Goal: Task Accomplishment & Management: Manage account settings

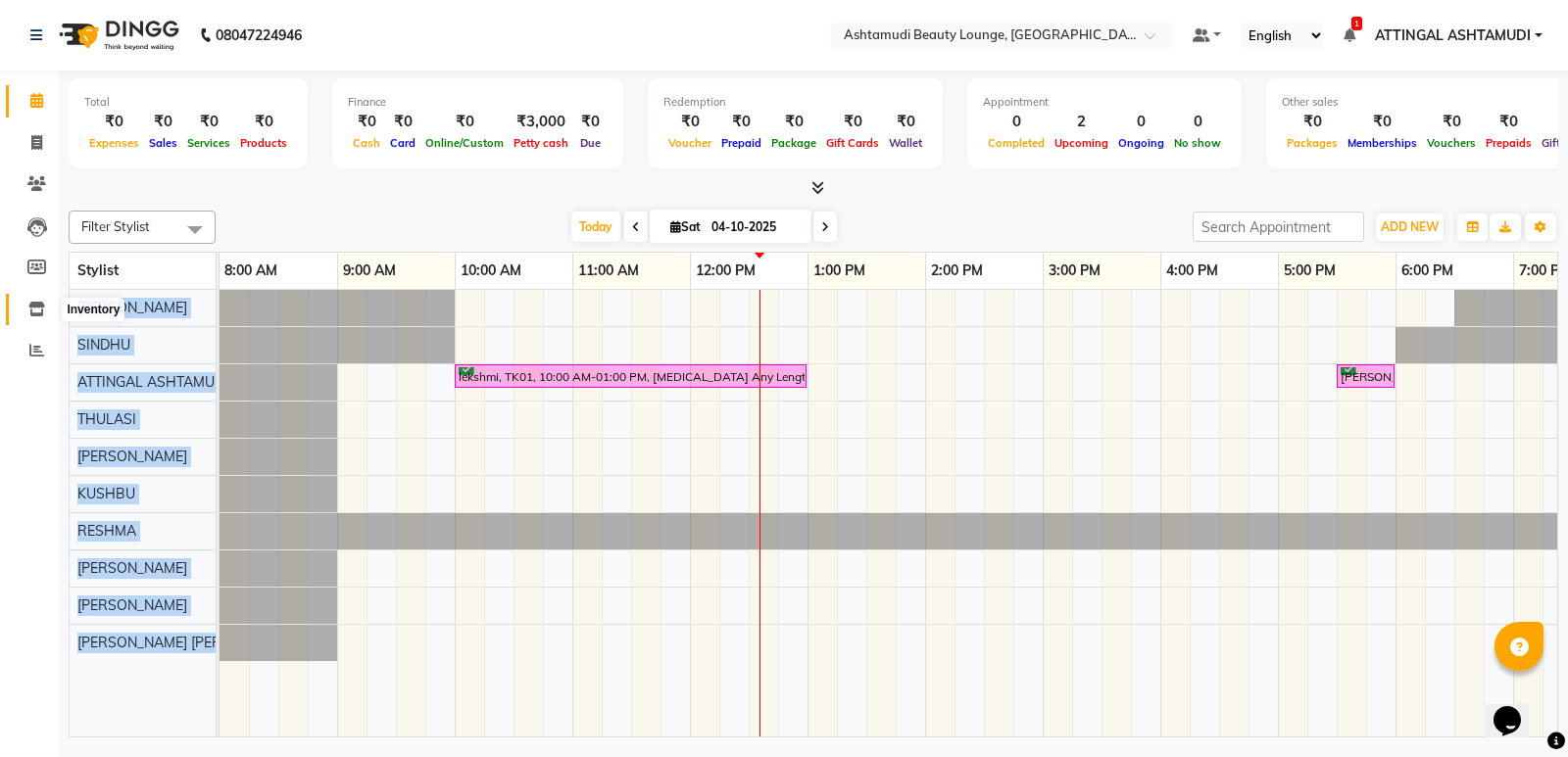
click at [35, 308] on icon at bounding box center [37, 308] width 17 height 15
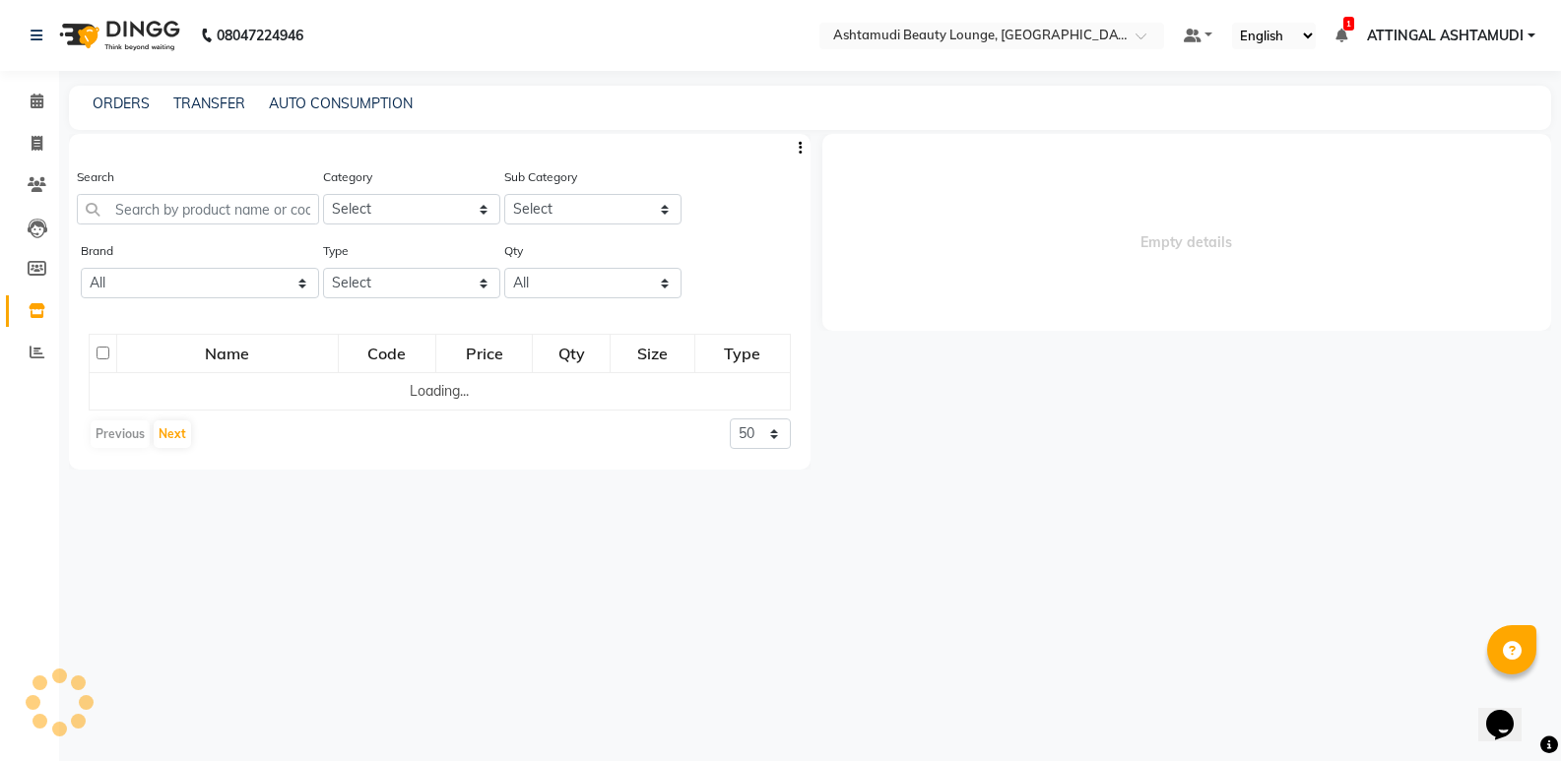
select select
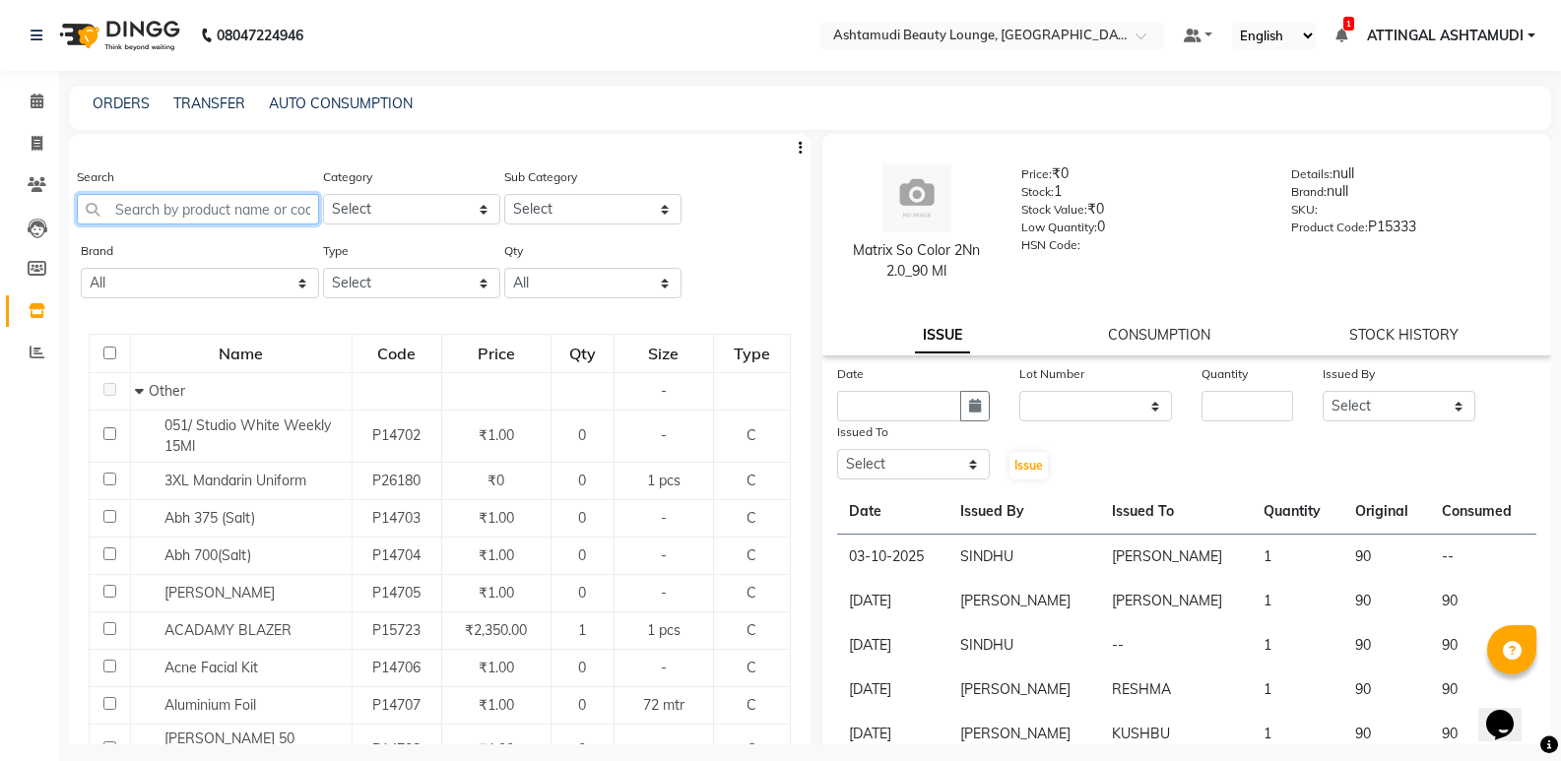
click at [183, 206] on input "text" at bounding box center [198, 209] width 242 height 31
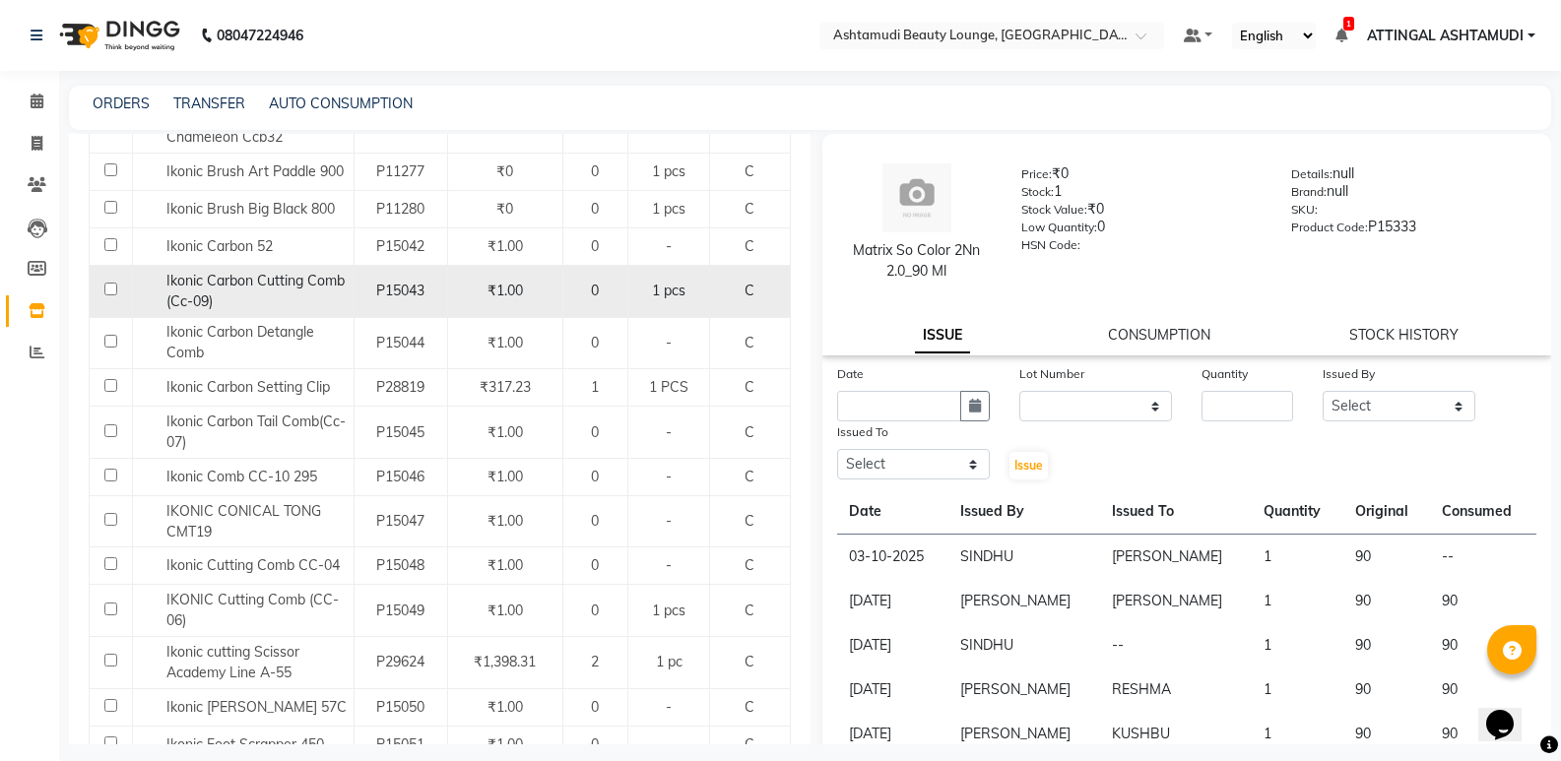
scroll to position [493, 0]
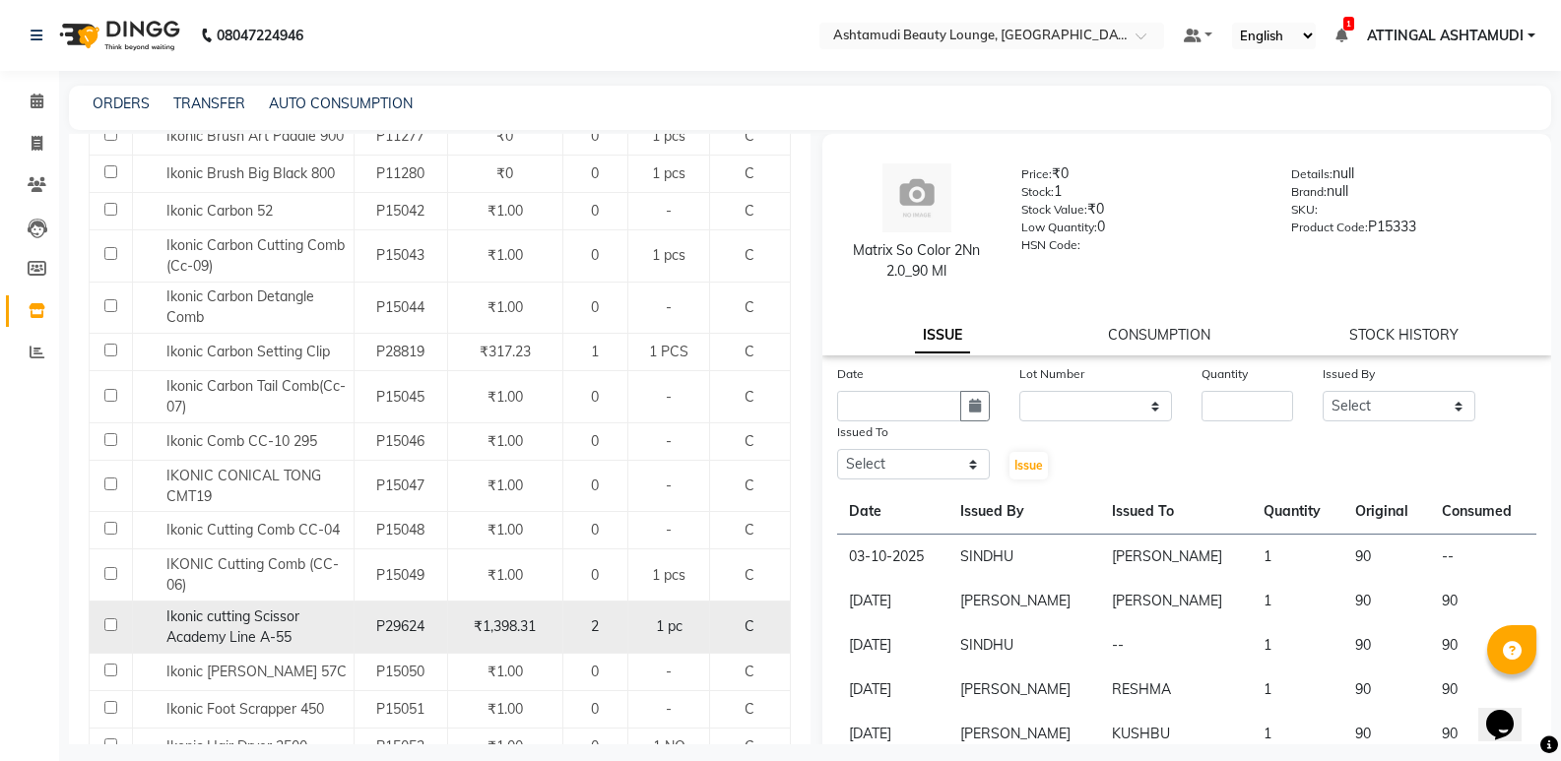
type input "IKO"
click at [110, 627] on input "checkbox" at bounding box center [110, 625] width 13 height 13
checkbox input "true"
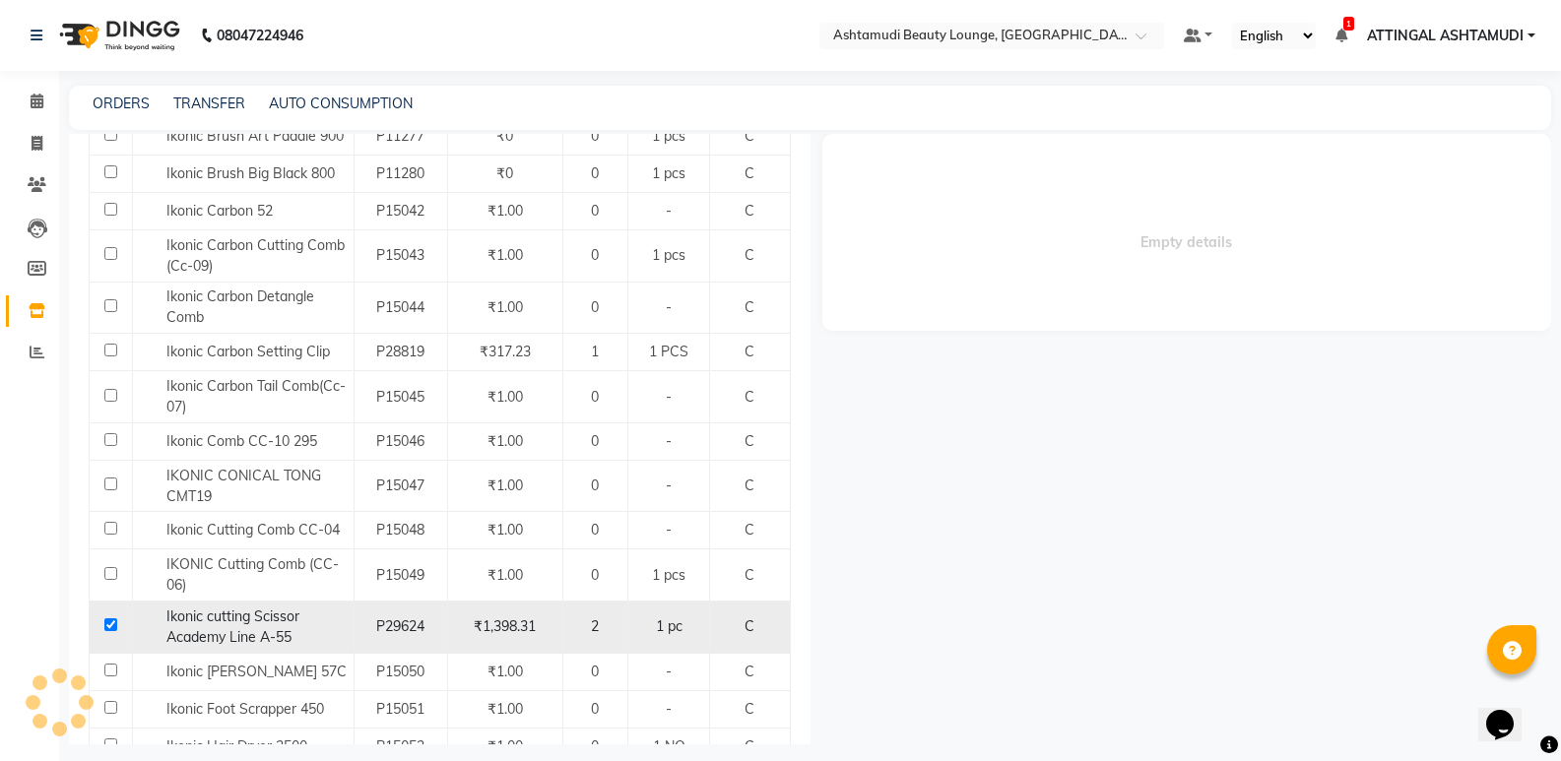
select select
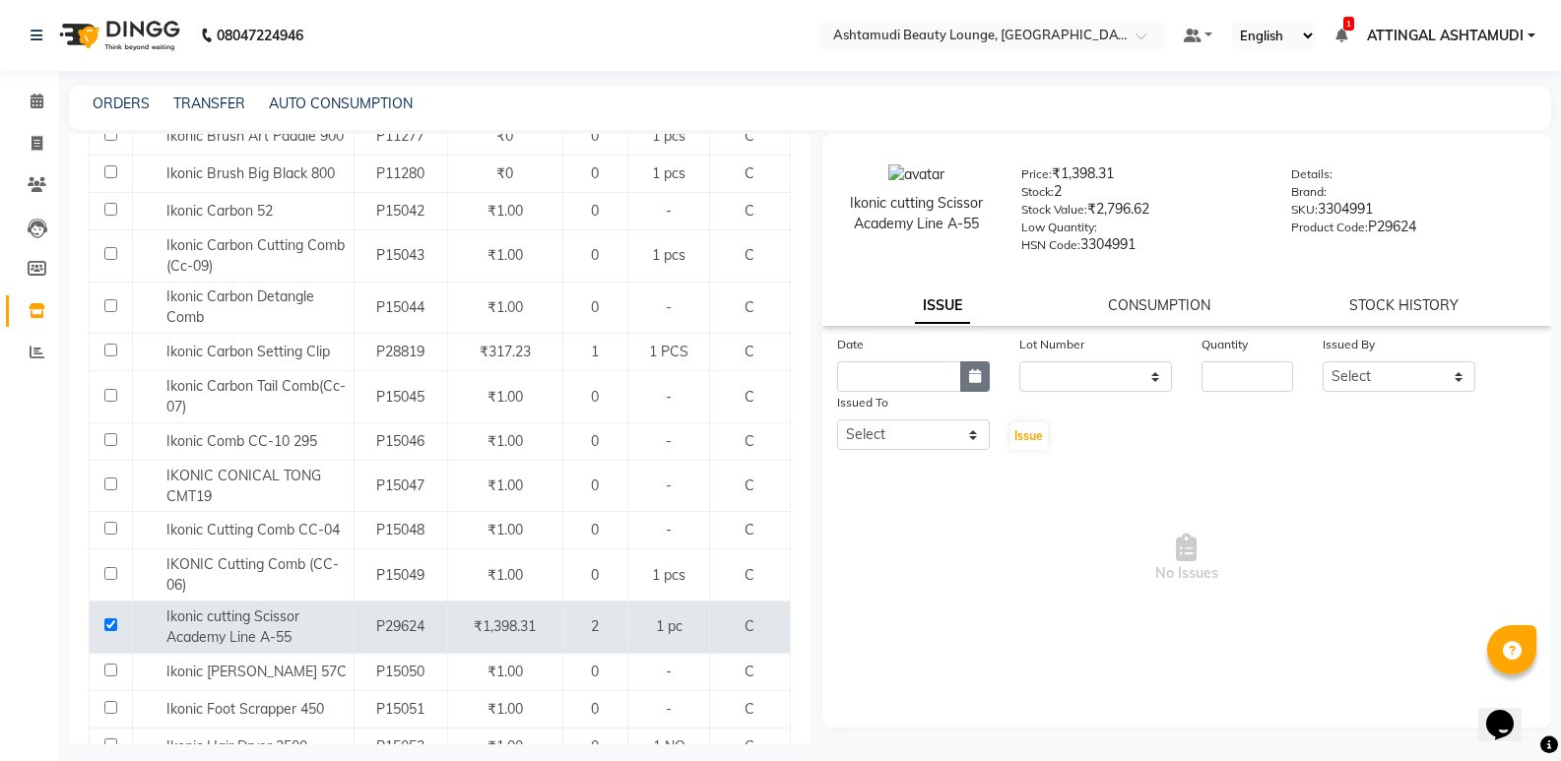
click at [974, 372] on icon "button" at bounding box center [975, 376] width 12 height 14
select select "10"
select select "2025"
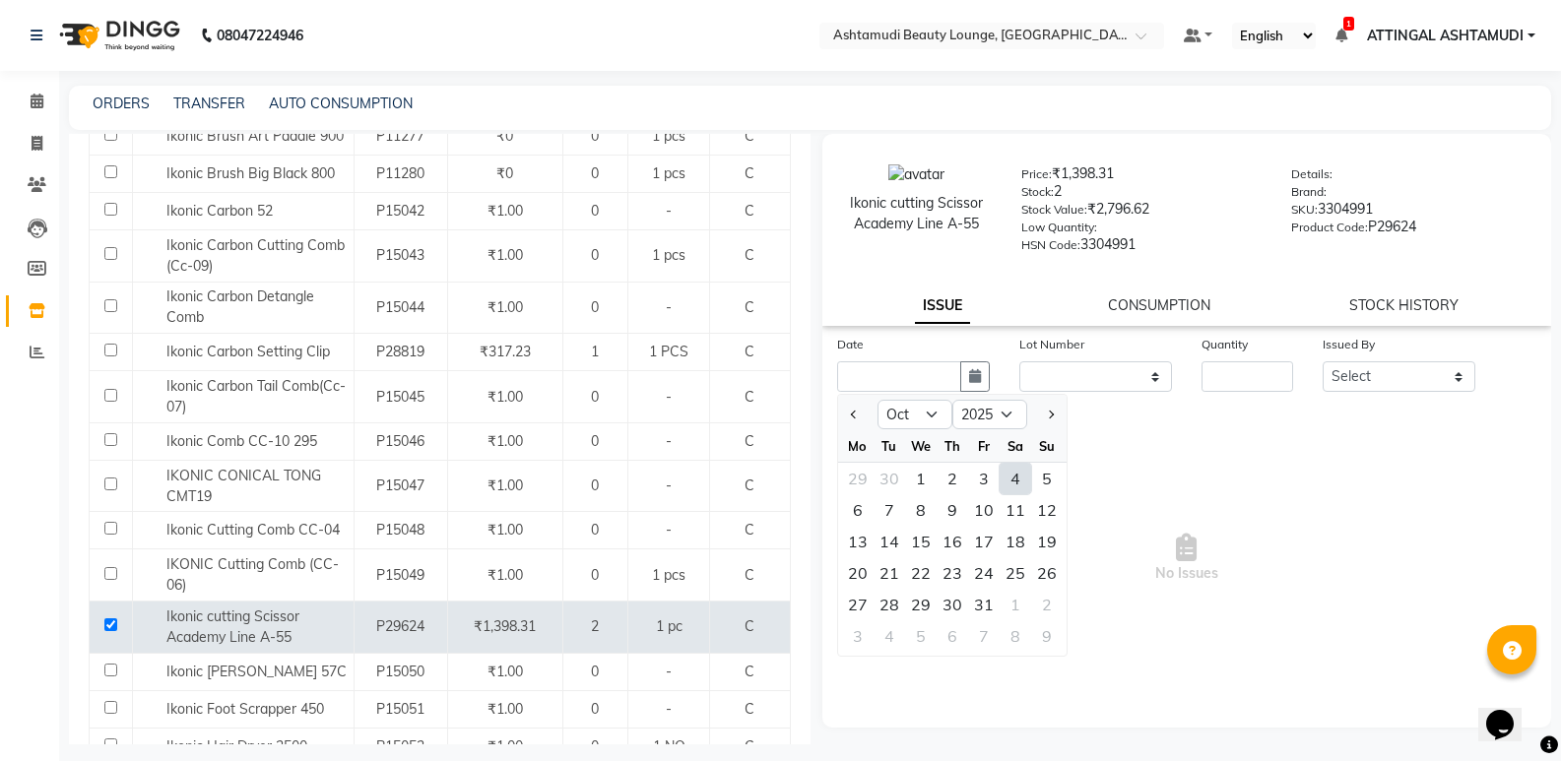
click at [1015, 473] on div "4" at bounding box center [1016, 479] width 32 height 32
type input "04-10-2025"
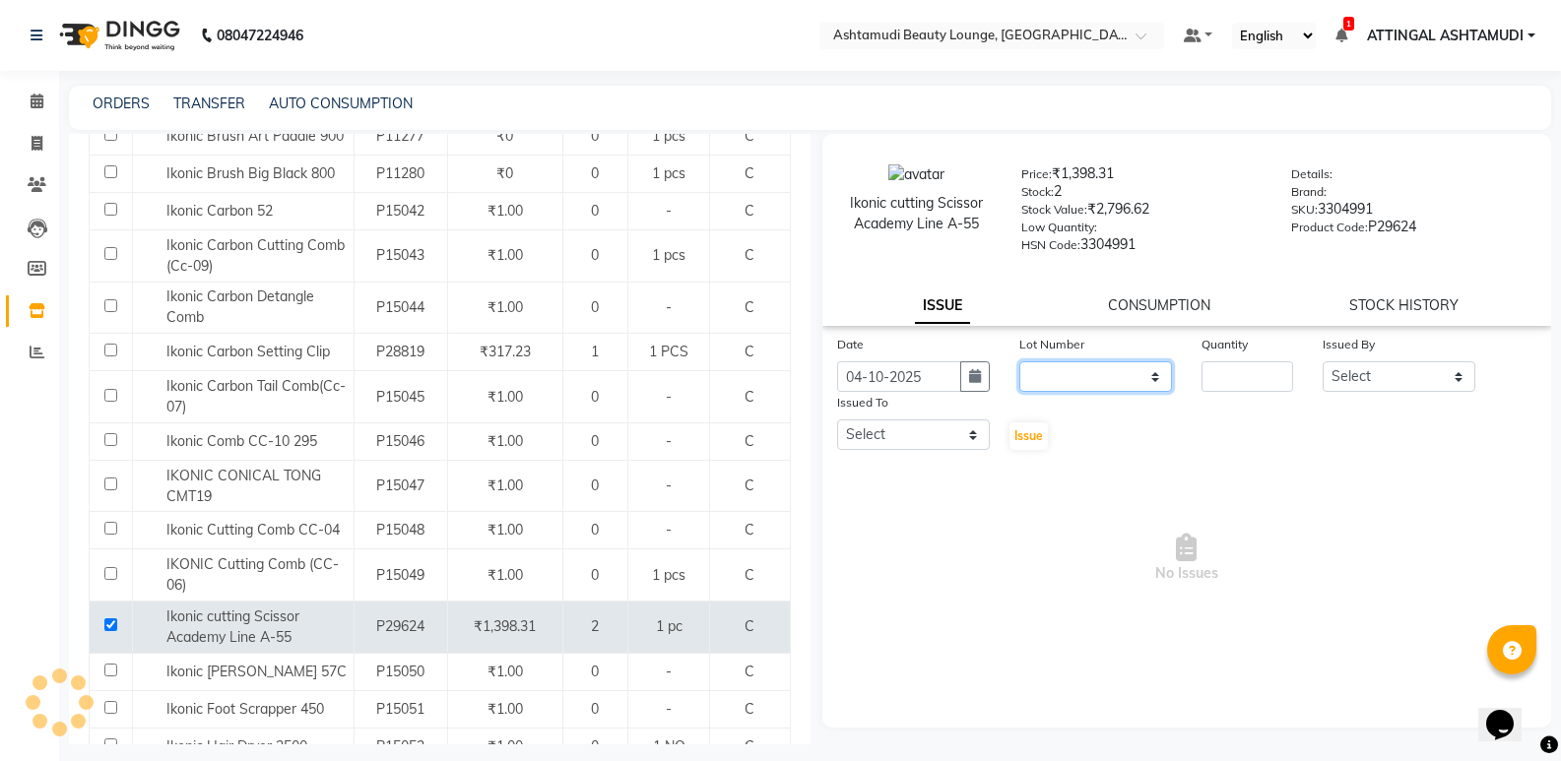
click at [1065, 373] on select "None" at bounding box center [1095, 377] width 153 height 31
select select "0: null"
click at [1019, 362] on select "None" at bounding box center [1095, 377] width 153 height 31
click at [1217, 381] on input "number" at bounding box center [1248, 377] width 92 height 31
type input "1"
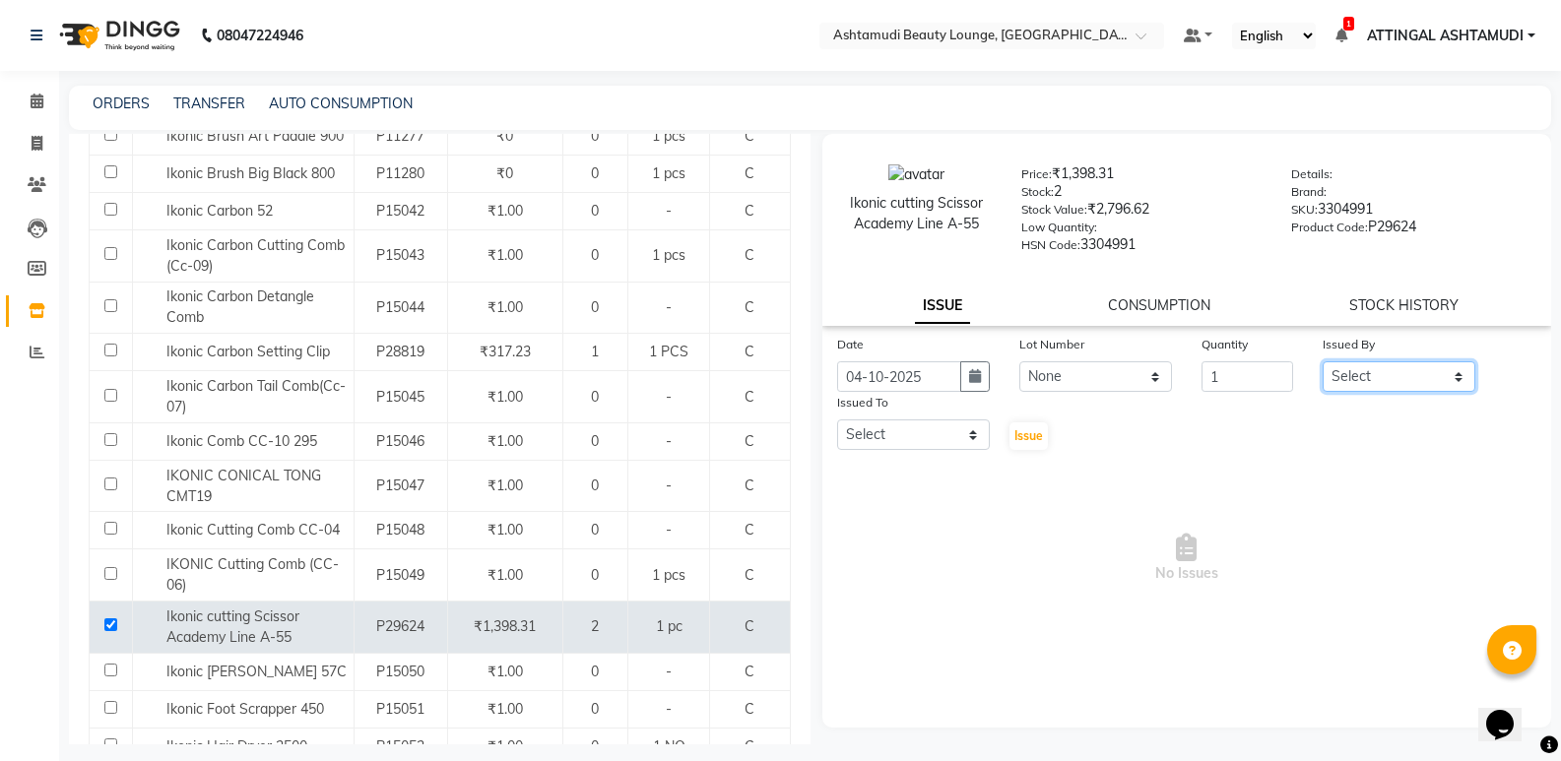
click at [1361, 378] on select "Select [PERSON_NAME] A [PERSON_NAME] ATTINGAL ASHTAMUDI [PERSON_NAME] [PERSON_N…" at bounding box center [1399, 377] width 153 height 31
select select "27409"
click at [1323, 362] on select "Select [PERSON_NAME] A [PERSON_NAME] ATTINGAL ASHTAMUDI [PERSON_NAME] [PERSON_N…" at bounding box center [1399, 377] width 153 height 31
click at [973, 438] on select "Select [PERSON_NAME] A [PERSON_NAME] ATTINGAL ASHTAMUDI [PERSON_NAME] [PERSON_N…" at bounding box center [913, 435] width 153 height 31
select select "87759"
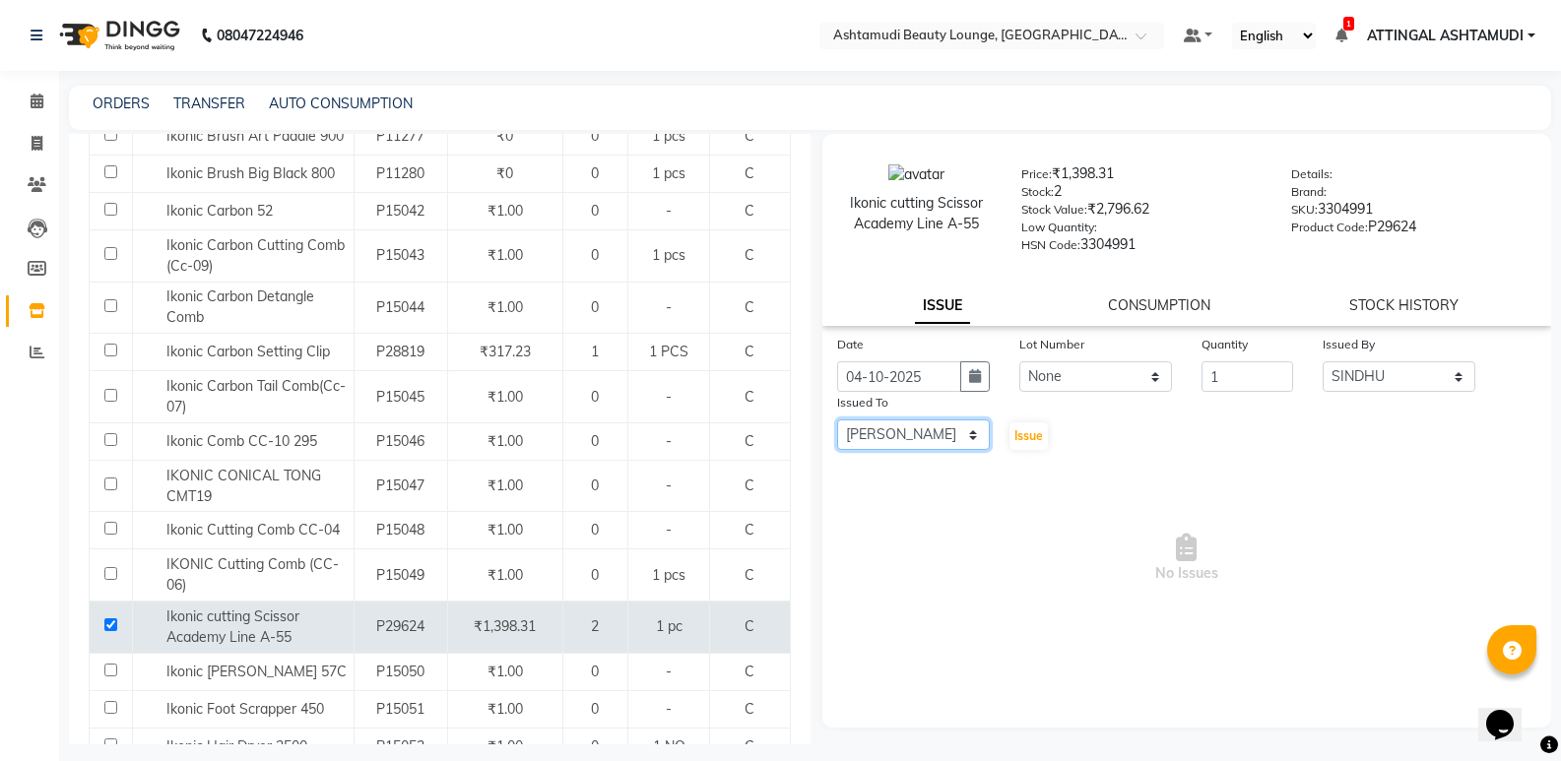
click at [837, 420] on select "Select [PERSON_NAME] A [PERSON_NAME] ATTINGAL ASHTAMUDI [PERSON_NAME] [PERSON_N…" at bounding box center [913, 435] width 153 height 31
click at [1031, 427] on button "Issue" at bounding box center [1029, 437] width 38 height 28
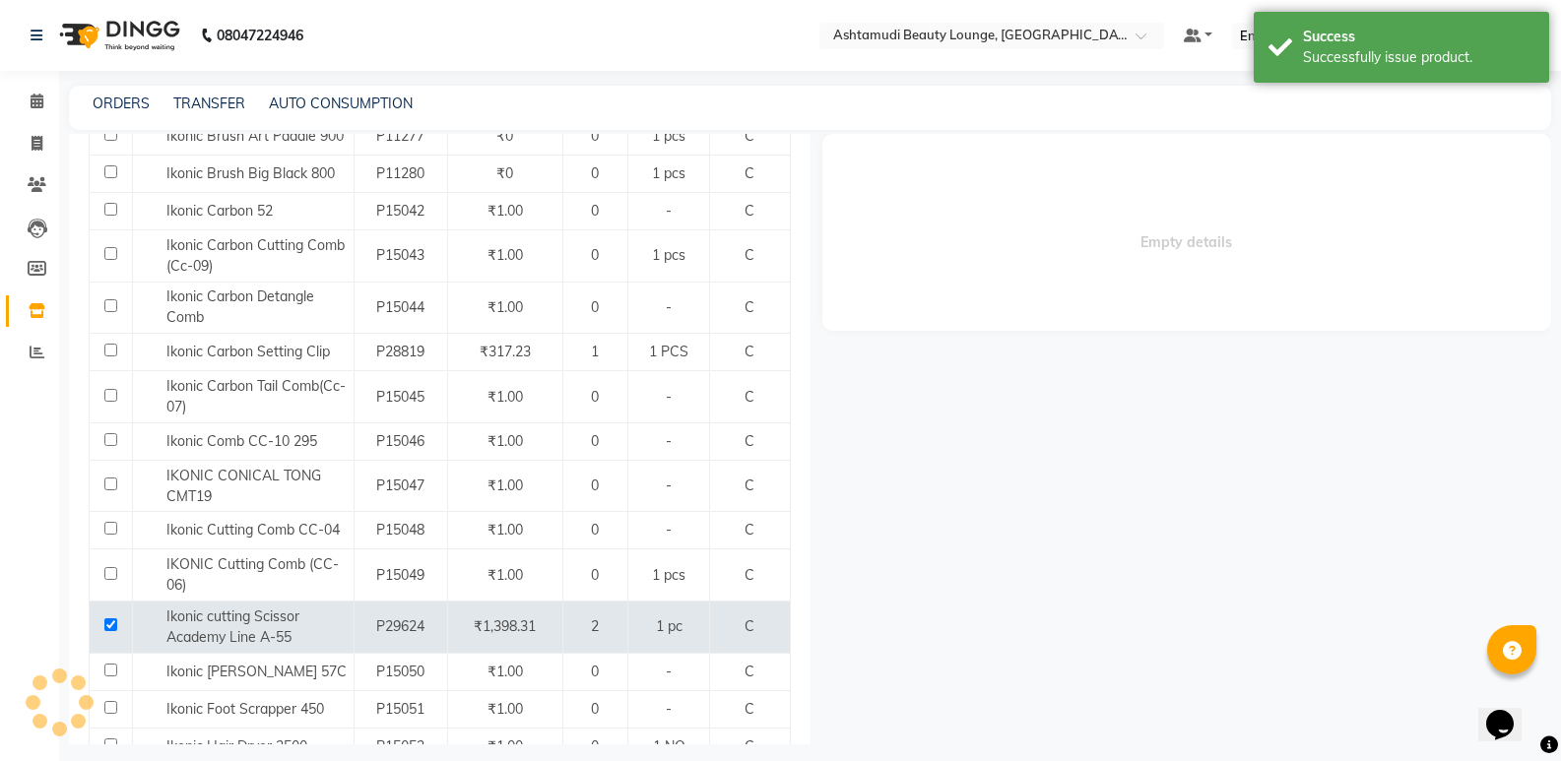
select select
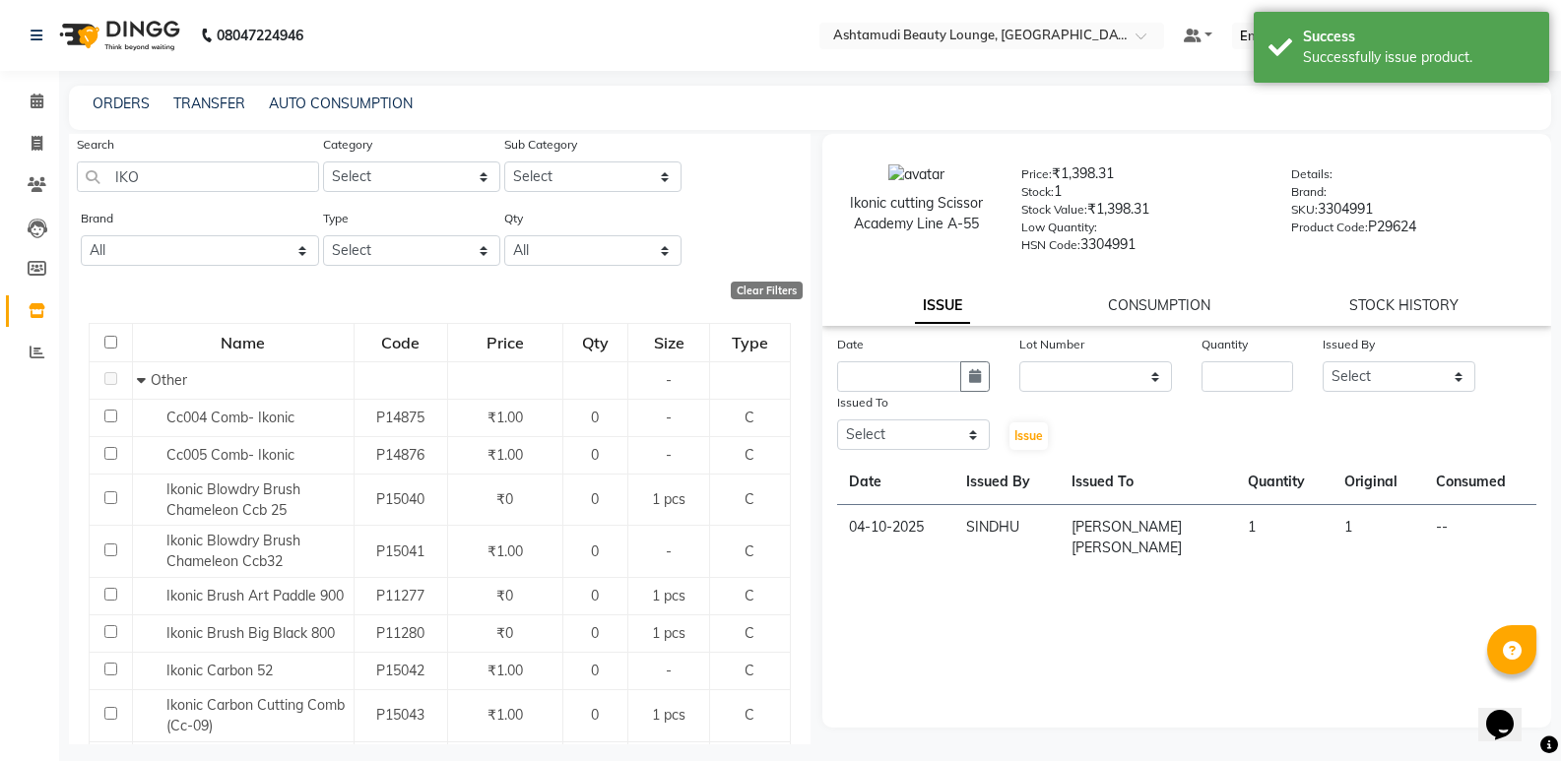
scroll to position [0, 0]
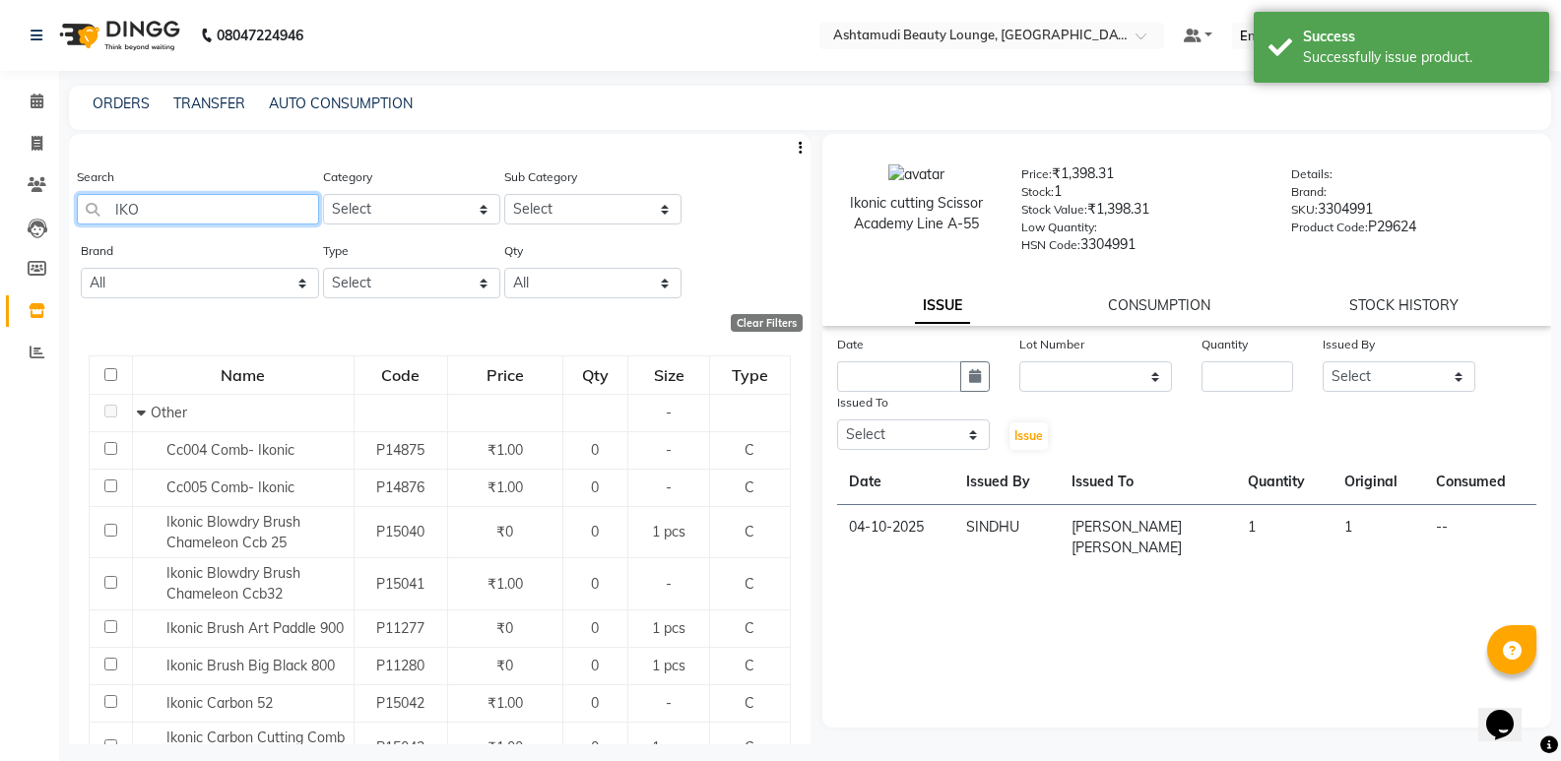
click at [164, 203] on input "IKO" at bounding box center [198, 209] width 242 height 31
type input "I"
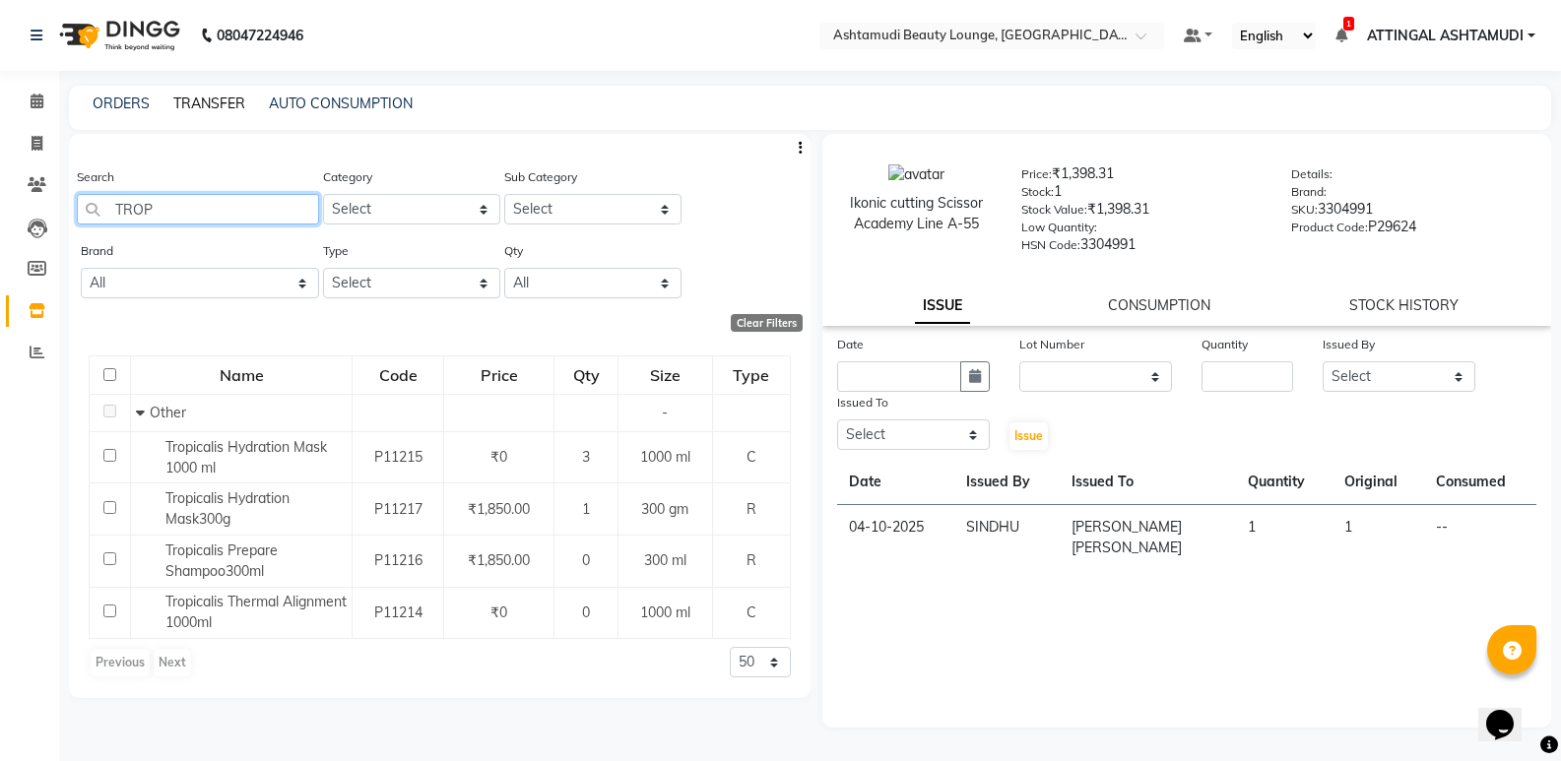
type input "TROP"
click at [205, 99] on link "TRANSFER" at bounding box center [209, 104] width 72 height 18
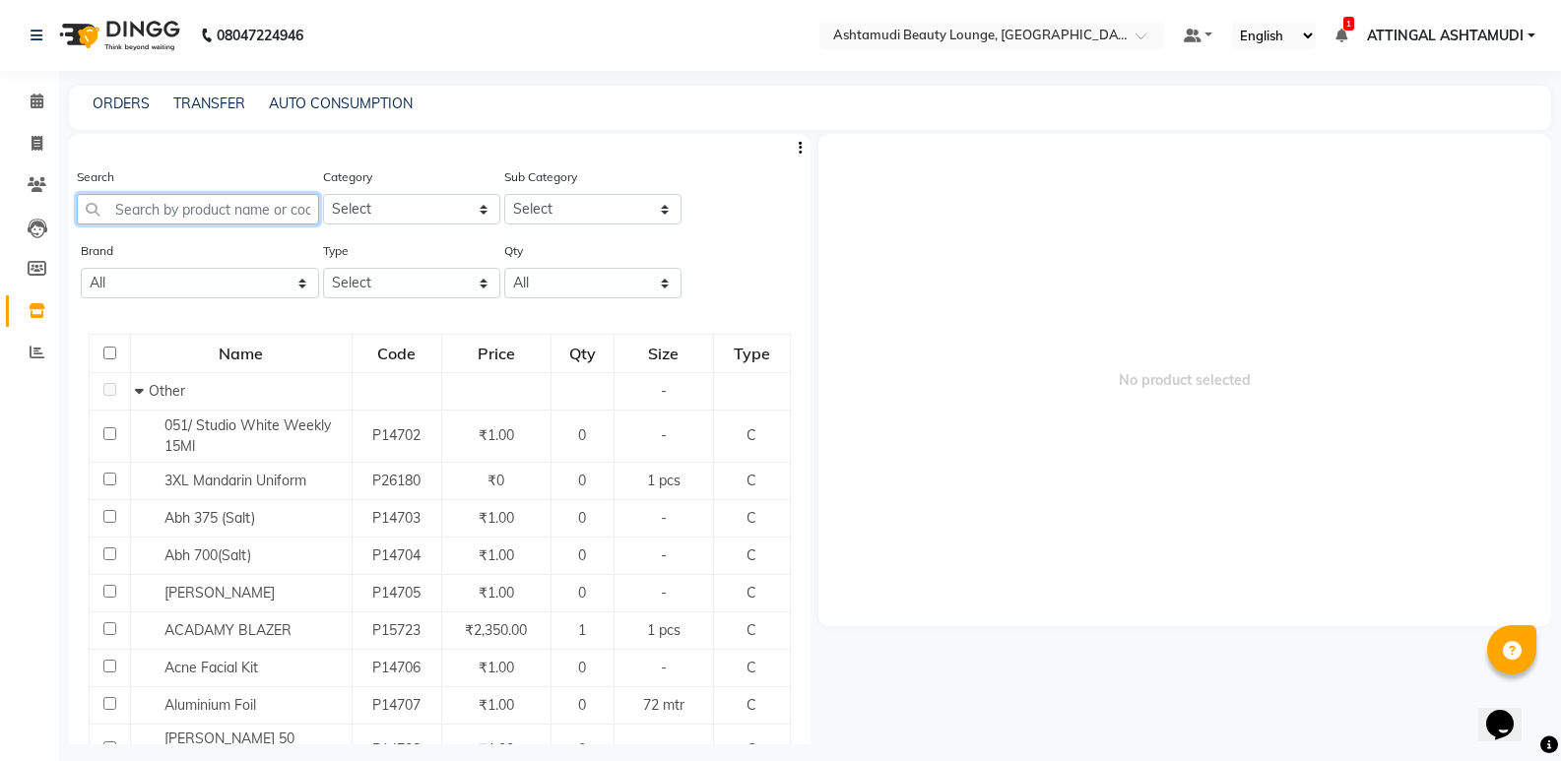
click at [164, 210] on input "text" at bounding box center [198, 209] width 242 height 31
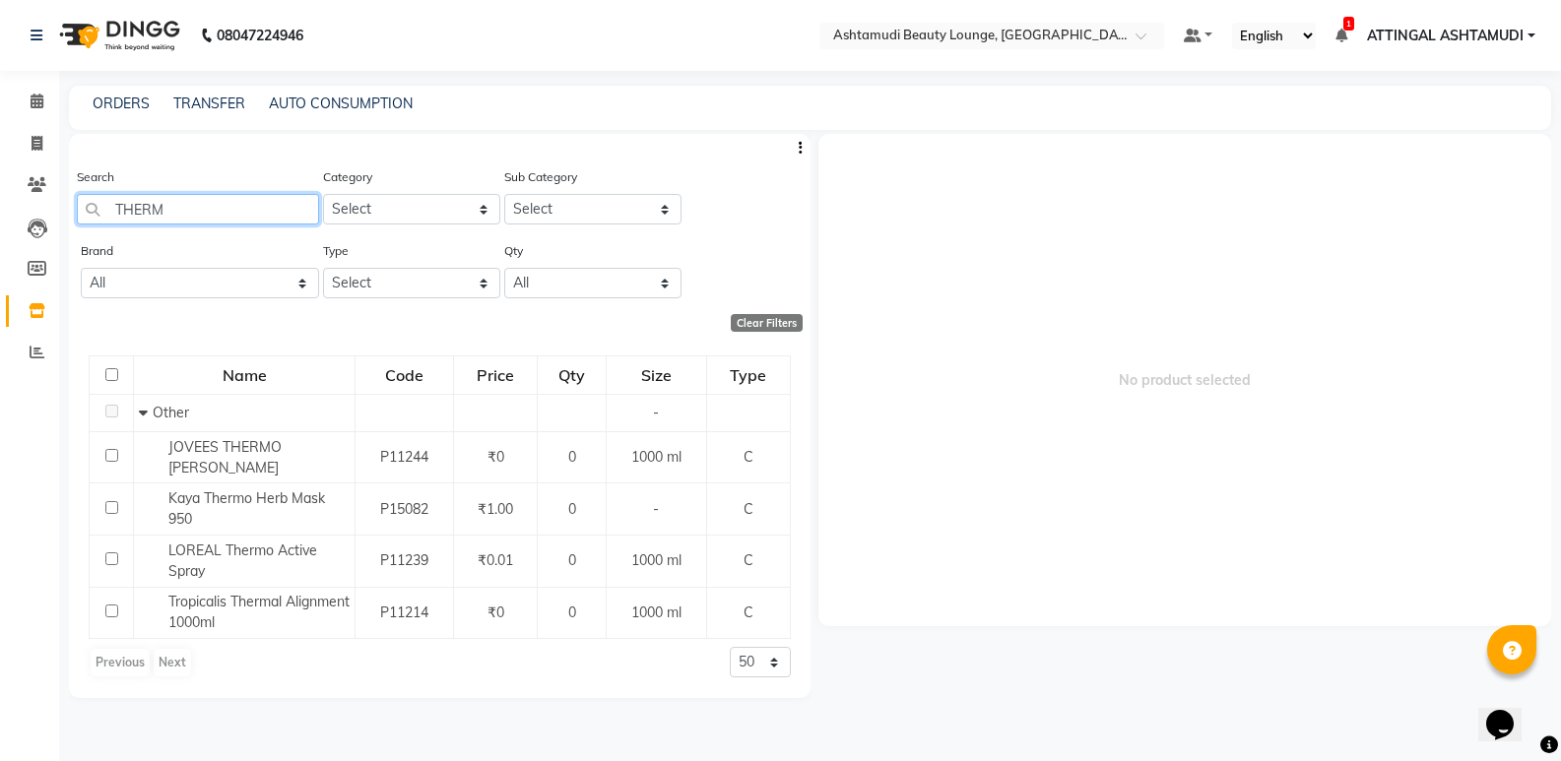
click at [228, 212] on input "THERM" at bounding box center [198, 209] width 242 height 31
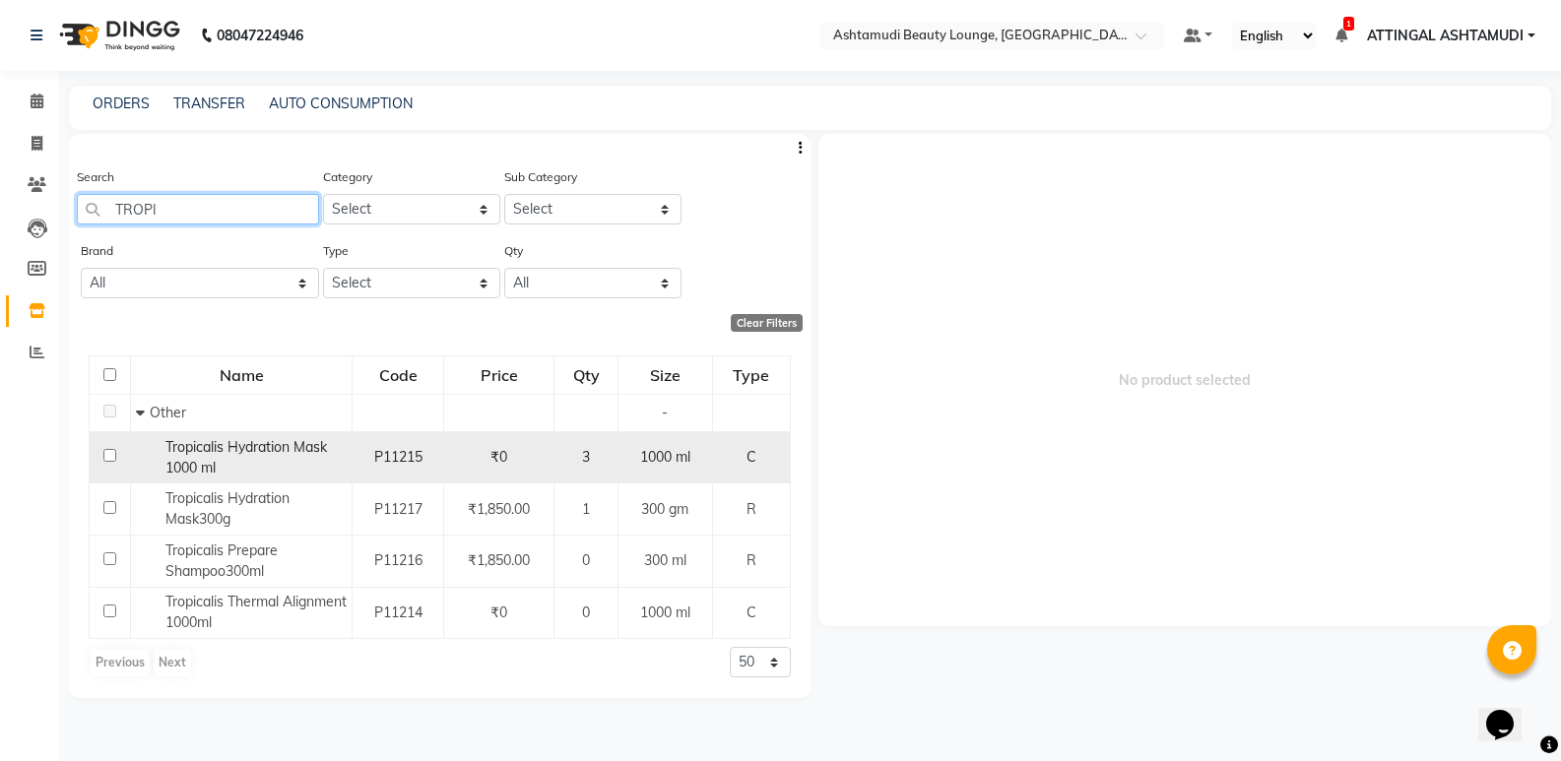
type input "TROPI"
click at [111, 455] on input "checkbox" at bounding box center [109, 455] width 13 height 13
checkbox input "true"
select select
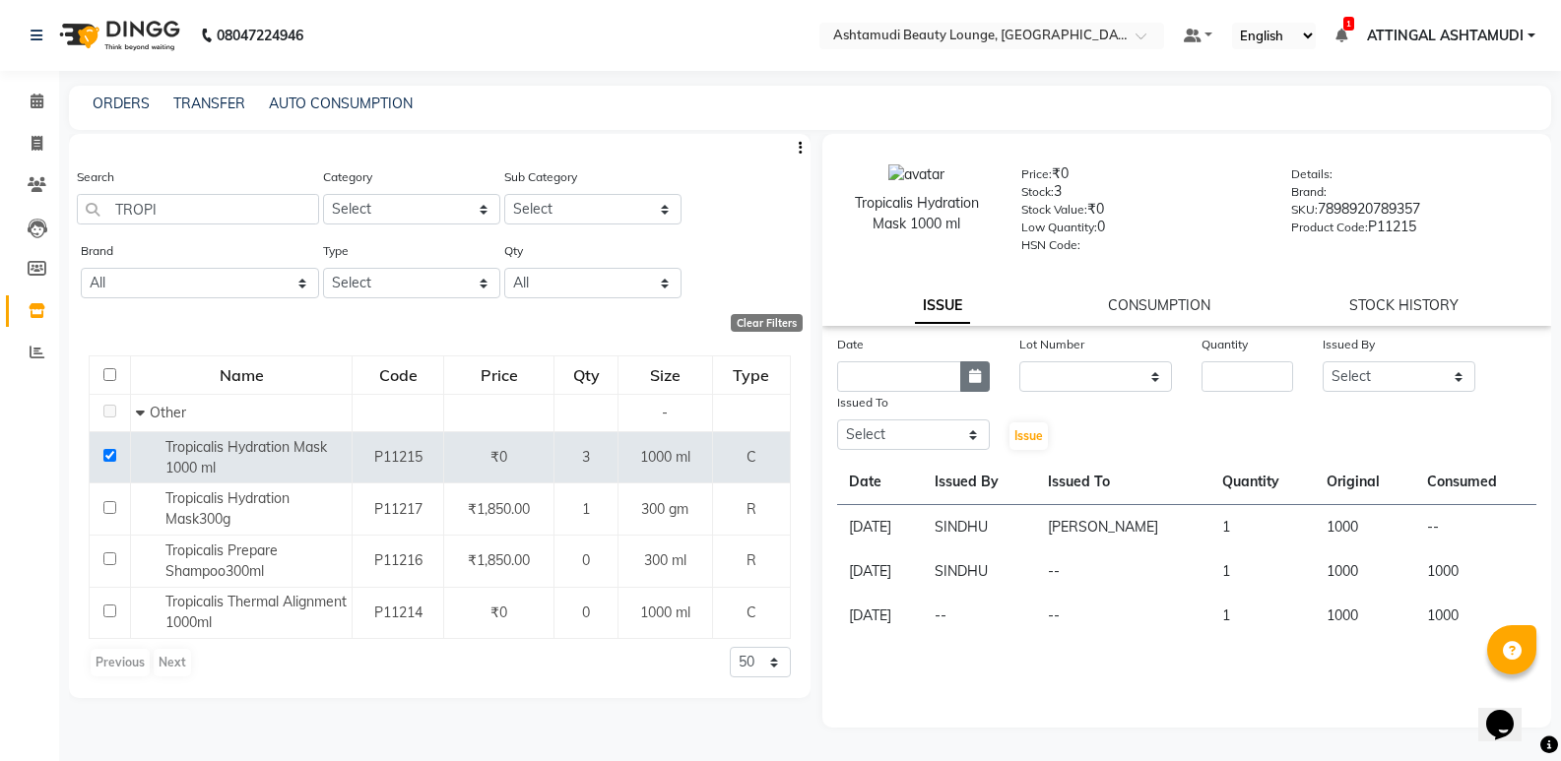
click at [967, 370] on button "button" at bounding box center [975, 377] width 30 height 31
select select "10"
select select "2025"
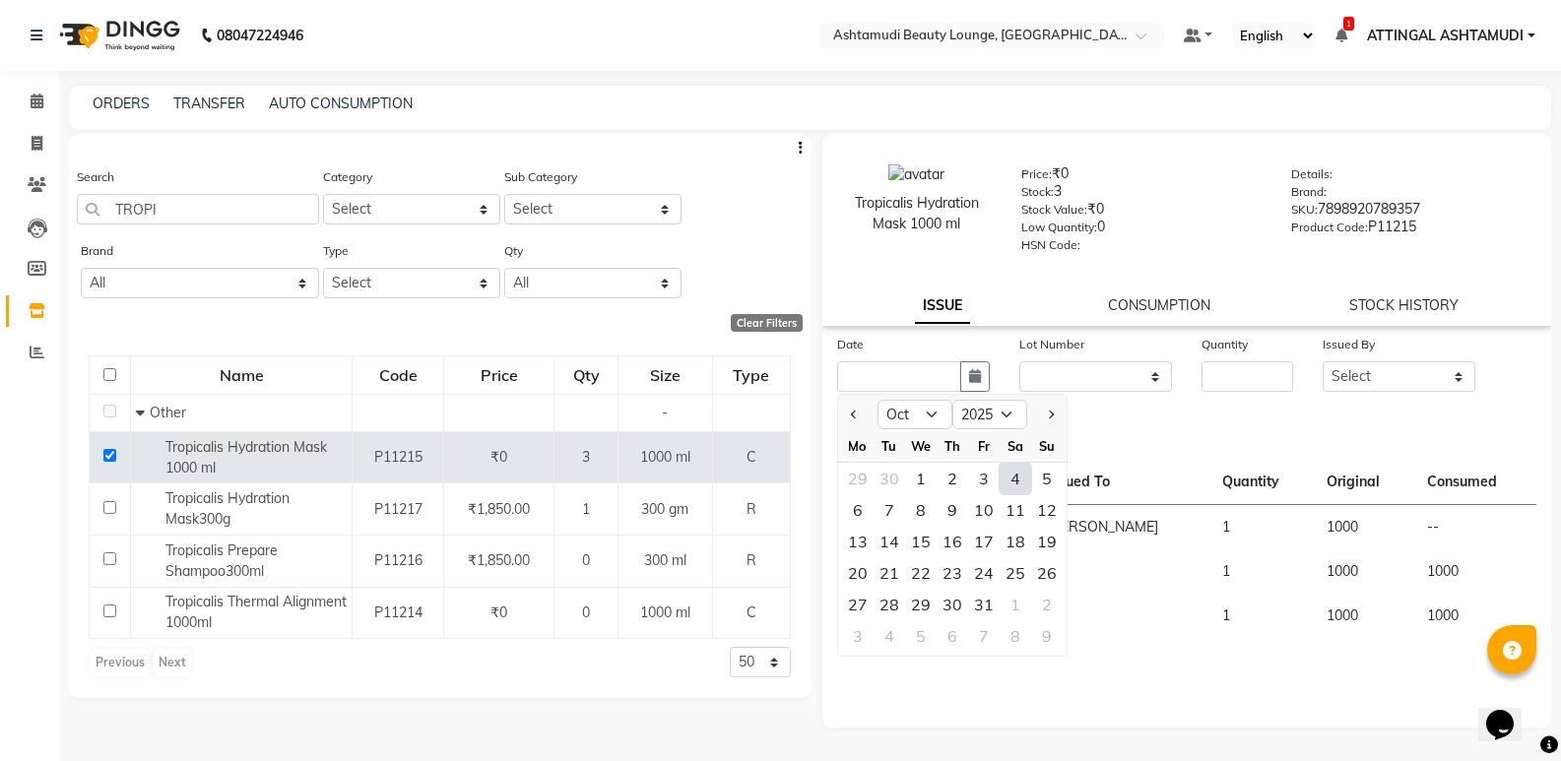
click at [1014, 475] on div "4" at bounding box center [1016, 479] width 32 height 32
type input "04-10-2025"
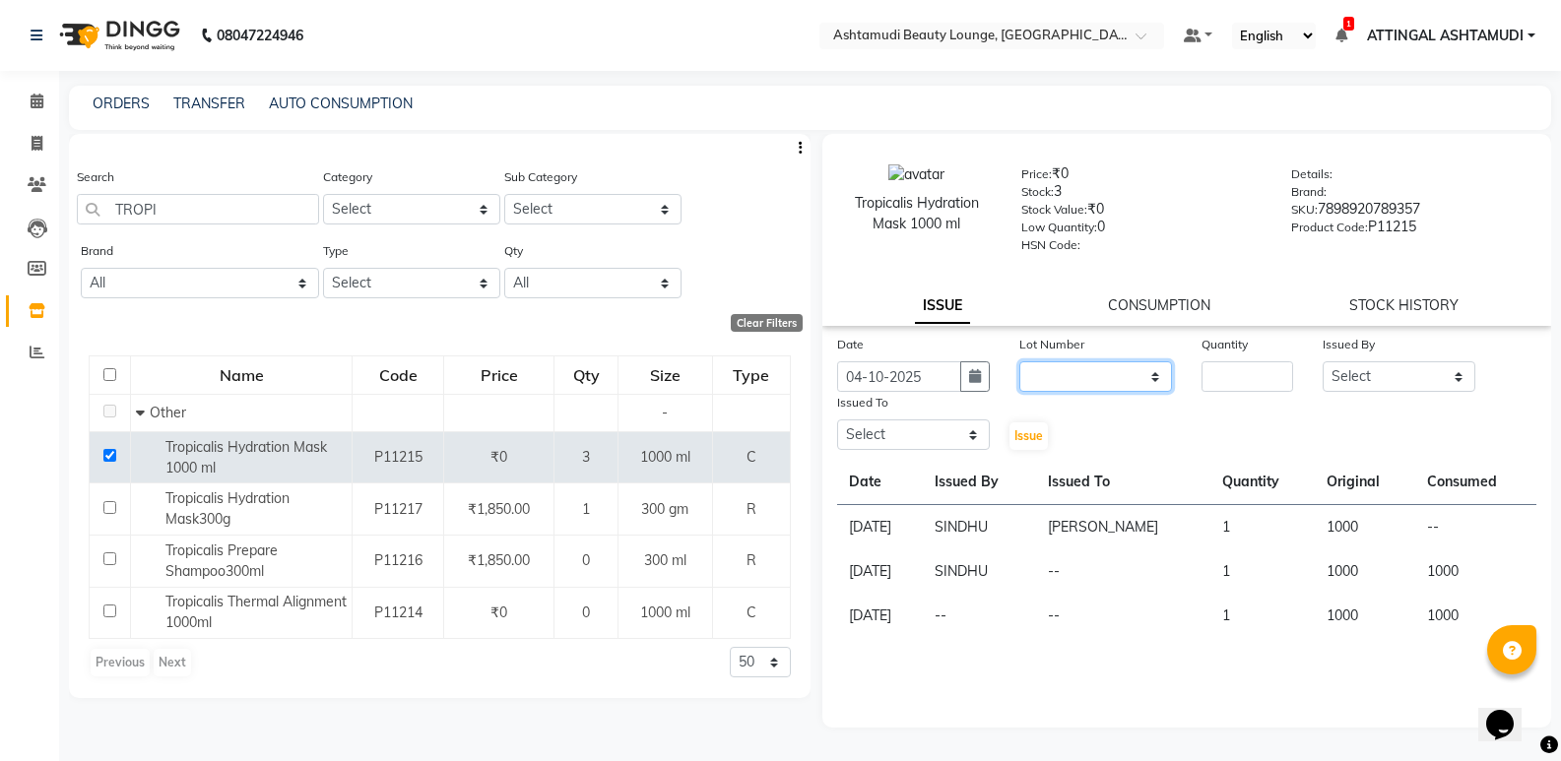
click at [1111, 369] on select "None" at bounding box center [1095, 377] width 153 height 31
select select "0: null"
click at [1019, 362] on select "None" at bounding box center [1095, 377] width 153 height 31
click at [1265, 373] on input "number" at bounding box center [1248, 377] width 92 height 31
type input "1"
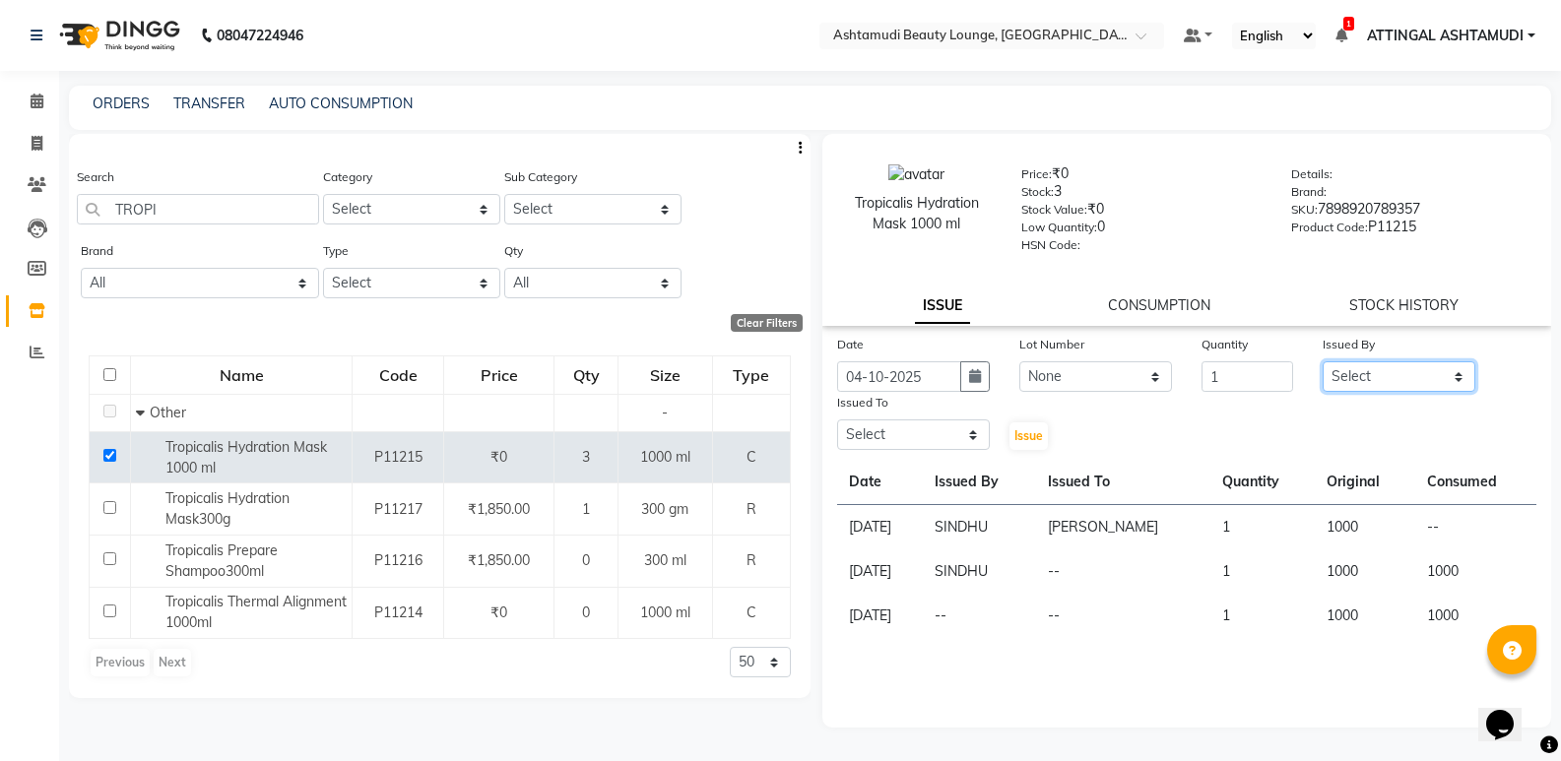
click at [1351, 383] on select "Select [PERSON_NAME] A [PERSON_NAME] ATTINGAL ASHTAMUDI [PERSON_NAME] [PERSON_N…" at bounding box center [1399, 377] width 153 height 31
select select "27409"
click at [1323, 362] on select "Select [PERSON_NAME] A [PERSON_NAME] ATTINGAL ASHTAMUDI [PERSON_NAME] [PERSON_N…" at bounding box center [1399, 377] width 153 height 31
click at [948, 435] on select "Select [PERSON_NAME] A [PERSON_NAME] ATTINGAL ASHTAMUDI [PERSON_NAME] [PERSON_N…" at bounding box center [913, 435] width 153 height 31
select select "27403"
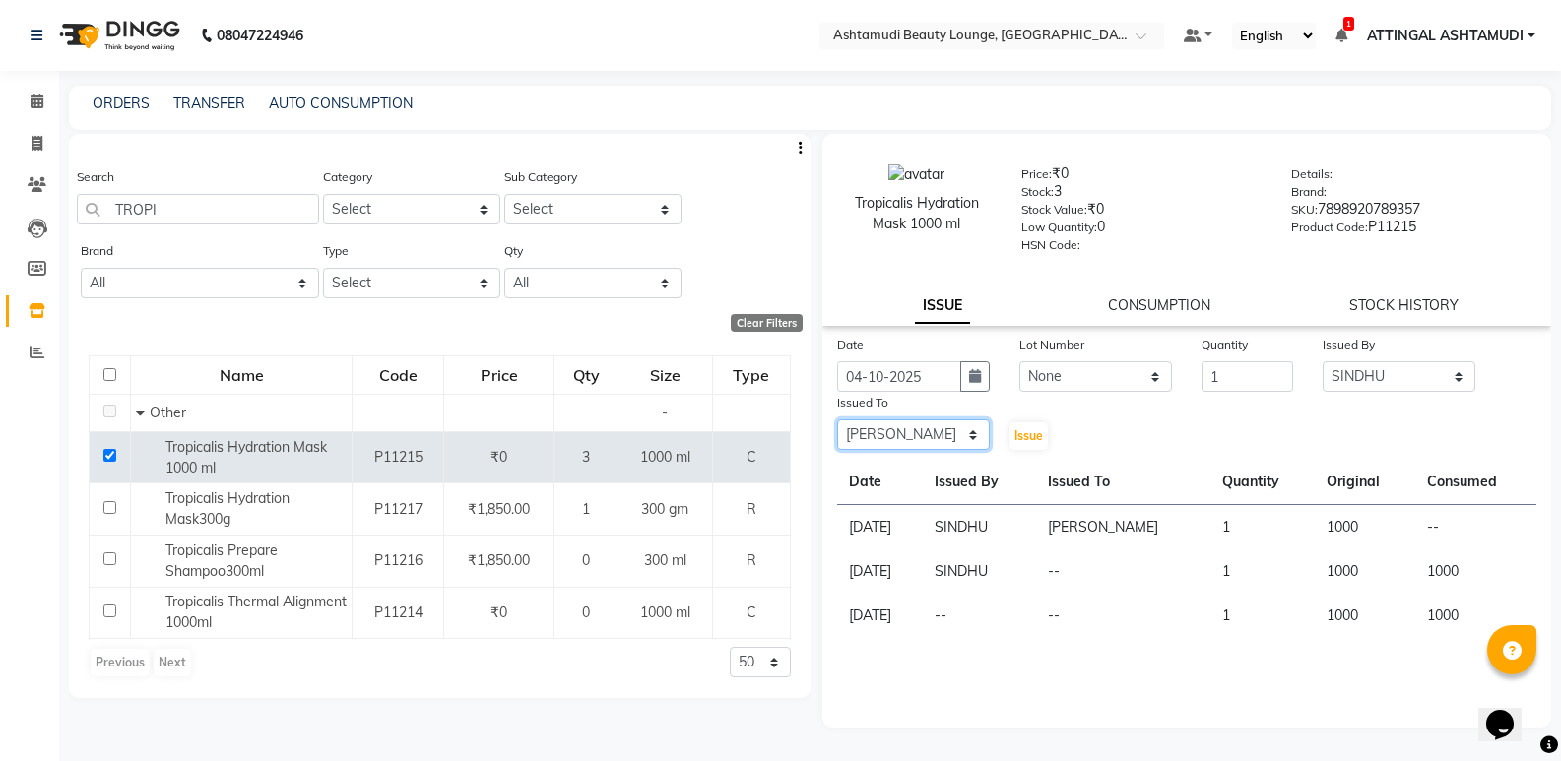
click at [837, 420] on select "Select [PERSON_NAME] A [PERSON_NAME] ATTINGAL ASHTAMUDI [PERSON_NAME] [PERSON_N…" at bounding box center [913, 435] width 153 height 31
click at [1026, 432] on span "Issue" at bounding box center [1029, 435] width 29 height 15
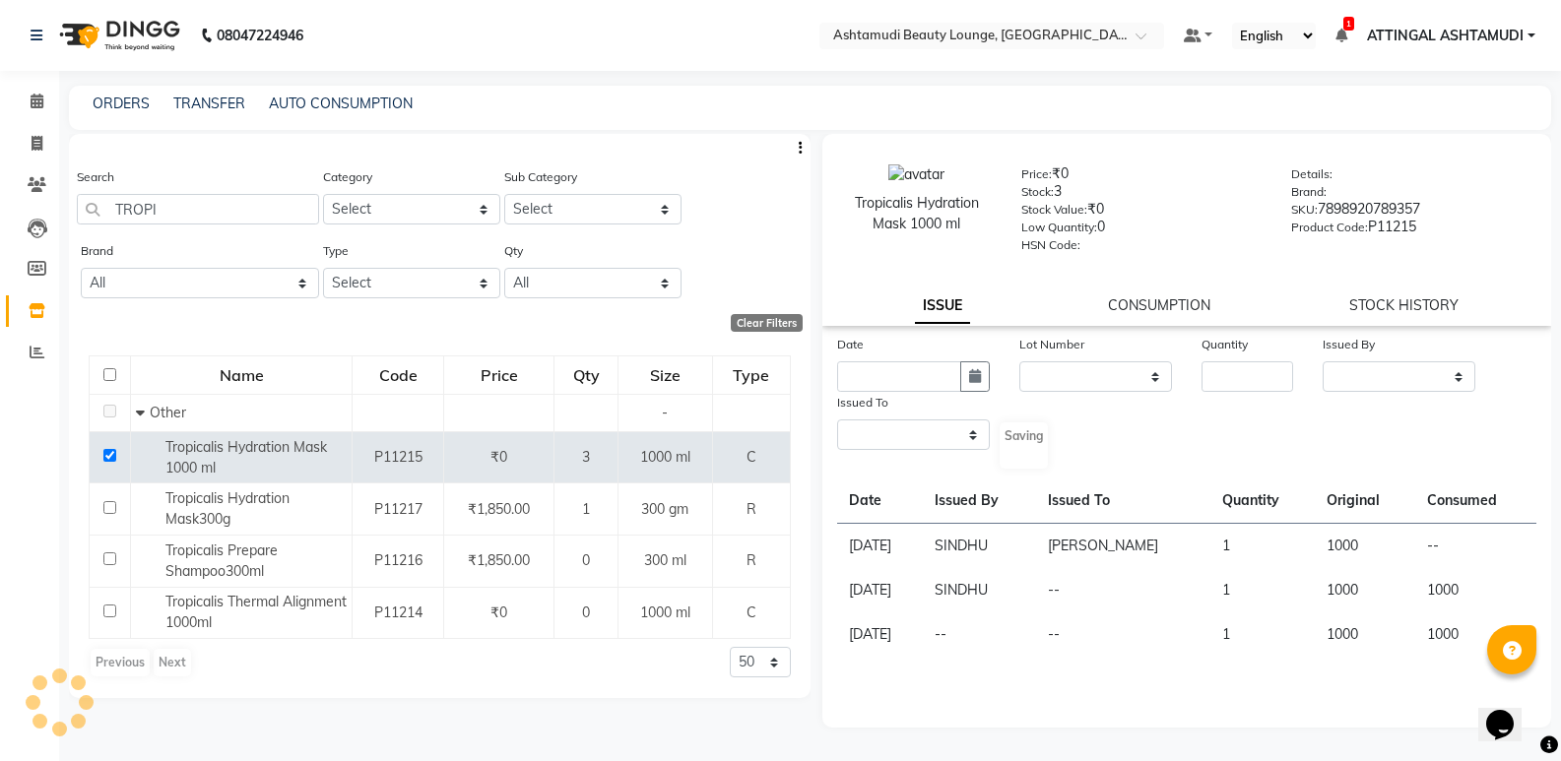
select select
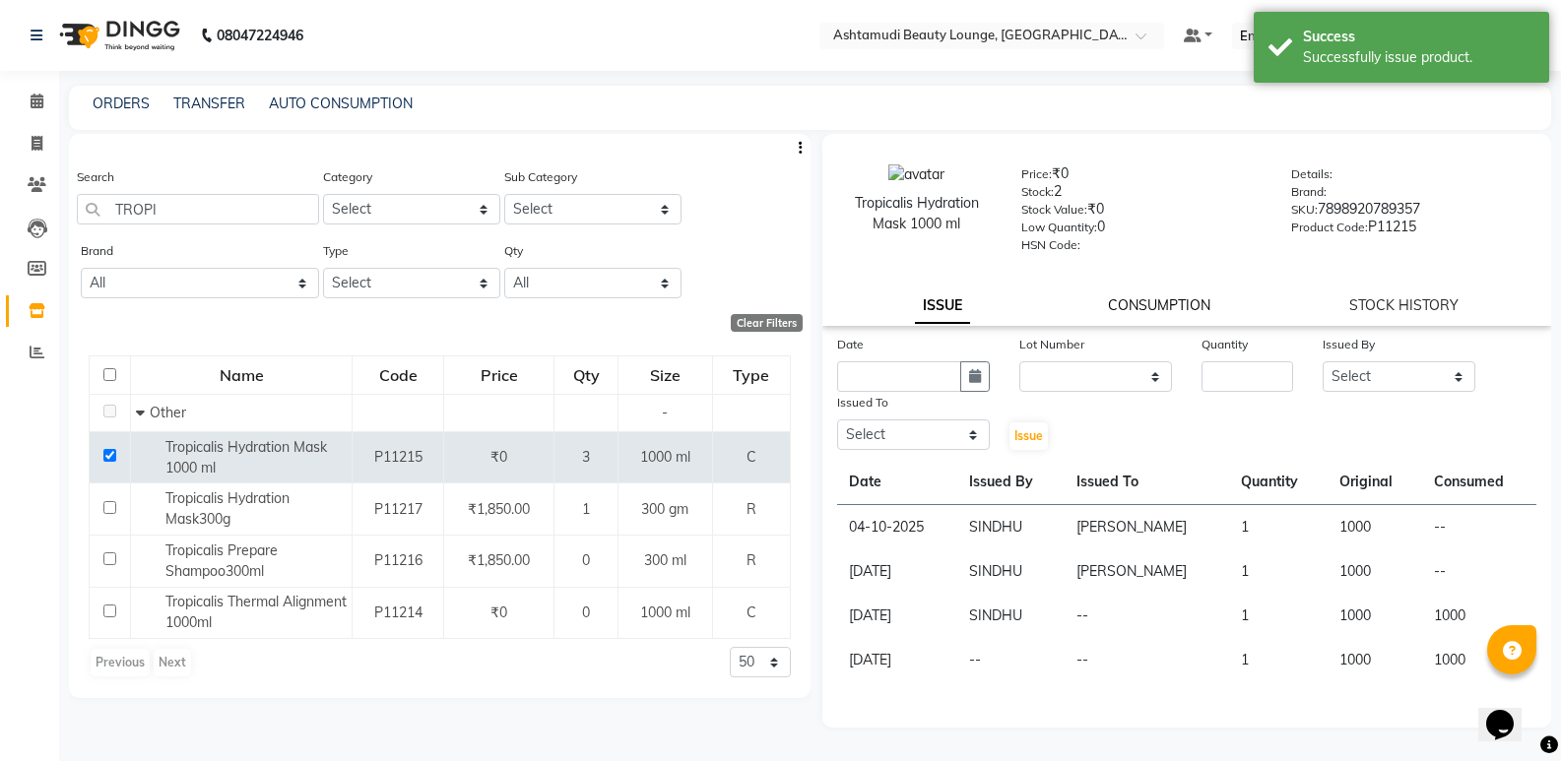
click at [1166, 302] on link "CONSUMPTION" at bounding box center [1159, 305] width 102 height 18
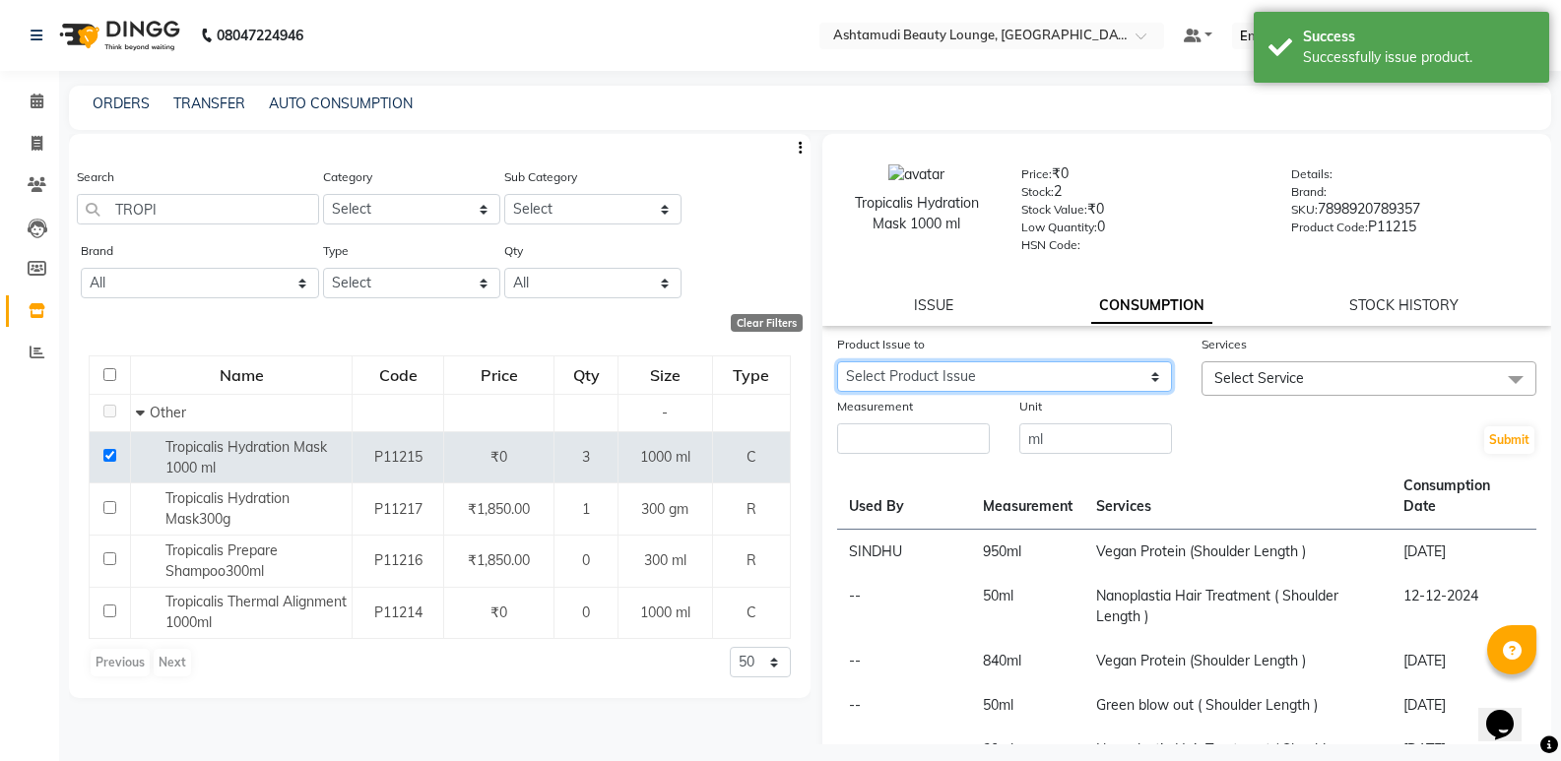
click at [1151, 380] on select "Select Product Issue [DATE], Issued to: ARYA A , Balance: 1000 [DATE], Issued t…" at bounding box center [1004, 377] width 335 height 31
select select "648499"
click at [837, 362] on select "Select Product Issue [DATE], Issued to: ARYA A , Balance: 1000 [DATE], Issued t…" at bounding box center [1004, 377] width 335 height 31
click at [1266, 378] on span "Select Service" at bounding box center [1260, 378] width 90 height 18
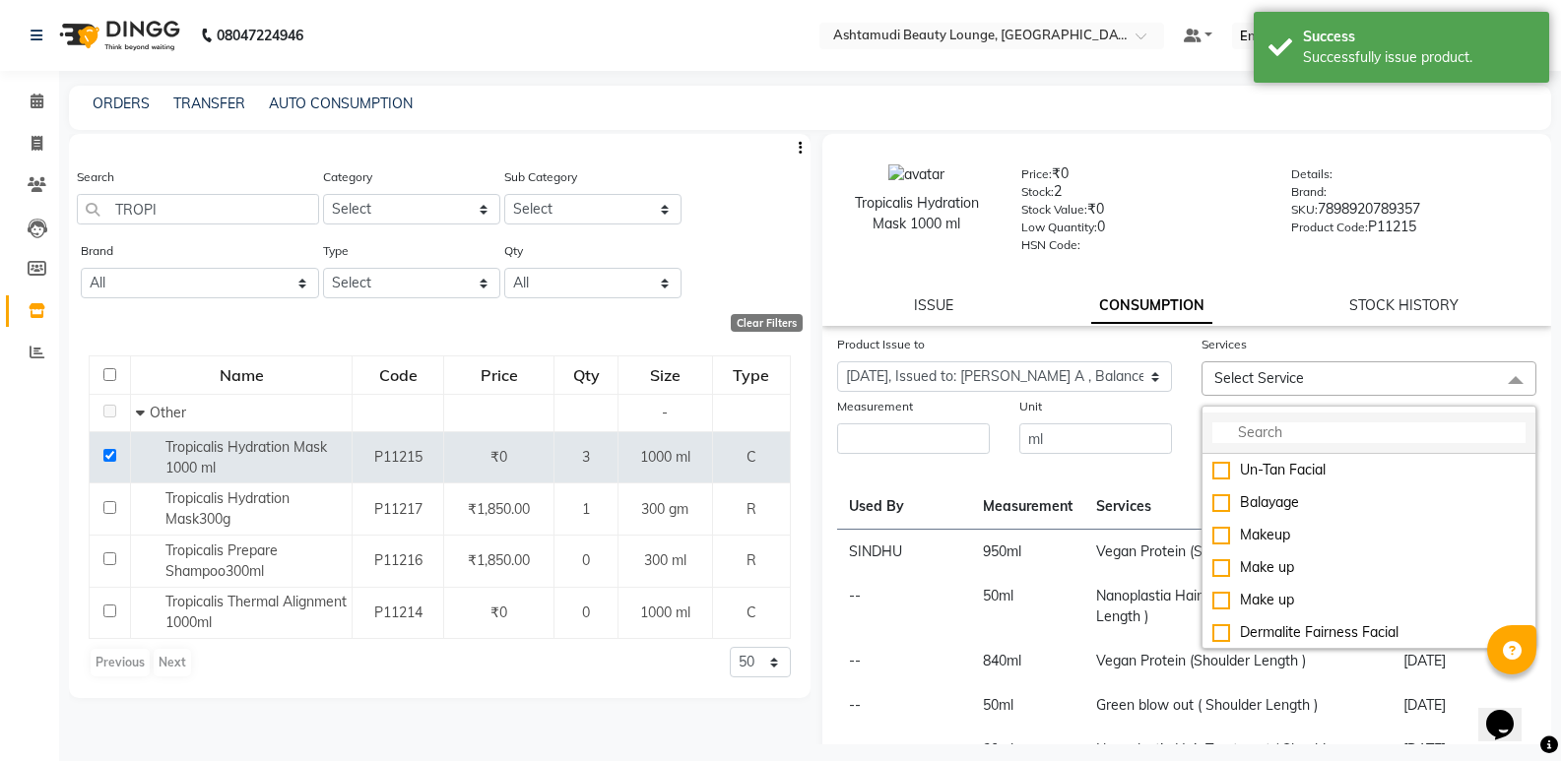
click at [1250, 427] on input "multiselect-search" at bounding box center [1369, 433] width 313 height 21
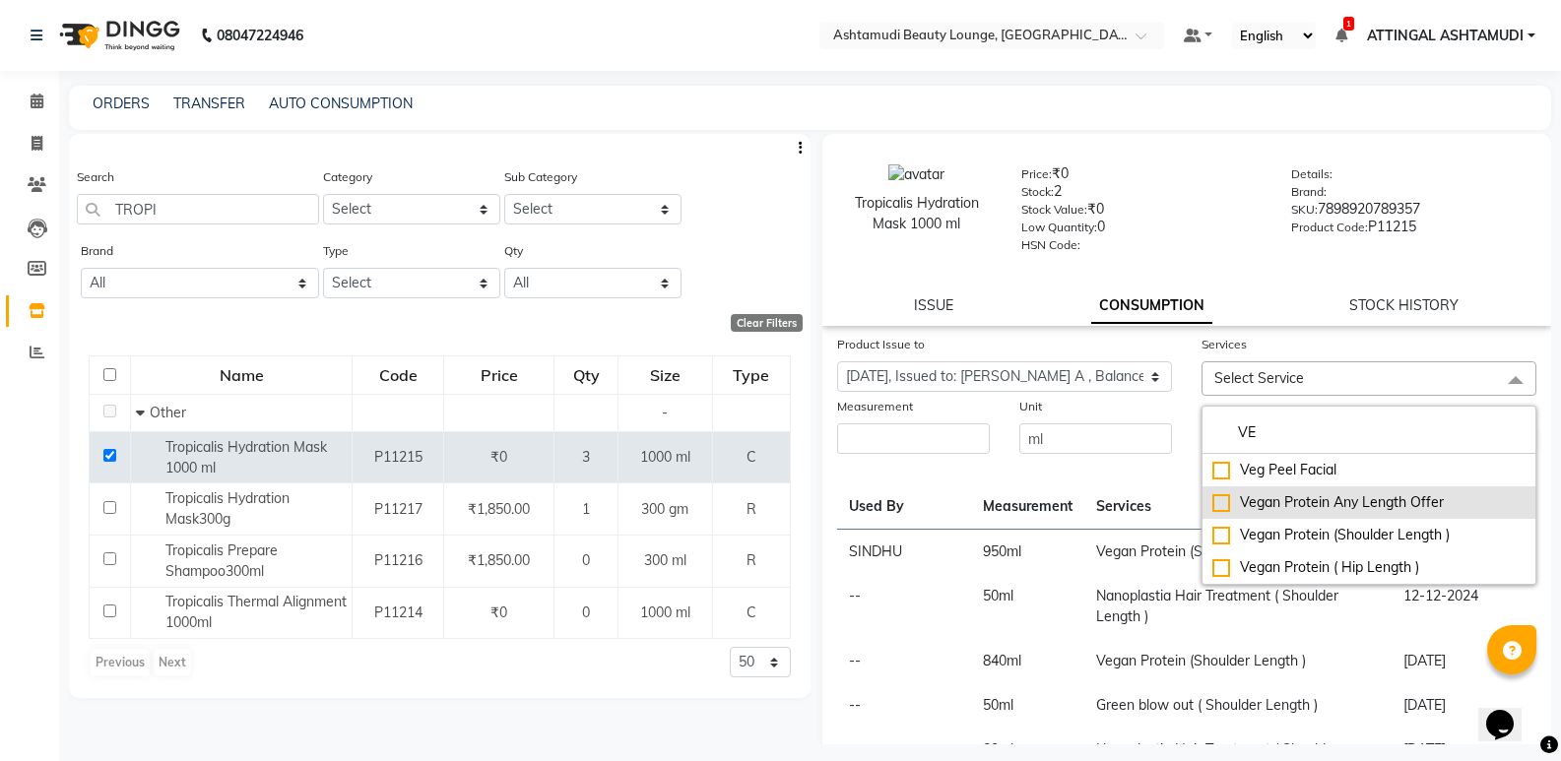
type input "VE"
click at [1217, 501] on div "Vegan Protein Any Length Offer" at bounding box center [1369, 503] width 313 height 21
checkbox input "true"
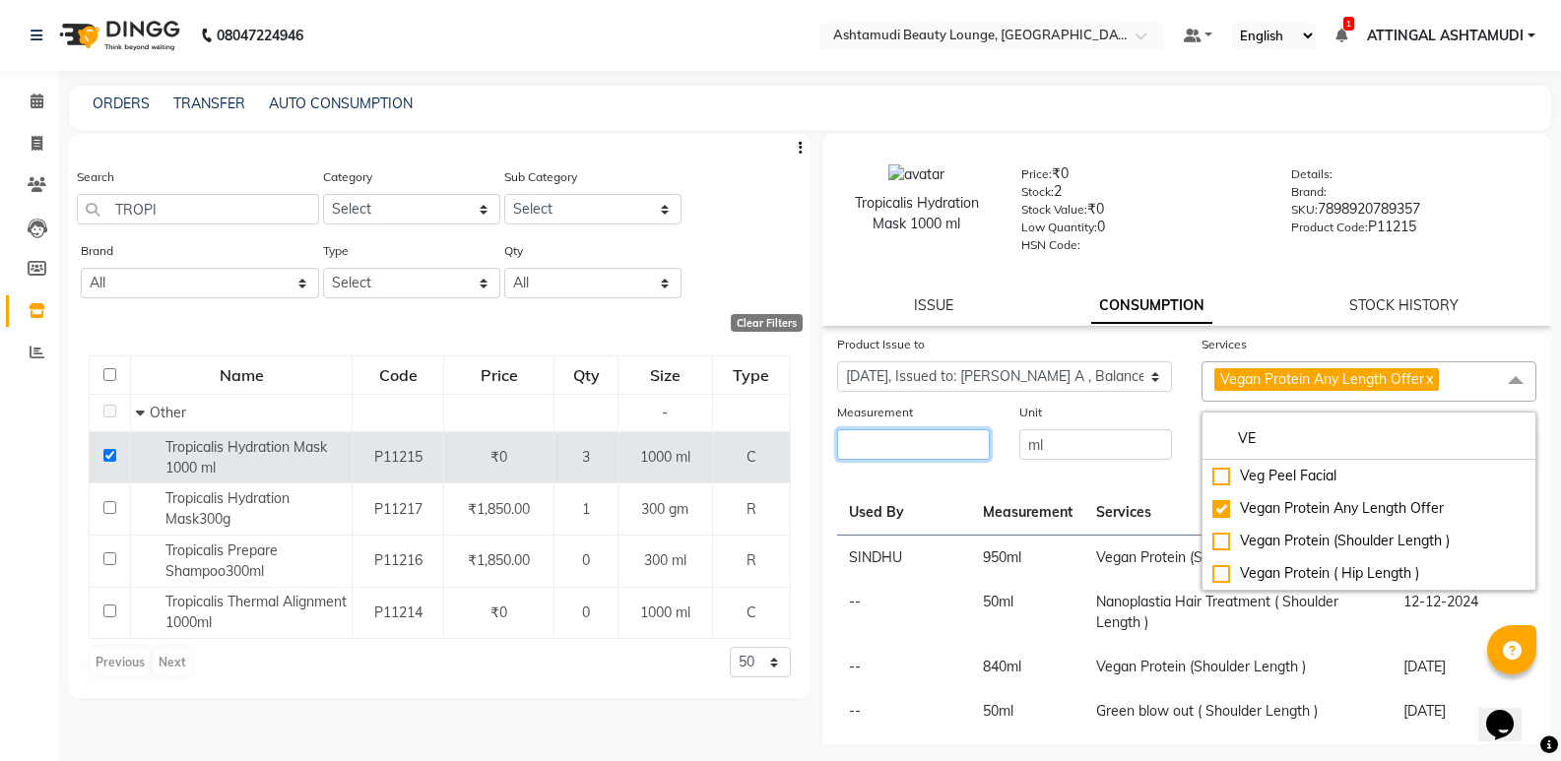
click at [910, 440] on input "number" at bounding box center [913, 444] width 153 height 31
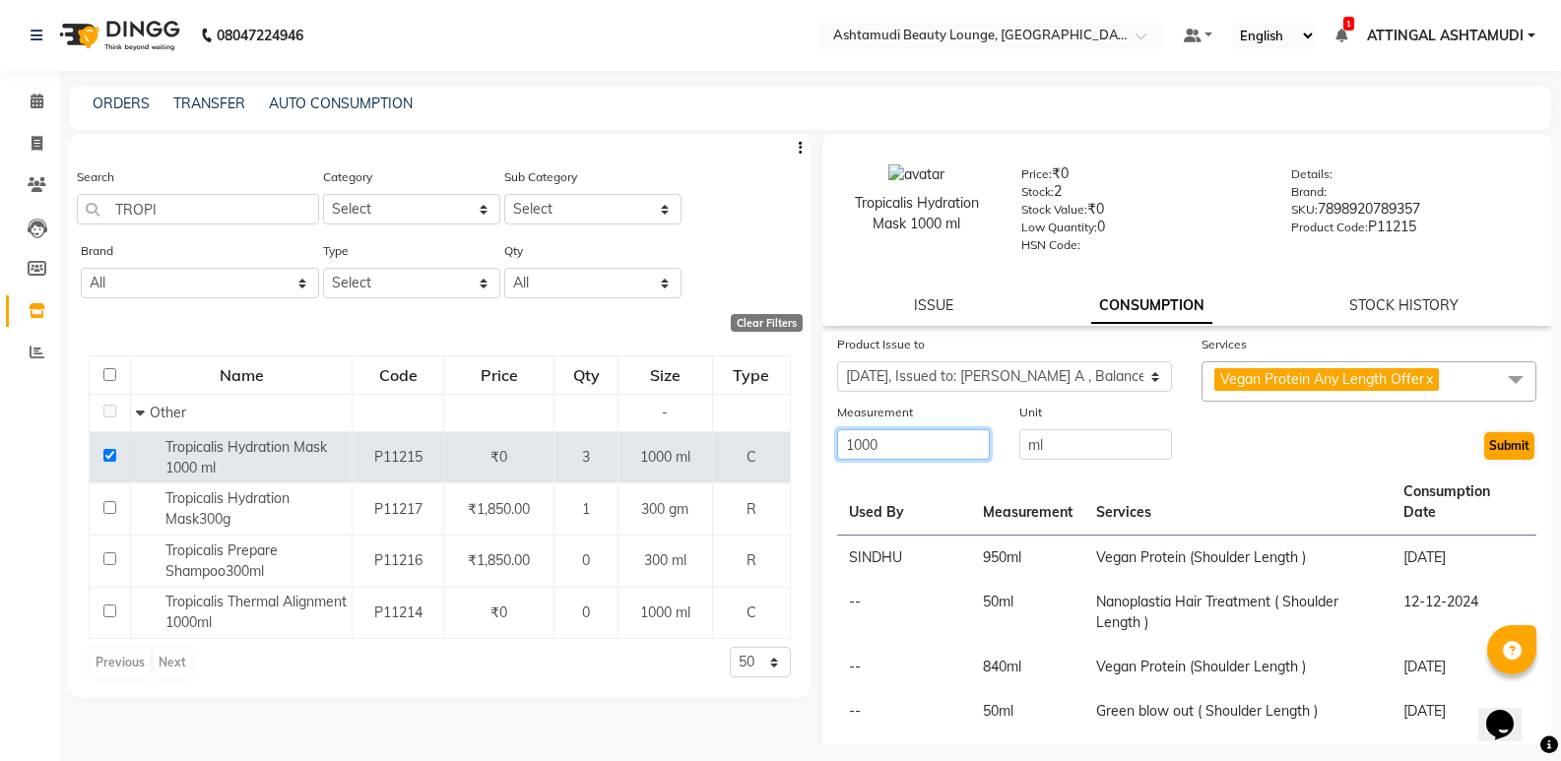
type input "1000"
click at [1496, 454] on button "Submit" at bounding box center [1509, 446] width 50 height 28
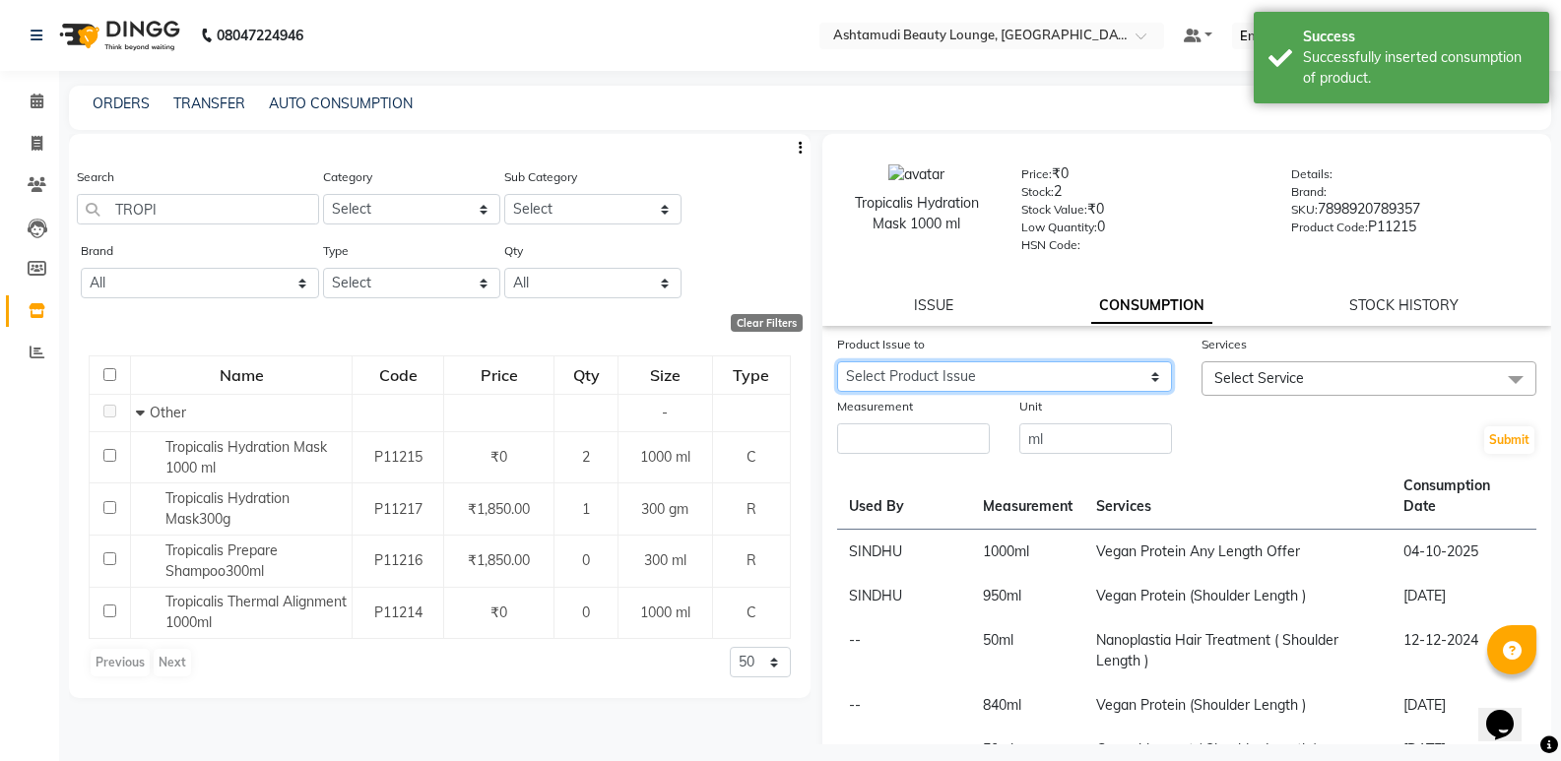
click at [1150, 373] on select "Select Product Issue [DATE], Issued to: ARYA A , Balance: 1000" at bounding box center [1004, 377] width 335 height 31
click at [1203, 435] on div "Submit" at bounding box center [1369, 426] width 364 height 60
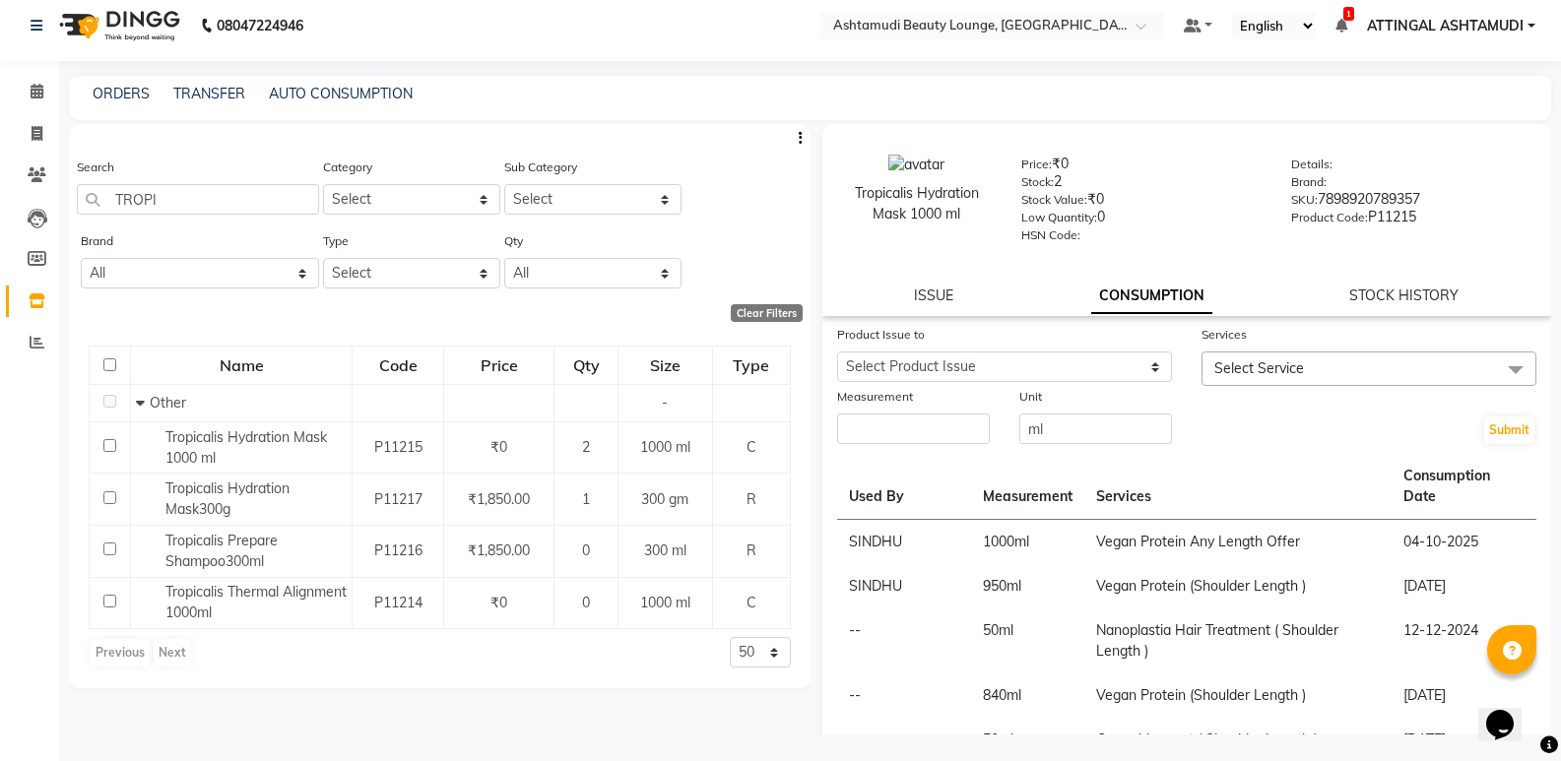
scroll to position [13, 0]
click at [32, 91] on icon at bounding box center [37, 88] width 13 height 15
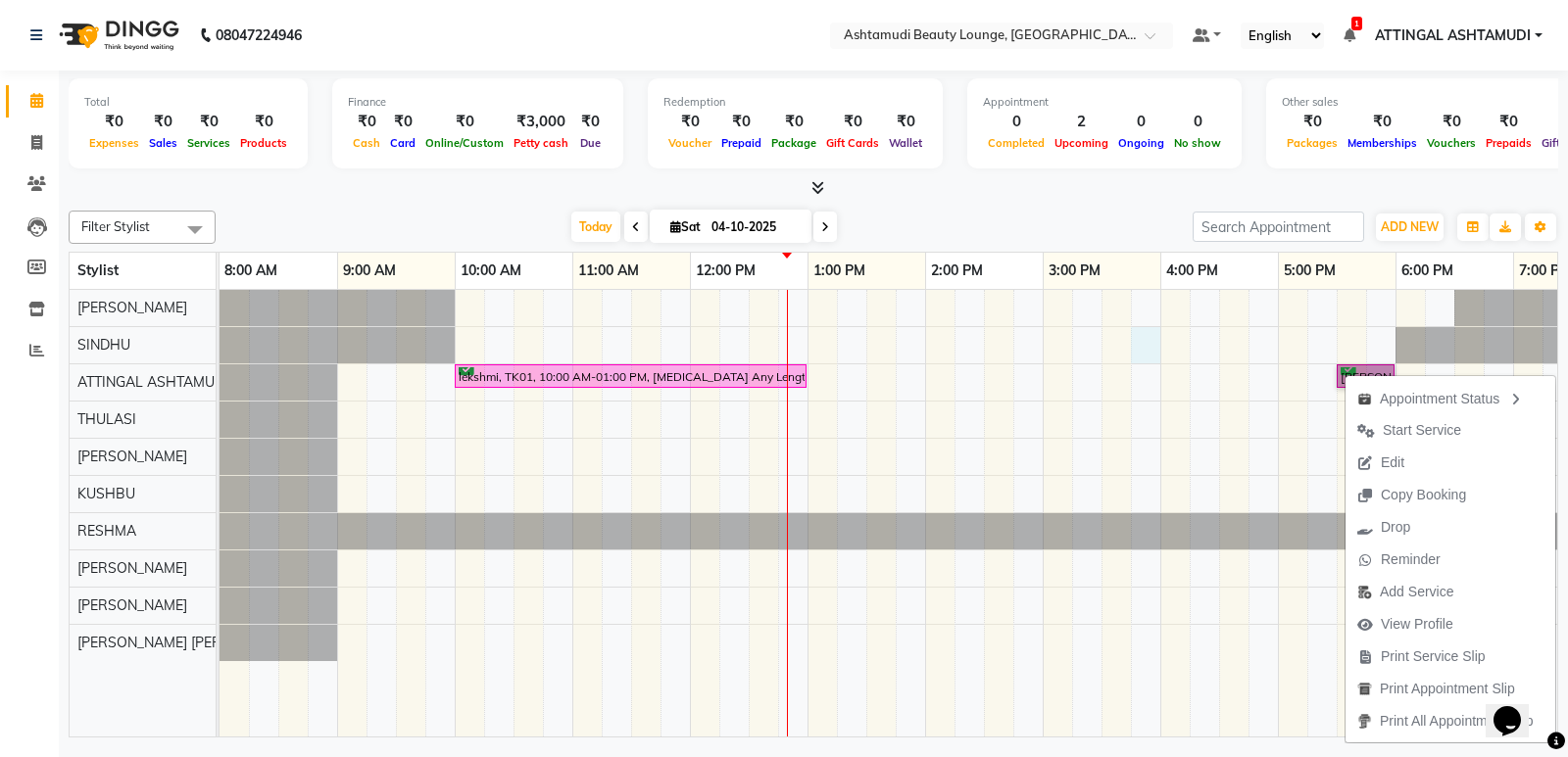
click at [1143, 348] on div "lekshmi, TK01, 10:00 AM-01:00 PM, [MEDICAL_DATA] Any Length Offer [PERSON_NAME]…" at bounding box center [984, 513] width 1529 height 447
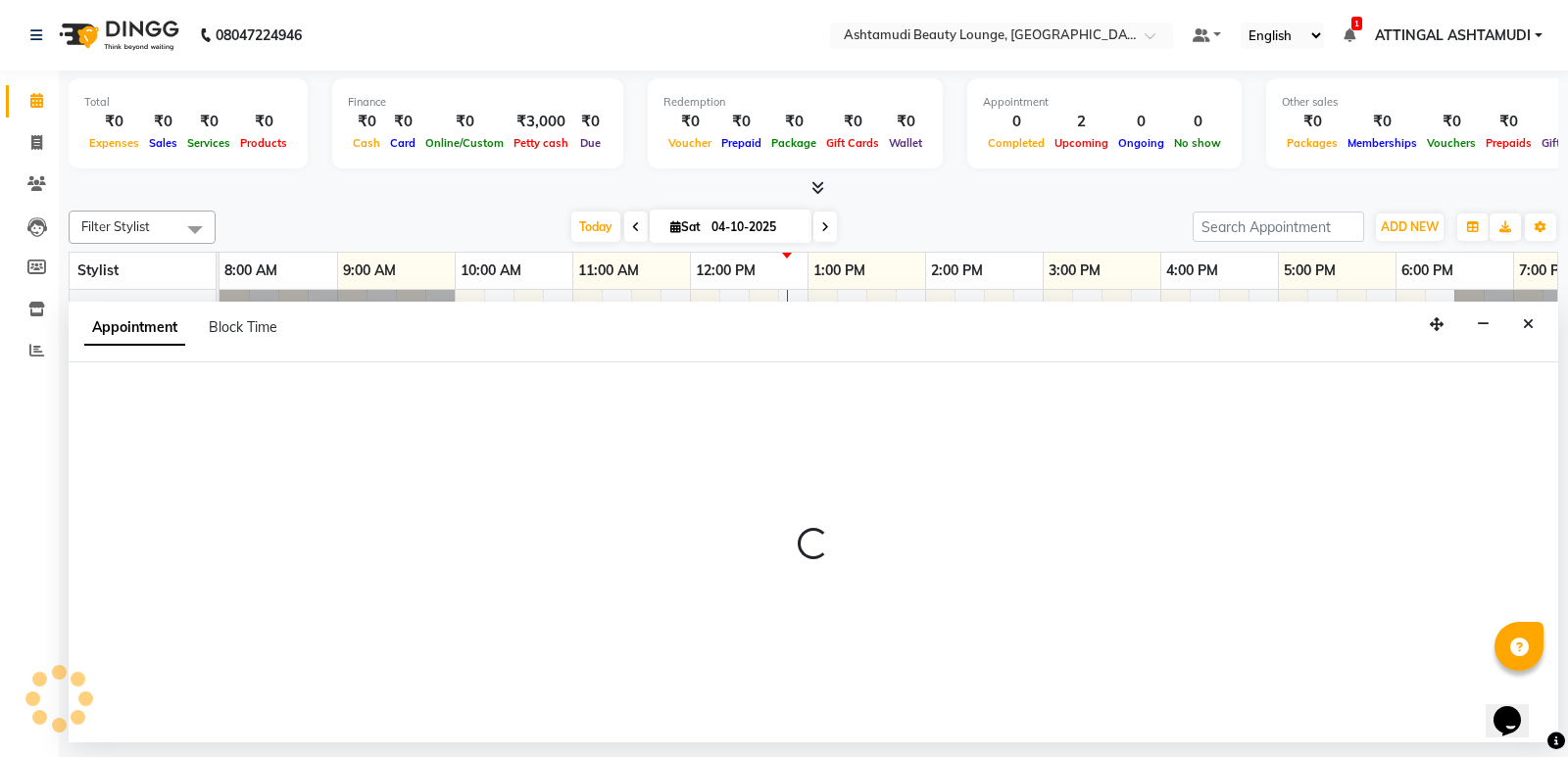
select select "27409"
select select "tentative"
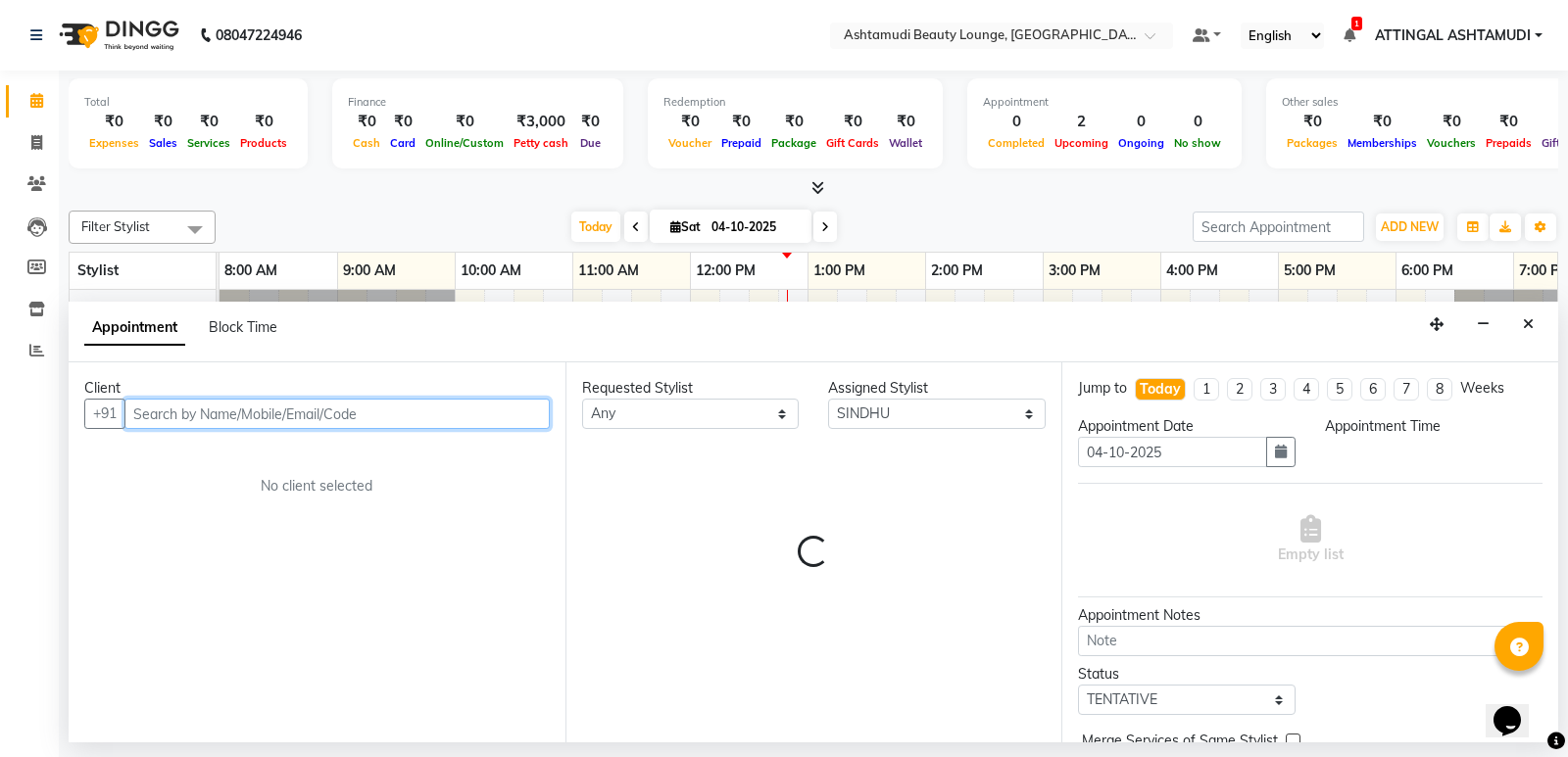
select select "945"
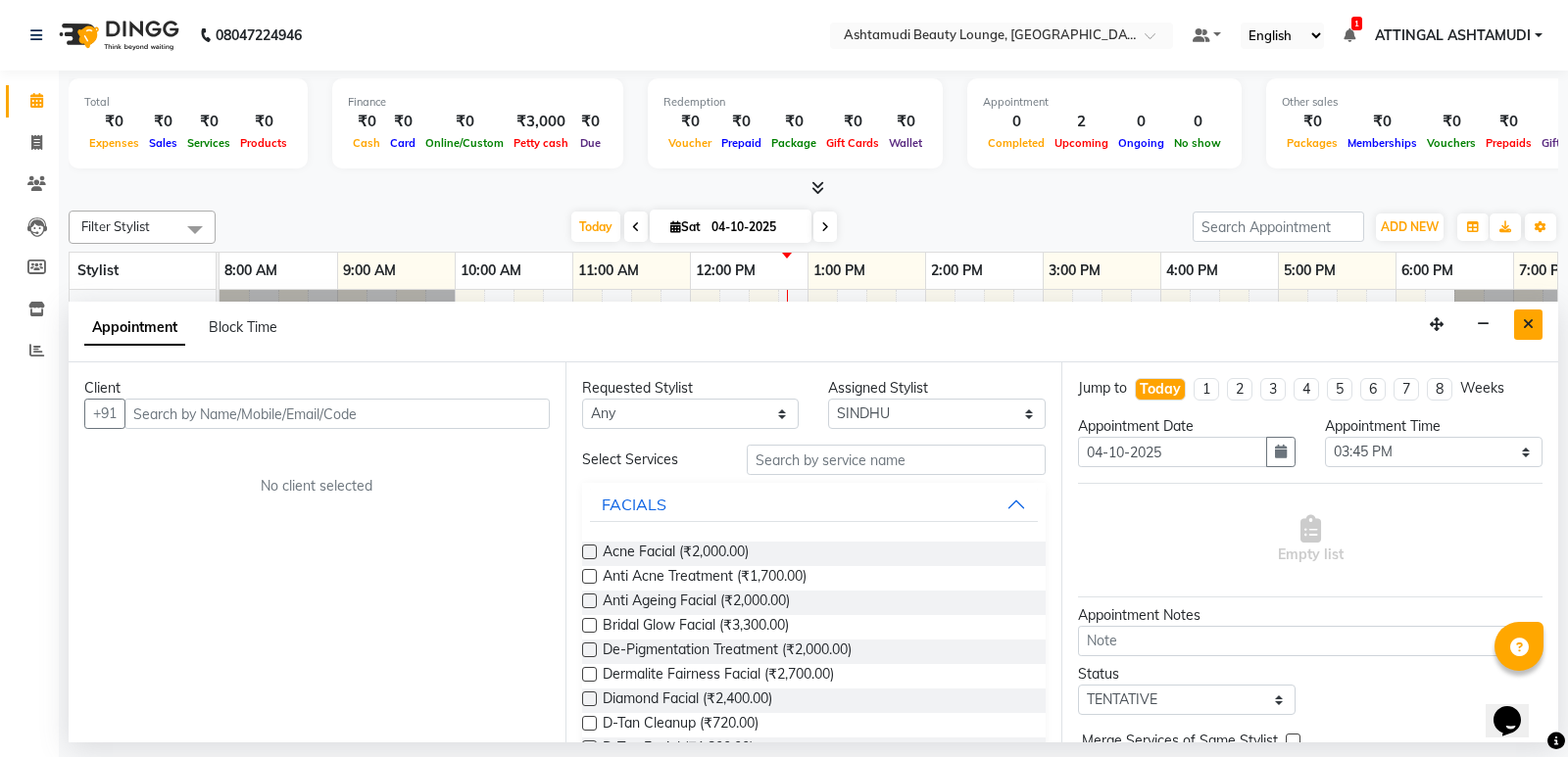
click at [1524, 322] on icon "Close" at bounding box center [1528, 324] width 11 height 14
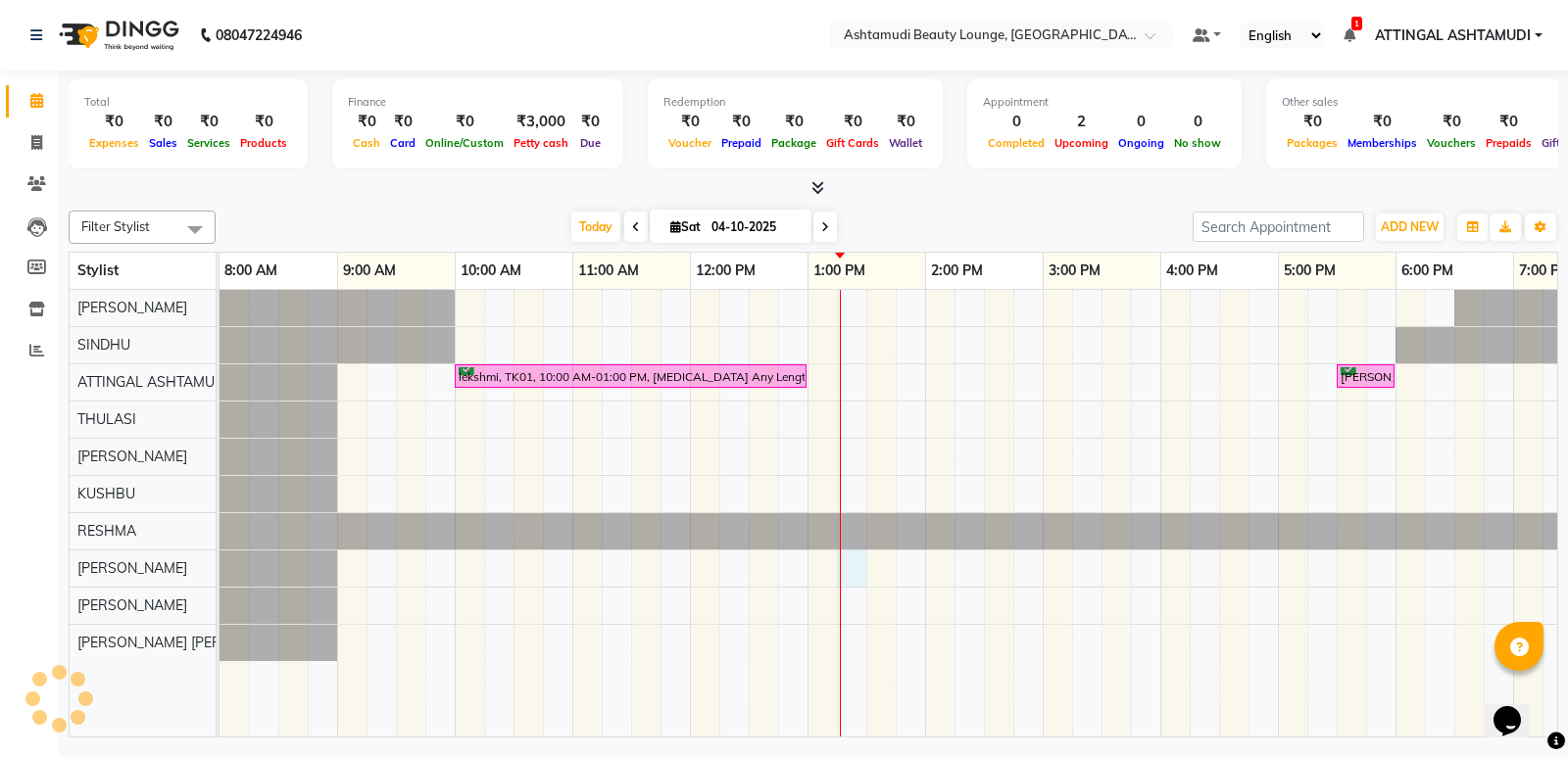
click at [844, 565] on div "lekshmi, TK01, 10:00 AM-01:00 PM, [MEDICAL_DATA] Any Length Offer [PERSON_NAME]…" at bounding box center [984, 513] width 1529 height 447
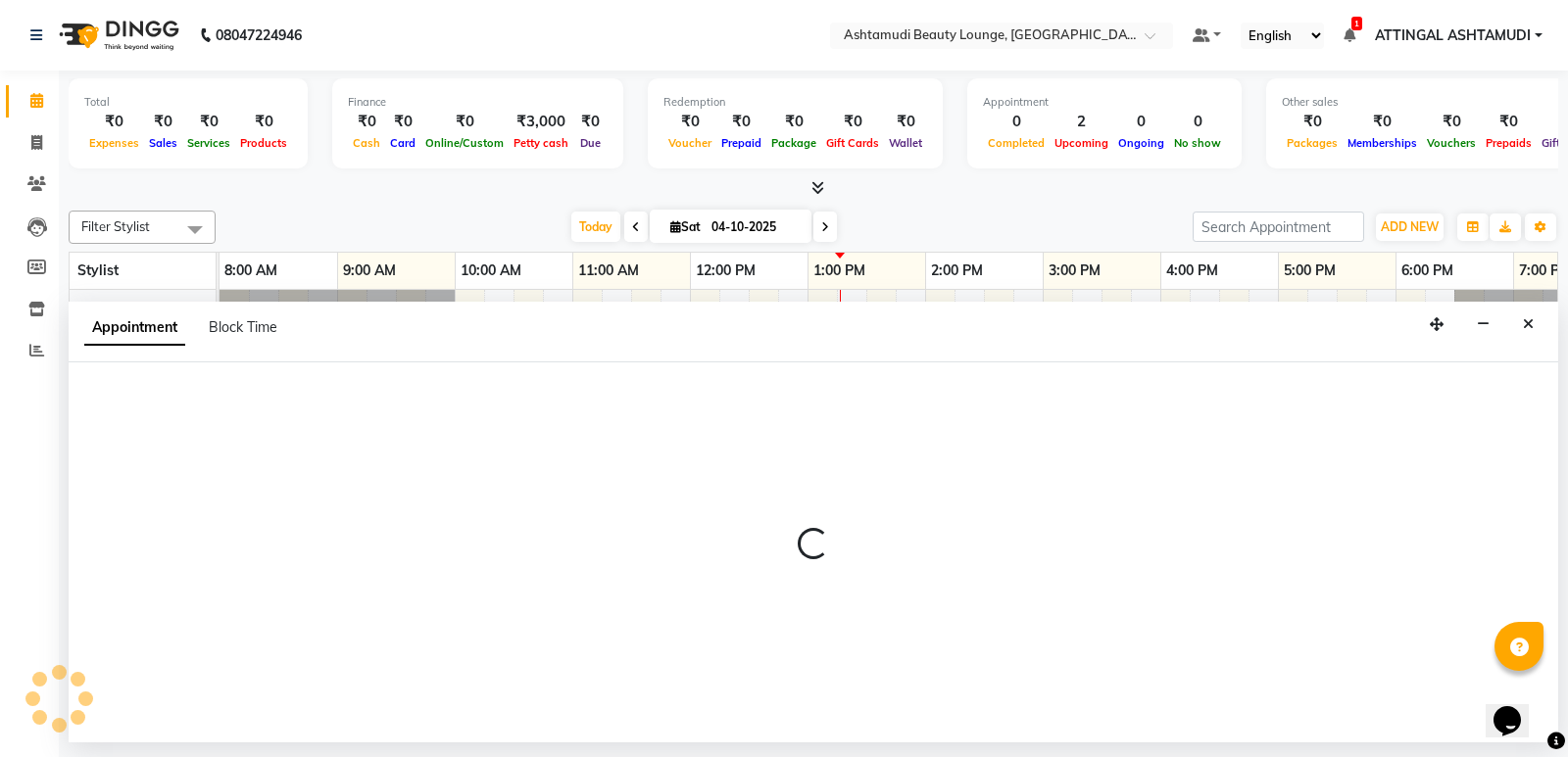
select select "tentative"
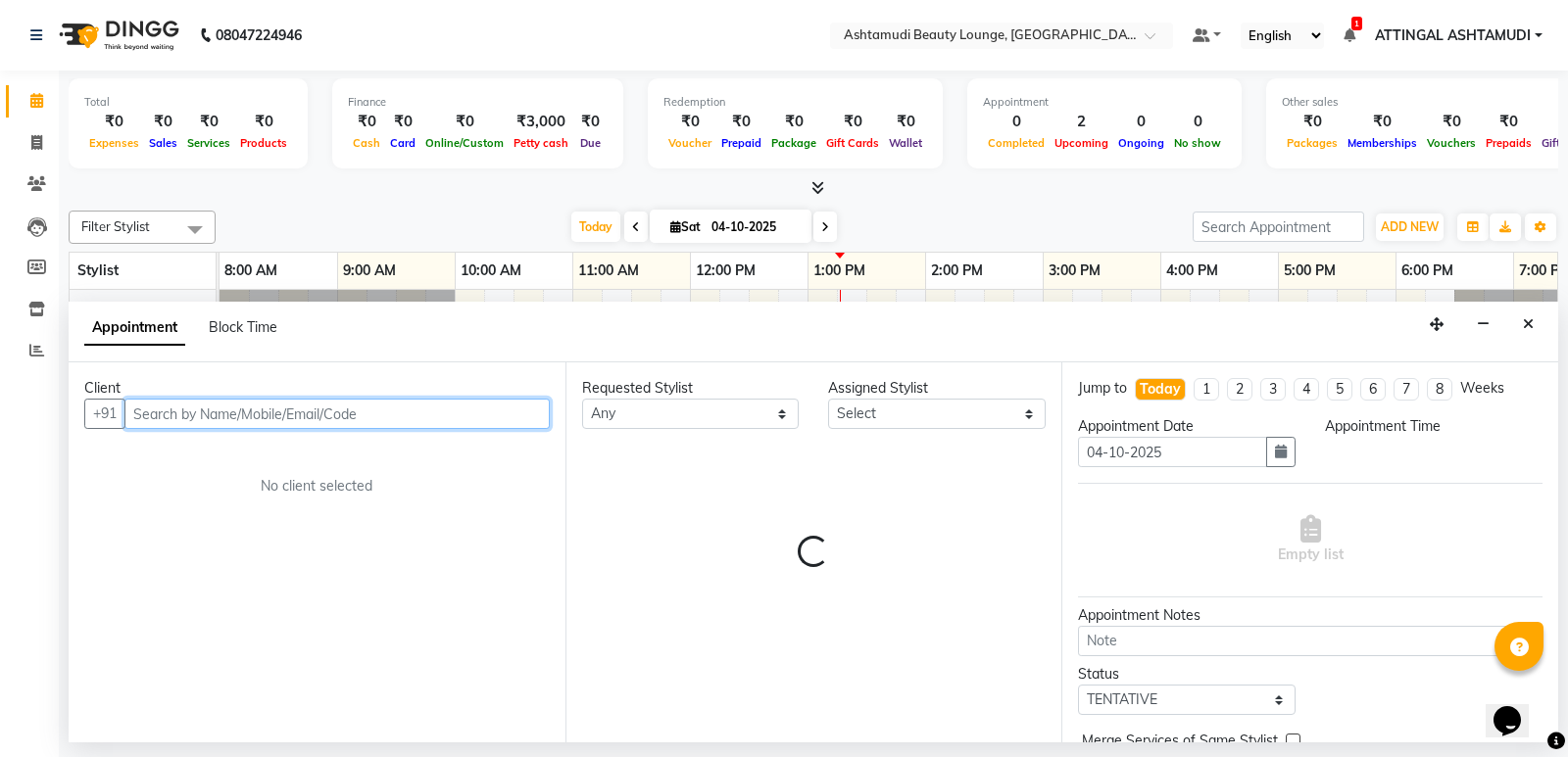
select select "795"
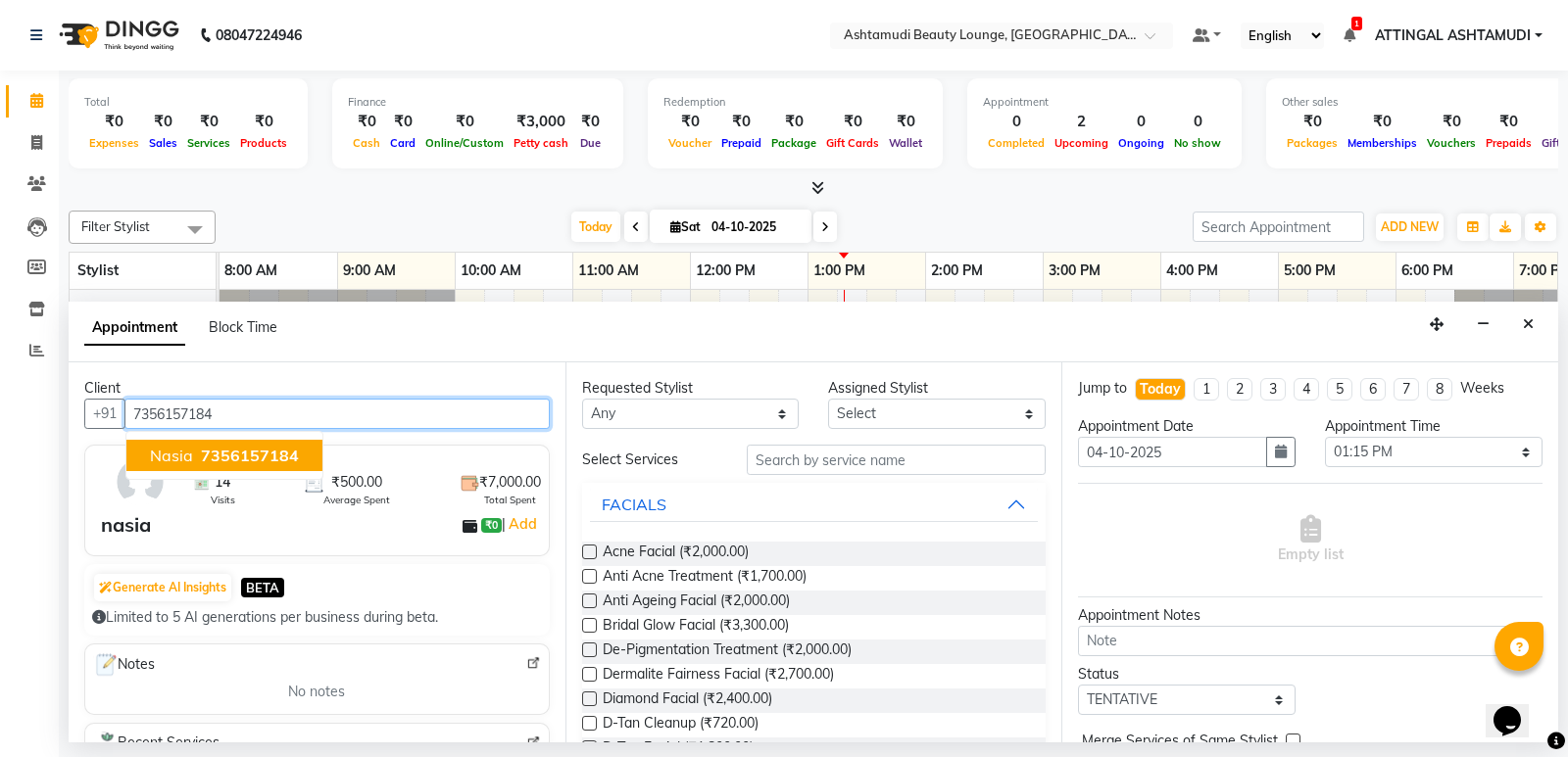
click at [192, 458] on button "nasia 7356157184" at bounding box center [224, 456] width 196 height 32
type input "7356157184"
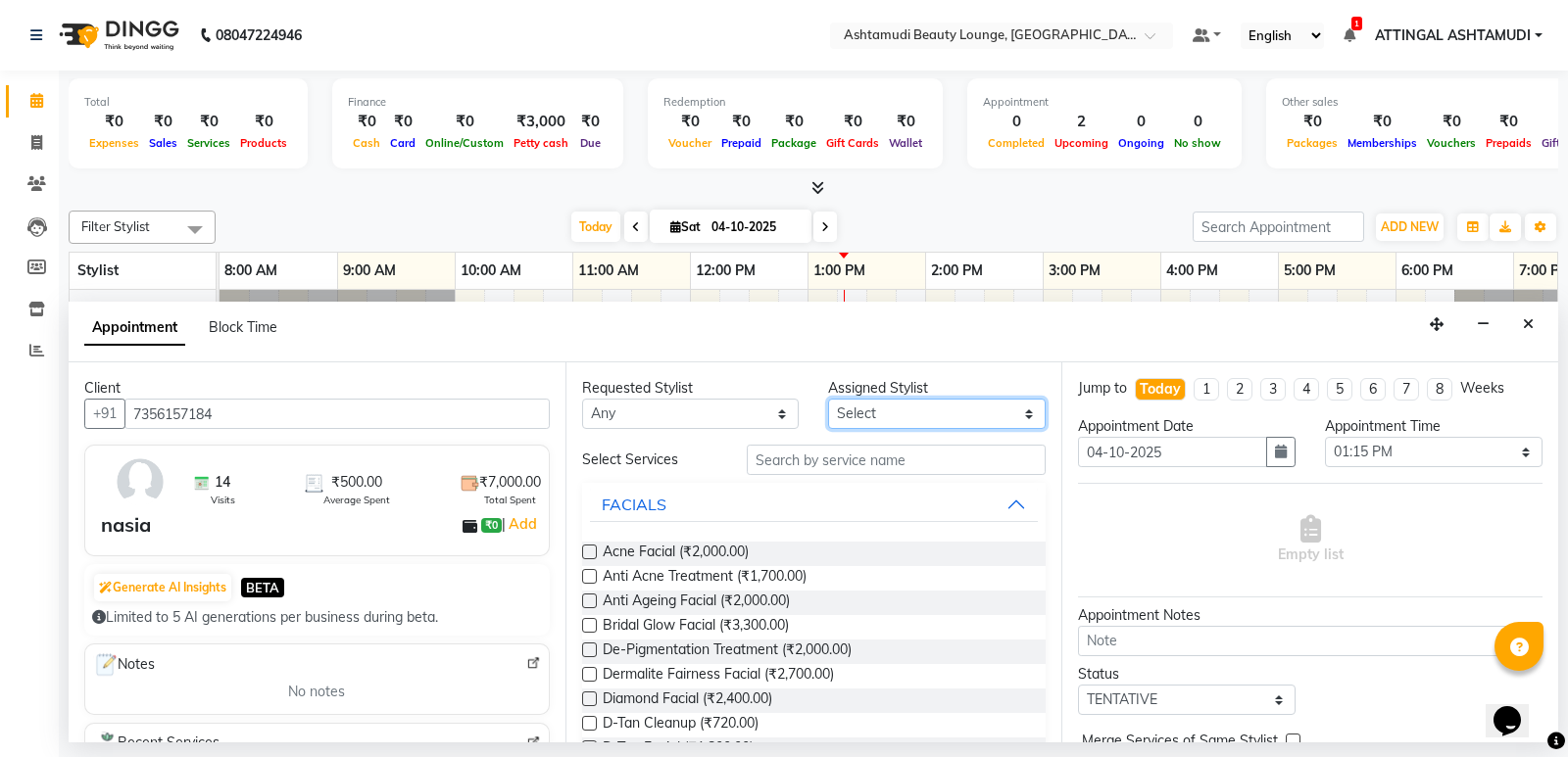
click at [861, 409] on select "Select" at bounding box center [936, 414] width 218 height 31
click at [1040, 414] on div "Assigned Stylist Select" at bounding box center [937, 403] width 247 height 51
click at [1014, 421] on select "Select" at bounding box center [936, 414] width 218 height 31
drag, startPoint x: 1530, startPoint y: 324, endPoint x: 1515, endPoint y: 324, distance: 15.0
click at [1528, 324] on icon "Close" at bounding box center [1528, 324] width 11 height 14
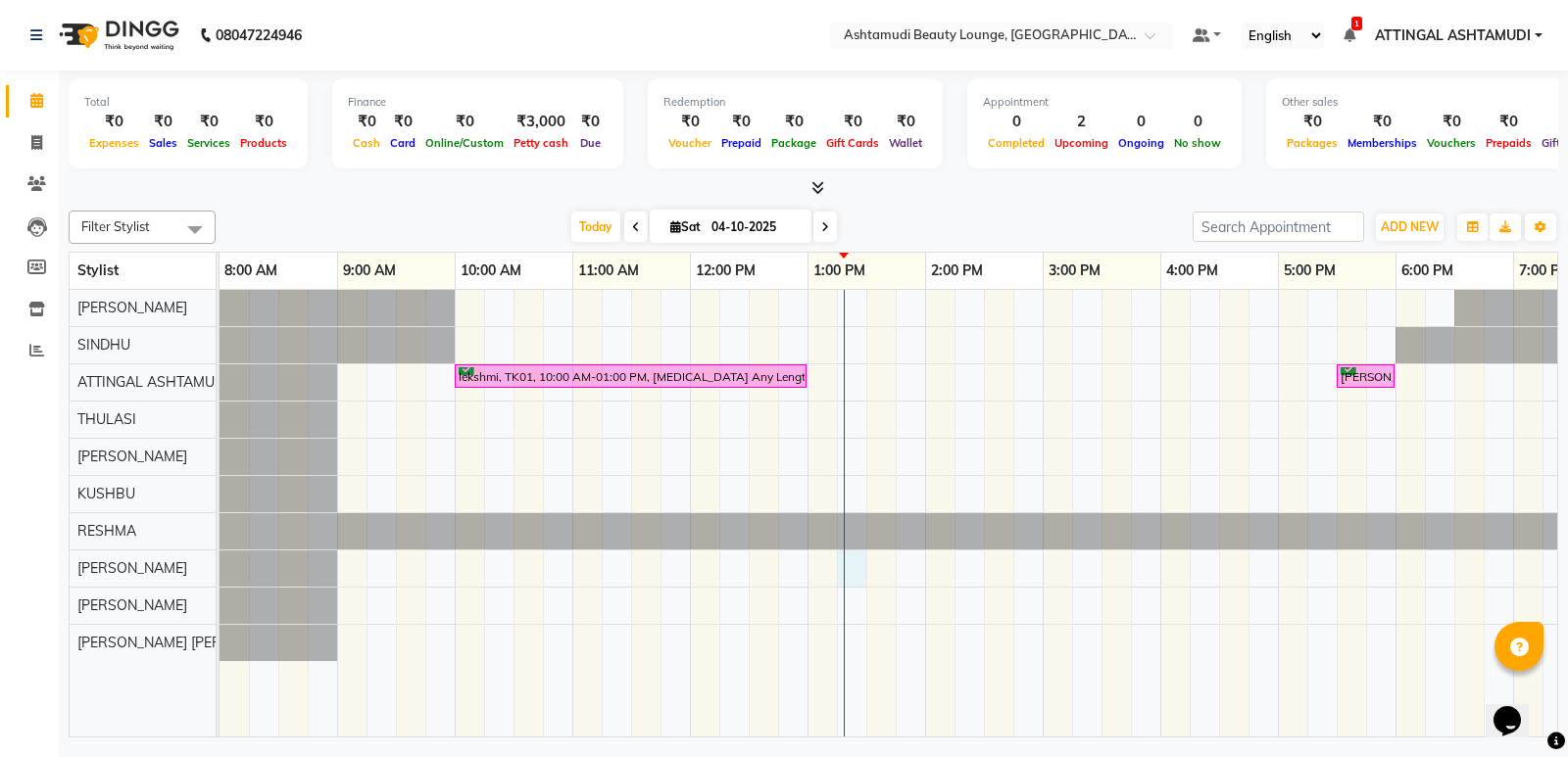
click at [846, 569] on div "lekshmi, TK01, 10:00 AM-01:00 PM, [MEDICAL_DATA] Any Length Offer [PERSON_NAME]…" at bounding box center [984, 513] width 1529 height 447
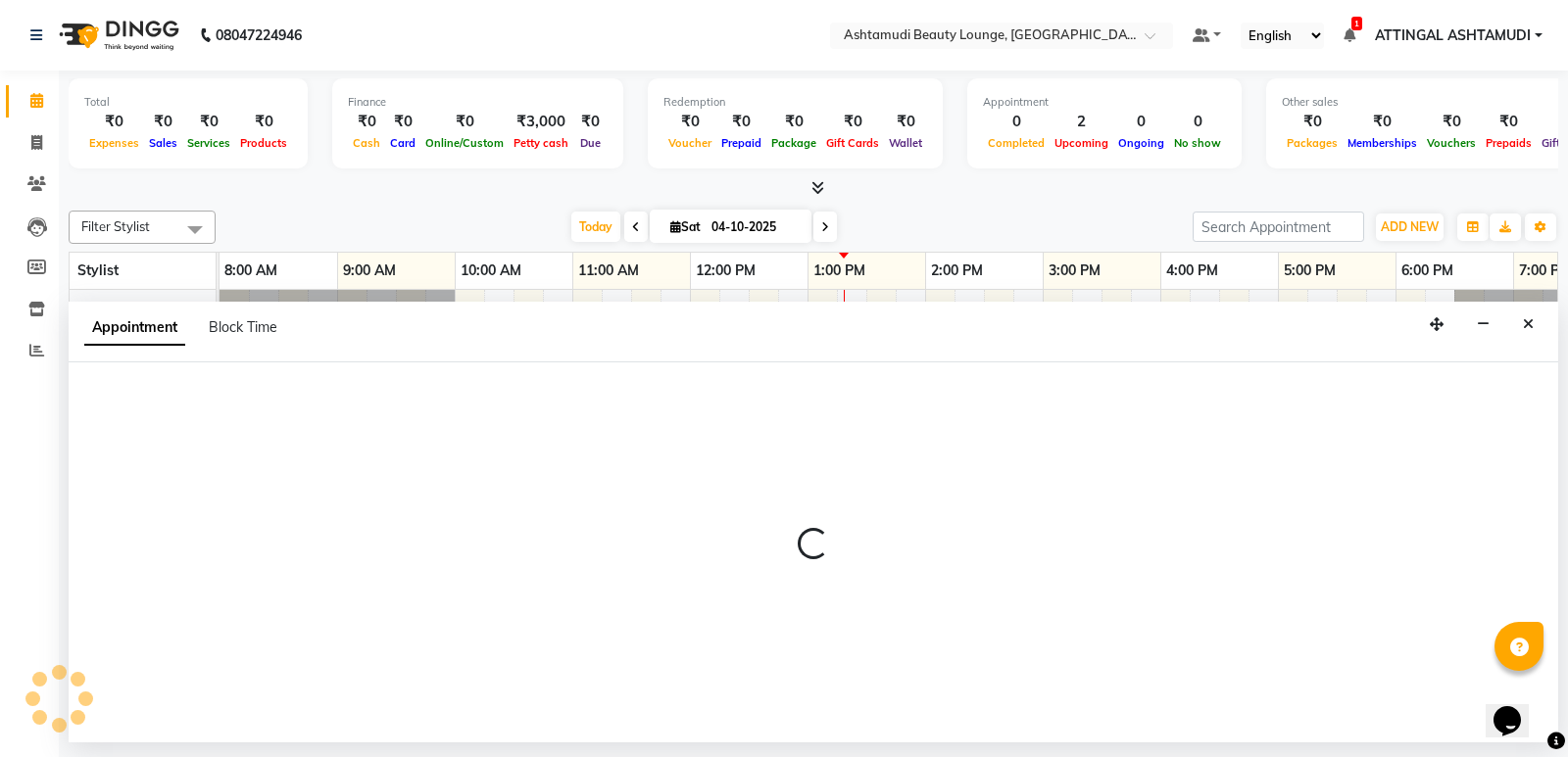
select select "71739"
select select "795"
select select "tentative"
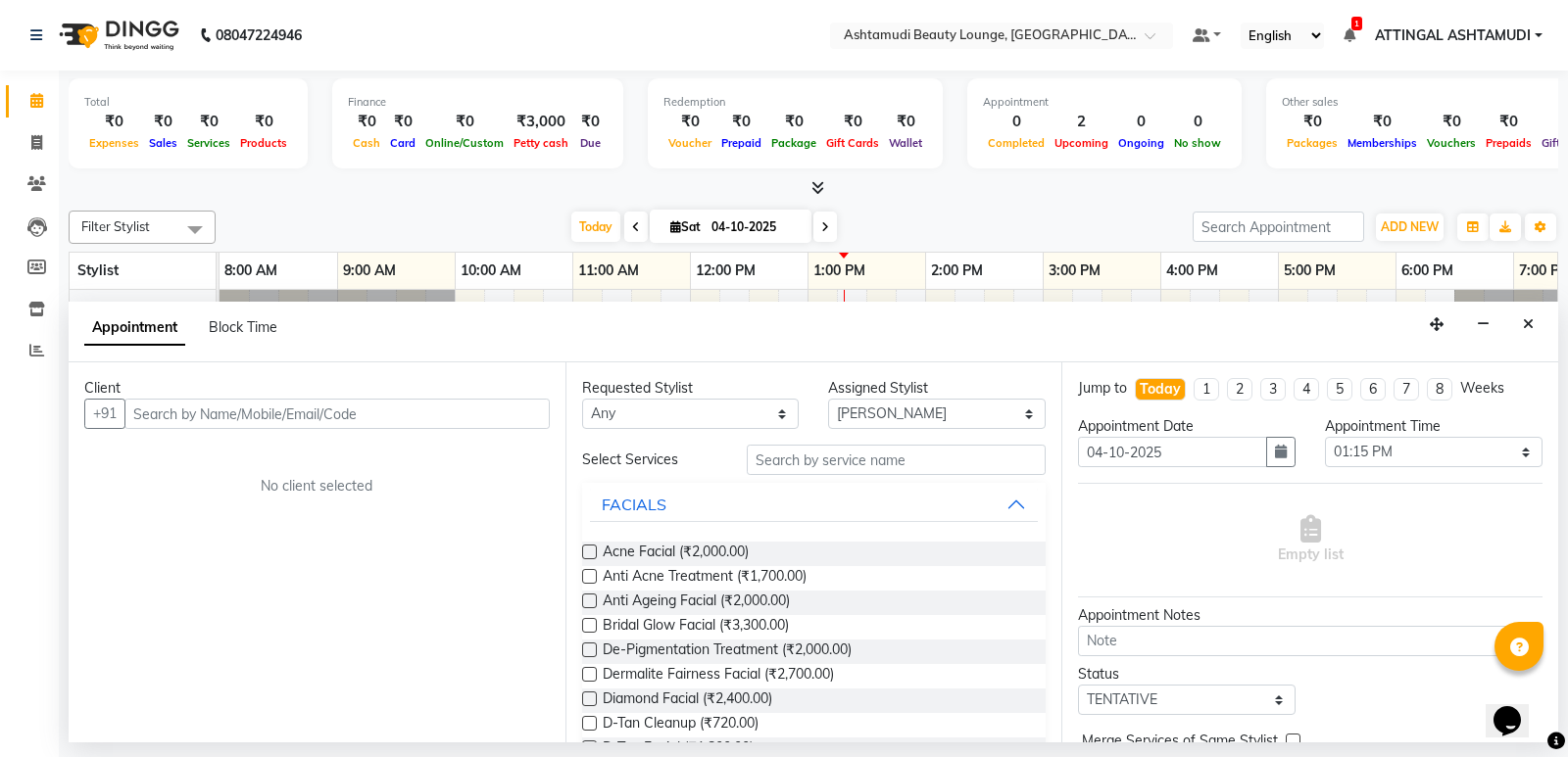
click at [178, 410] on input "text" at bounding box center [336, 414] width 425 height 31
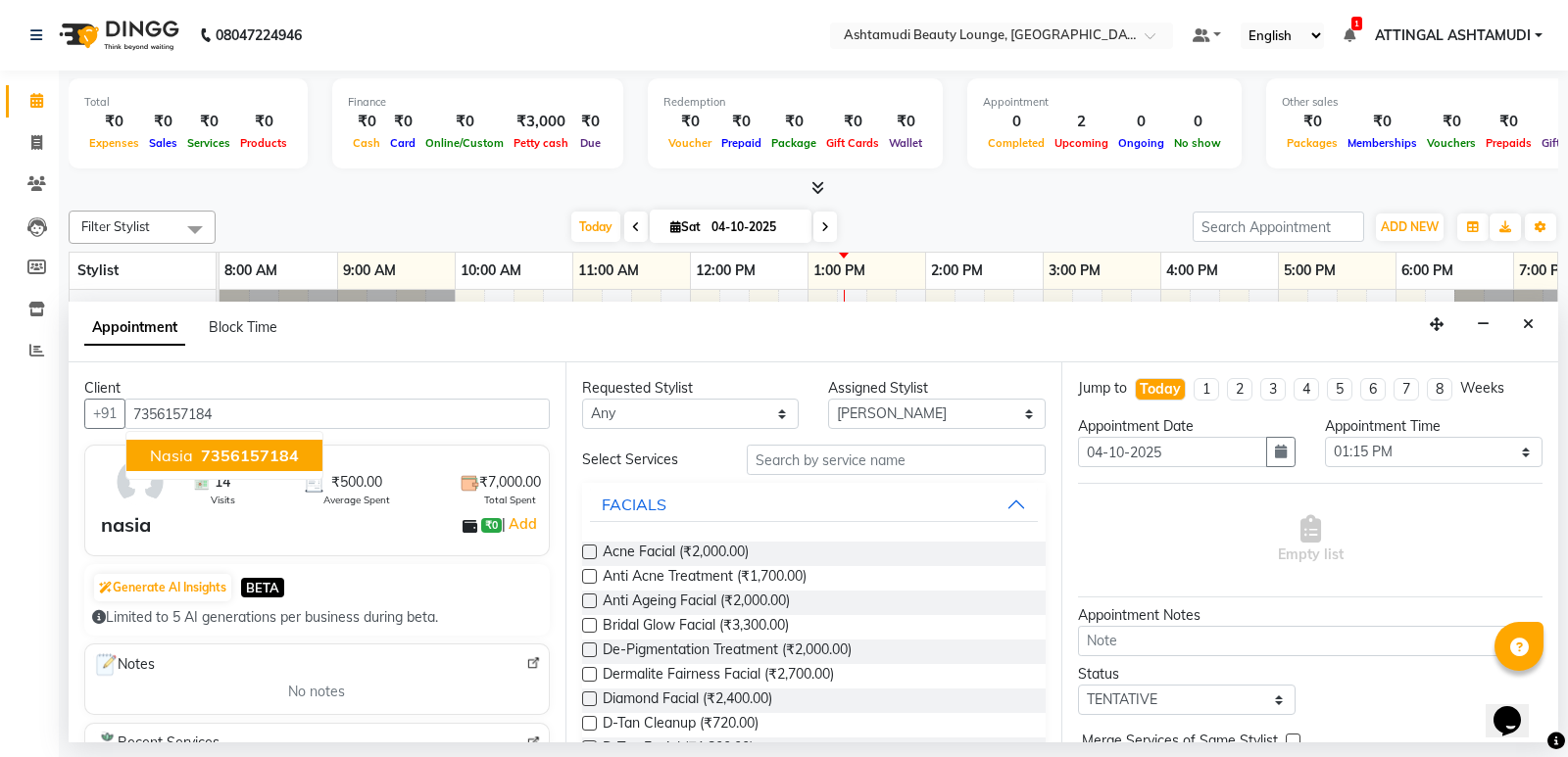
click at [162, 448] on span "nasia" at bounding box center [171, 456] width 43 height 20
type input "7356157184"
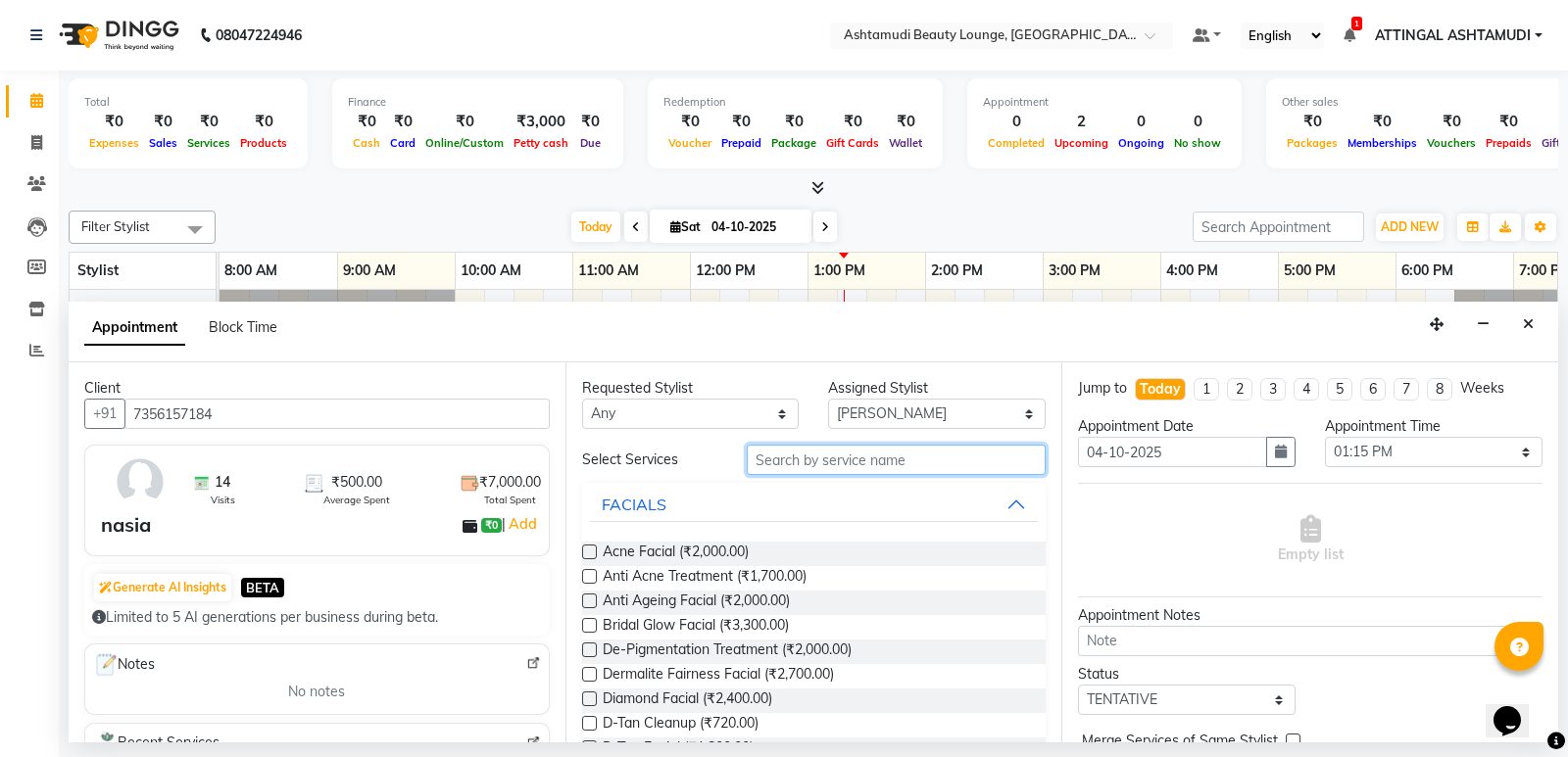
click at [801, 456] on input "text" at bounding box center [896, 460] width 299 height 31
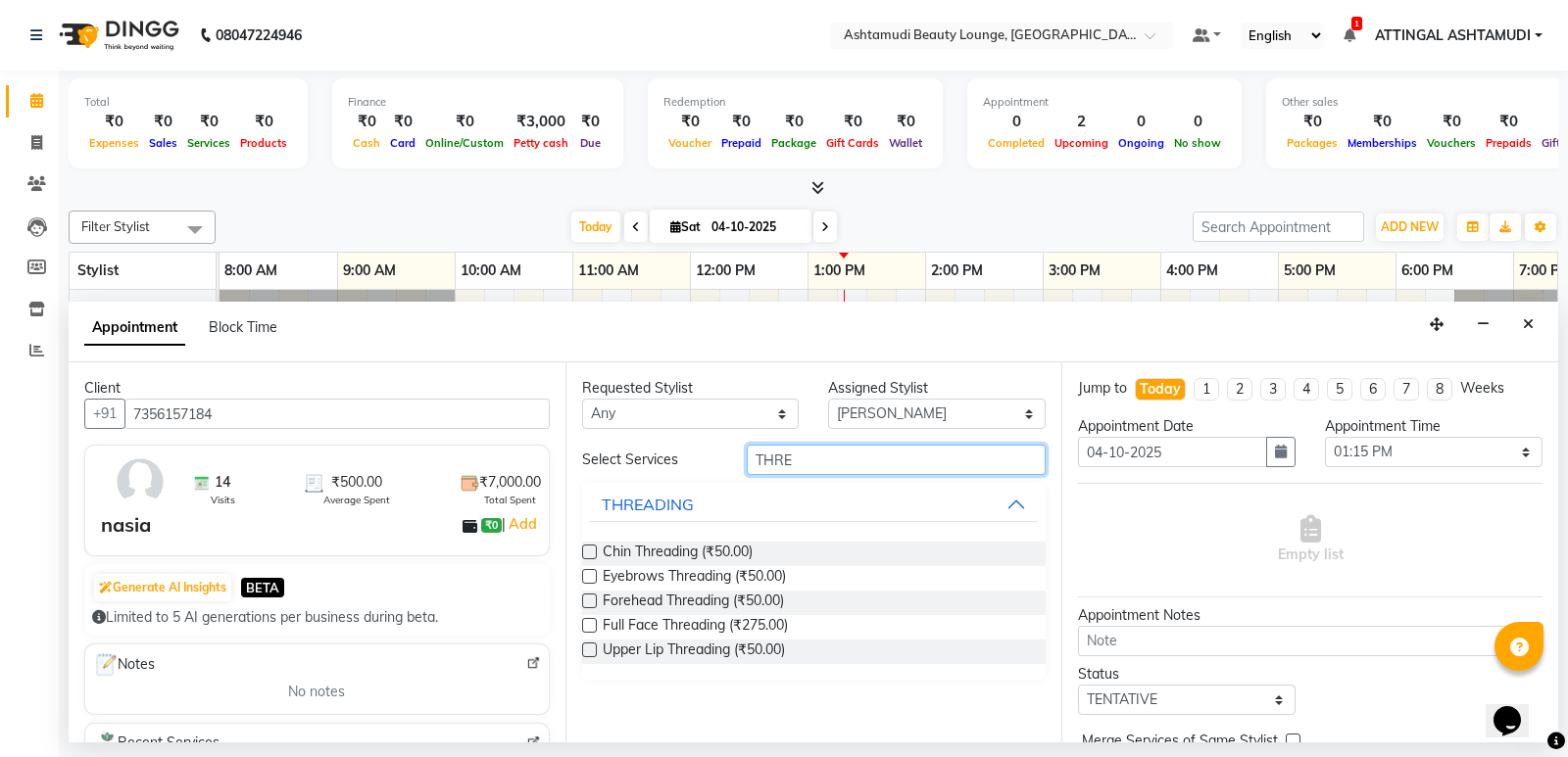
type input "THRE"
click at [589, 572] on label at bounding box center [589, 576] width 15 height 15
click at [589, 572] on input "checkbox" at bounding box center [588, 578] width 13 height 13
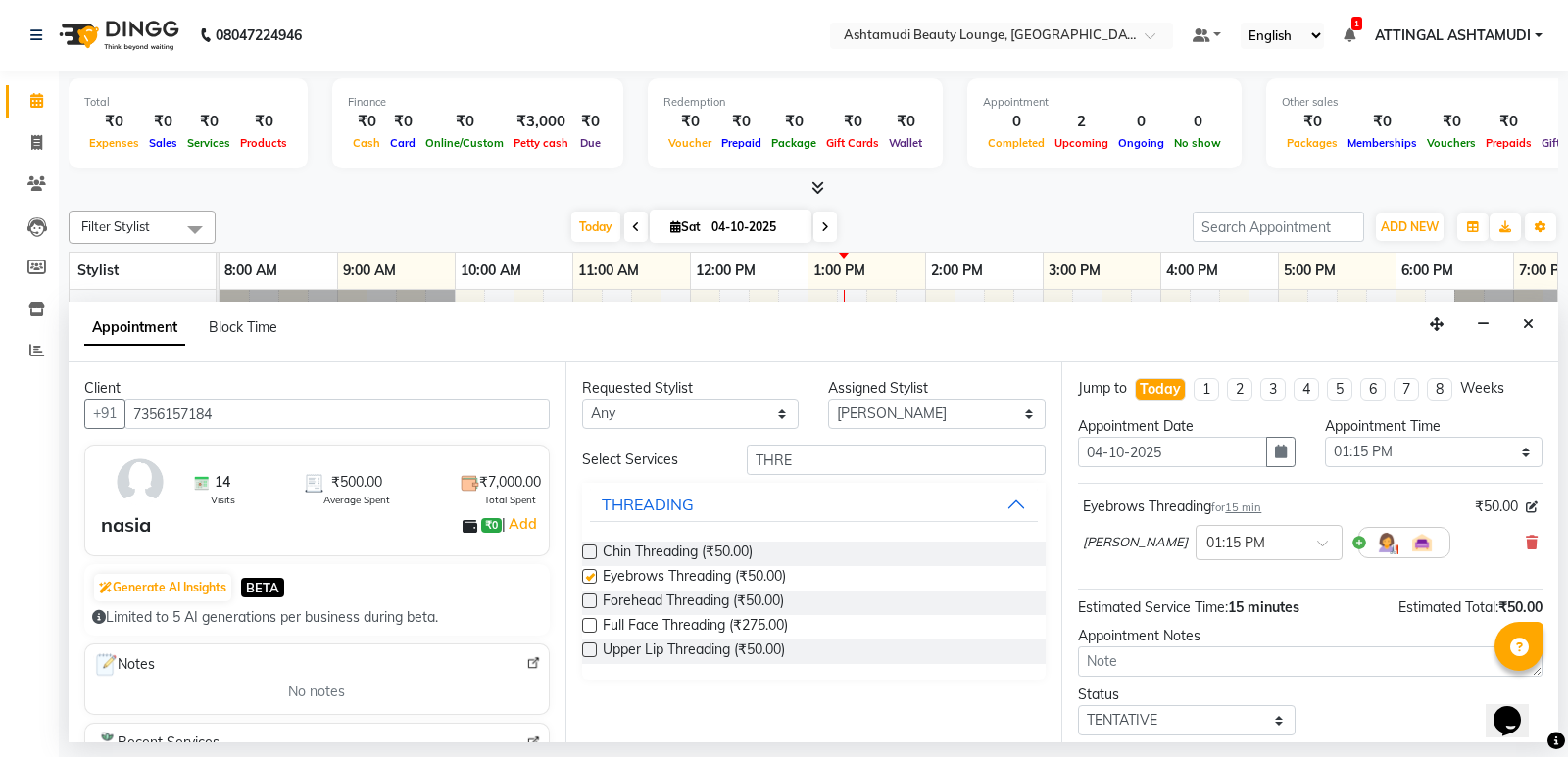
checkbox input "false"
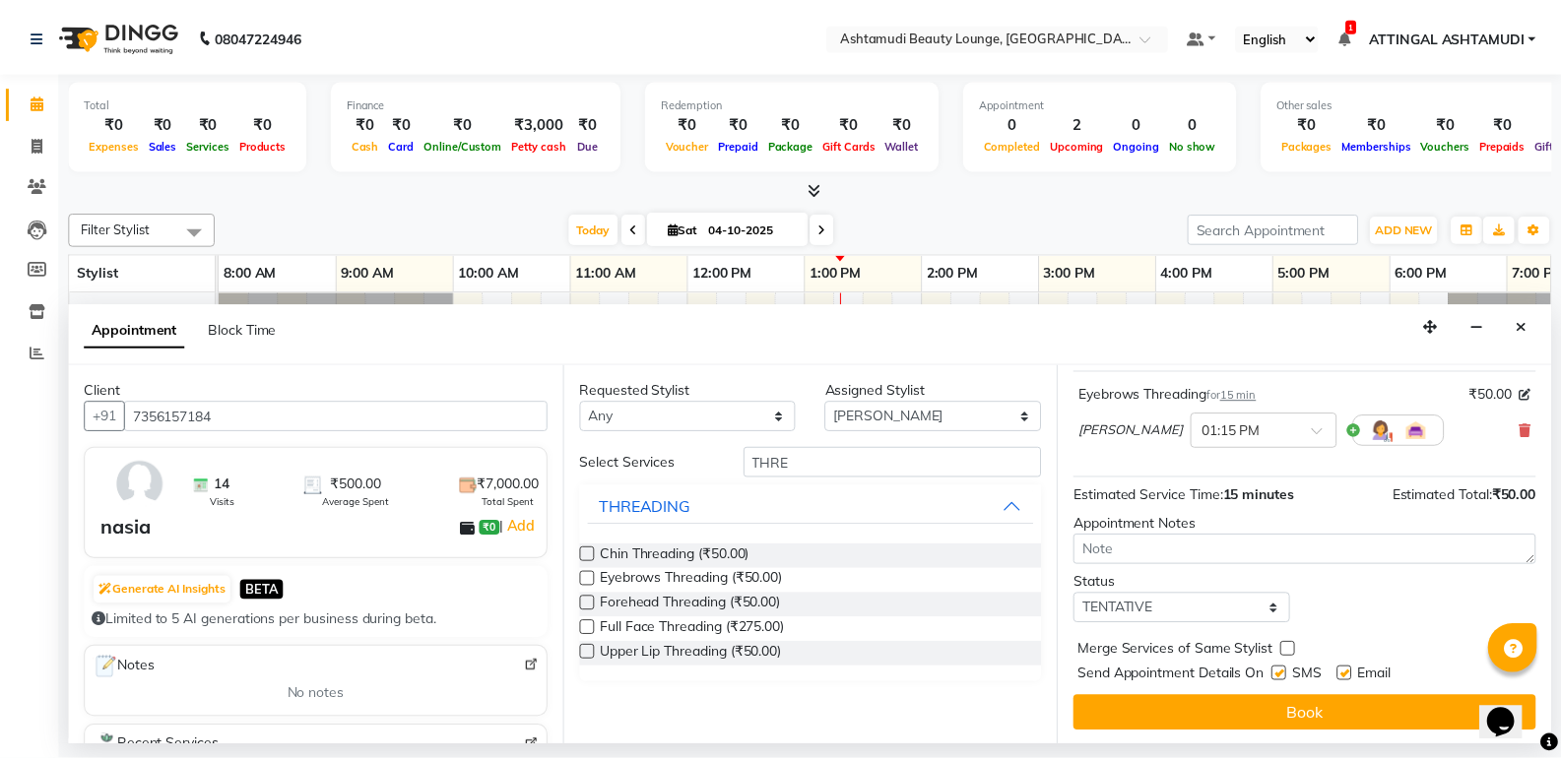
scroll to position [117, 0]
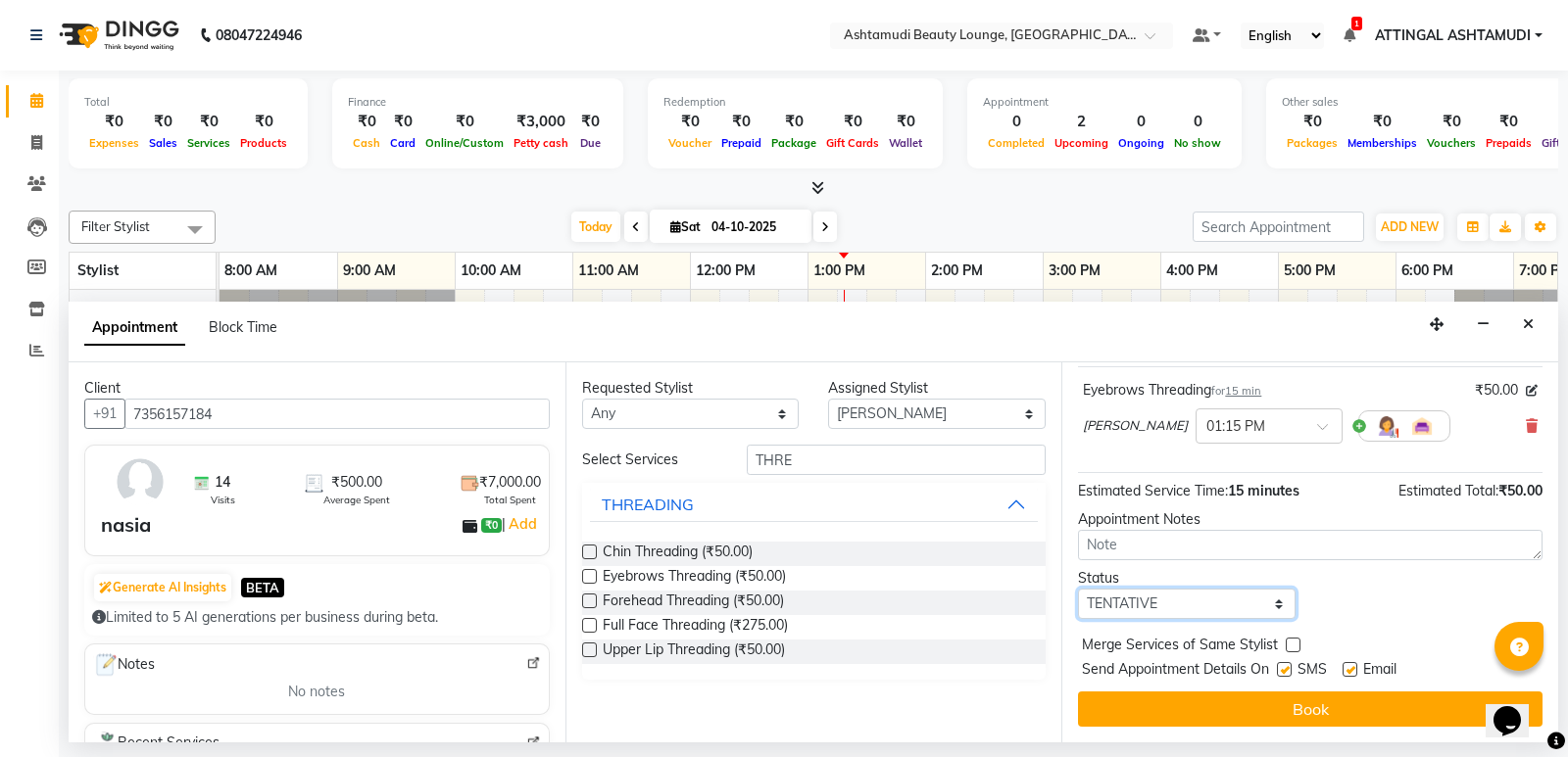
click at [1241, 599] on select "Select TENTATIVE CONFIRM CHECK-IN UPCOMING" at bounding box center [1187, 604] width 218 height 31
select select "check-in"
click at [1078, 589] on select "Select TENTATIVE CONFIRM CHECK-IN UPCOMING" at bounding box center [1187, 604] width 218 height 31
click at [1279, 669] on label at bounding box center [1283, 669] width 15 height 15
click at [1279, 669] on input "checkbox" at bounding box center [1282, 671] width 13 height 13
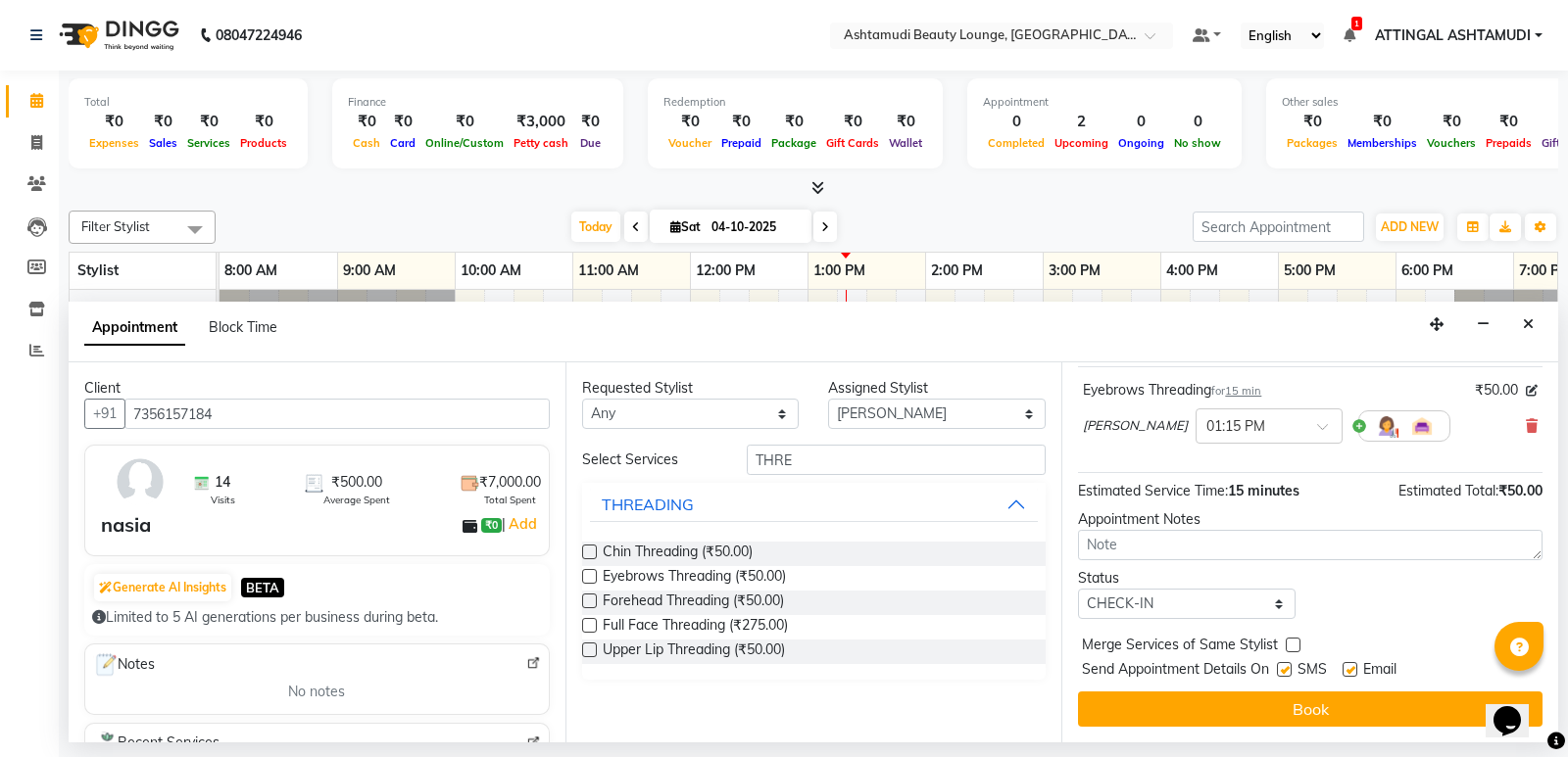
checkbox input "false"
click at [1351, 668] on label at bounding box center [1349, 669] width 15 height 15
click at [1351, 668] on input "checkbox" at bounding box center [1348, 671] width 13 height 13
checkbox input "false"
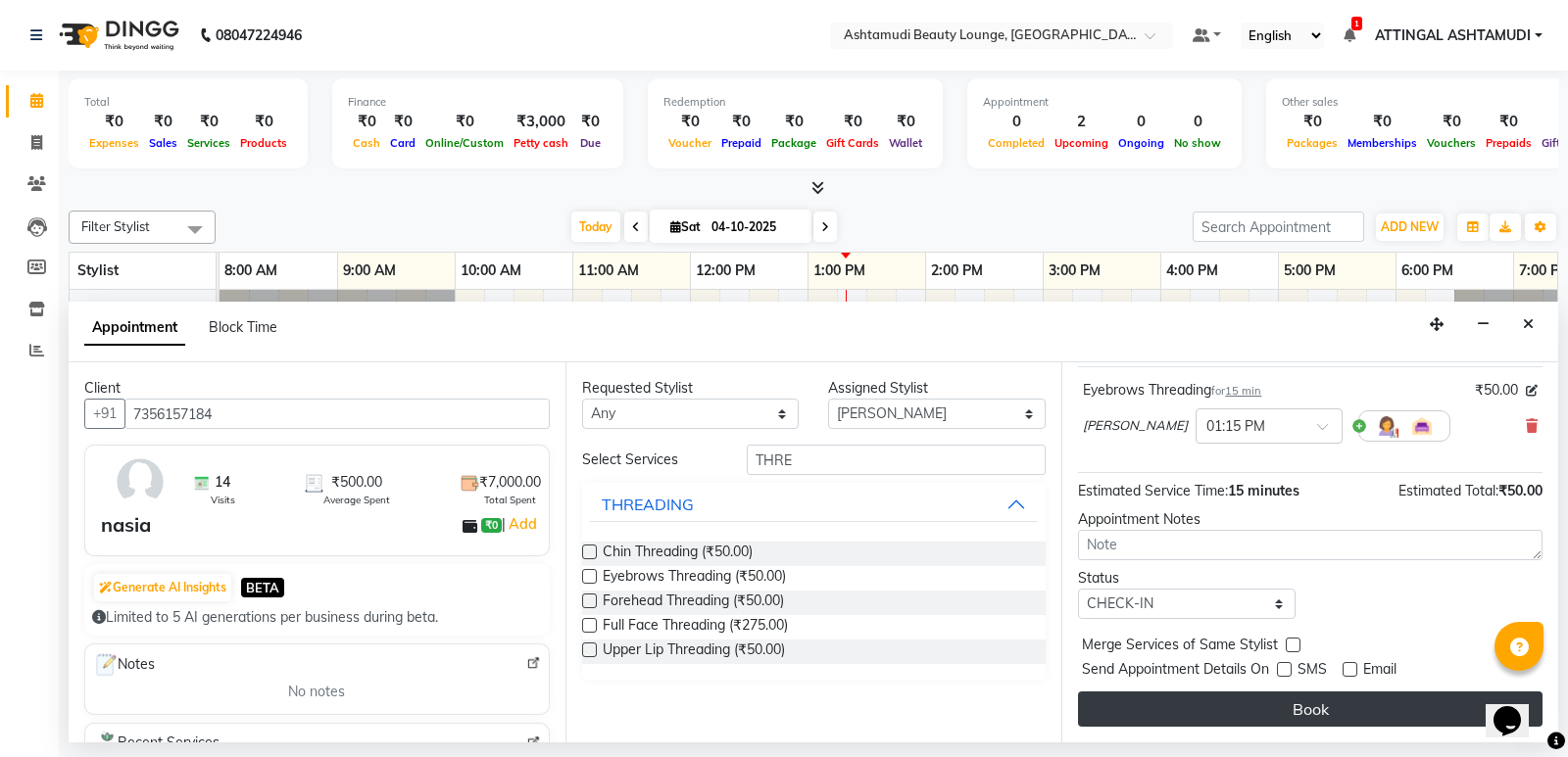
click at [1317, 707] on button "Book" at bounding box center [1310, 708] width 465 height 35
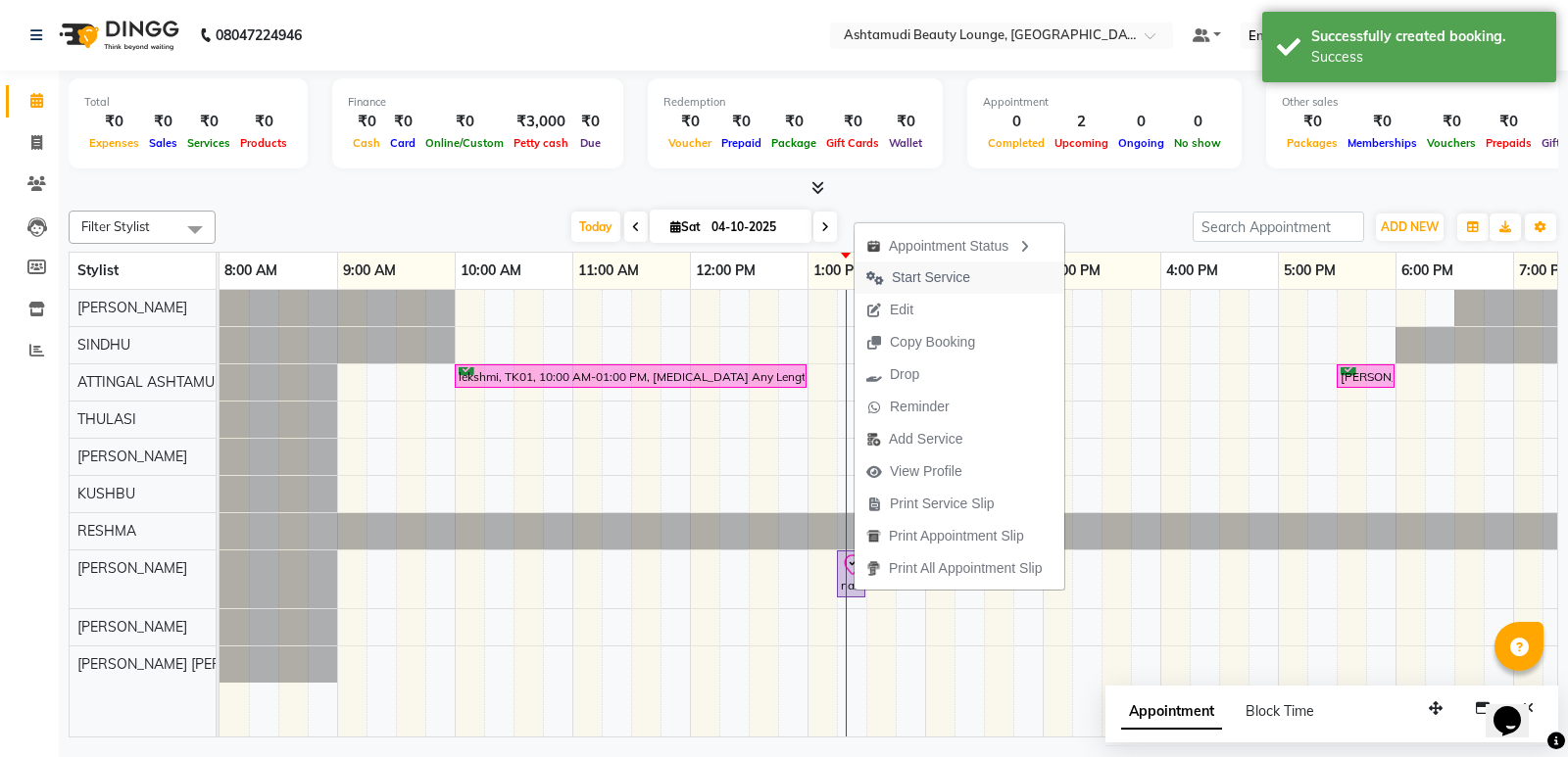
click at [929, 276] on span "Start Service" at bounding box center [930, 278] width 79 height 21
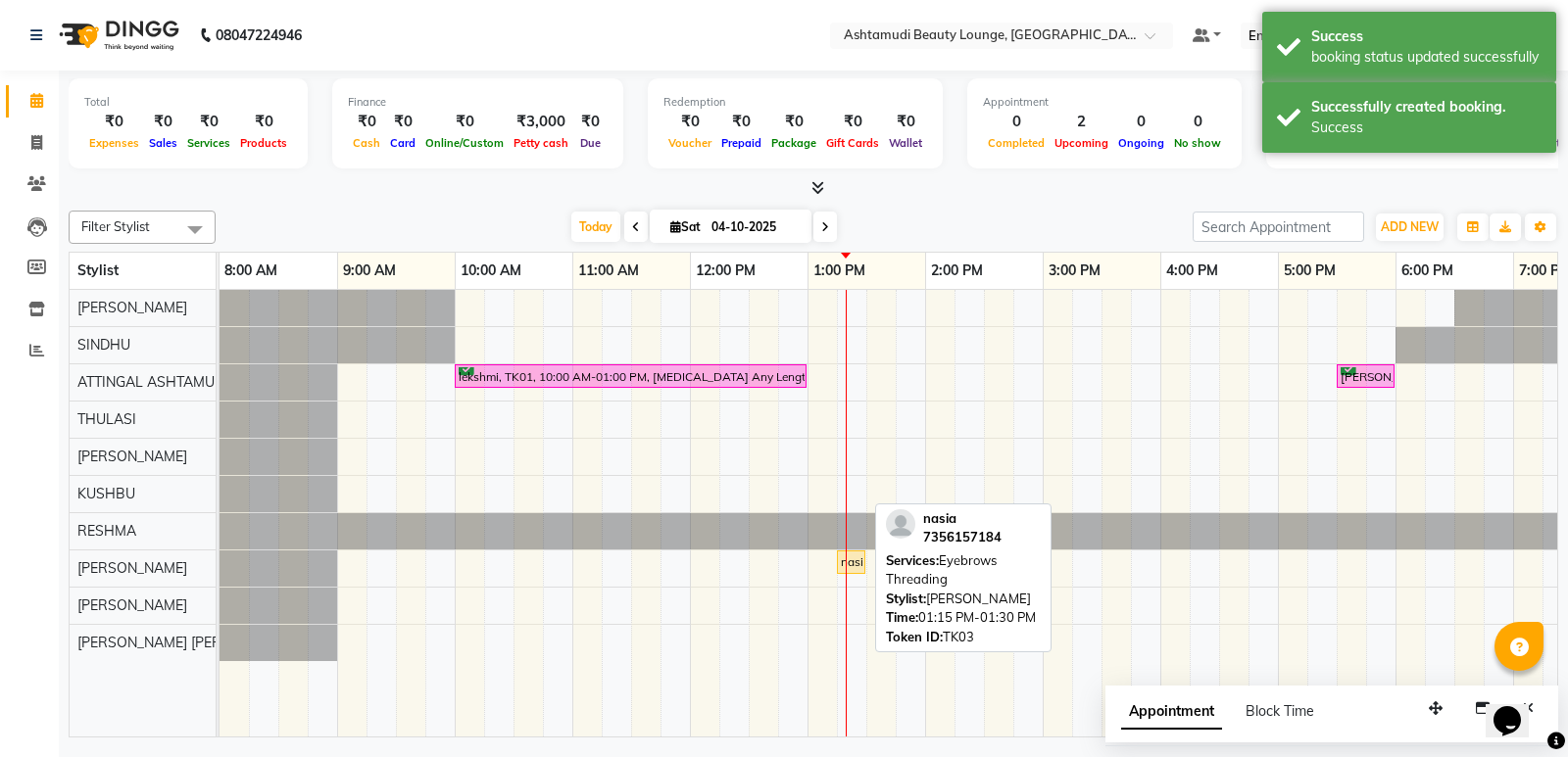
click at [855, 566] on div "nasia, TK03, 01:15 PM-01:30 PM, Eyebrows Threading" at bounding box center [851, 563] width 25 height 18
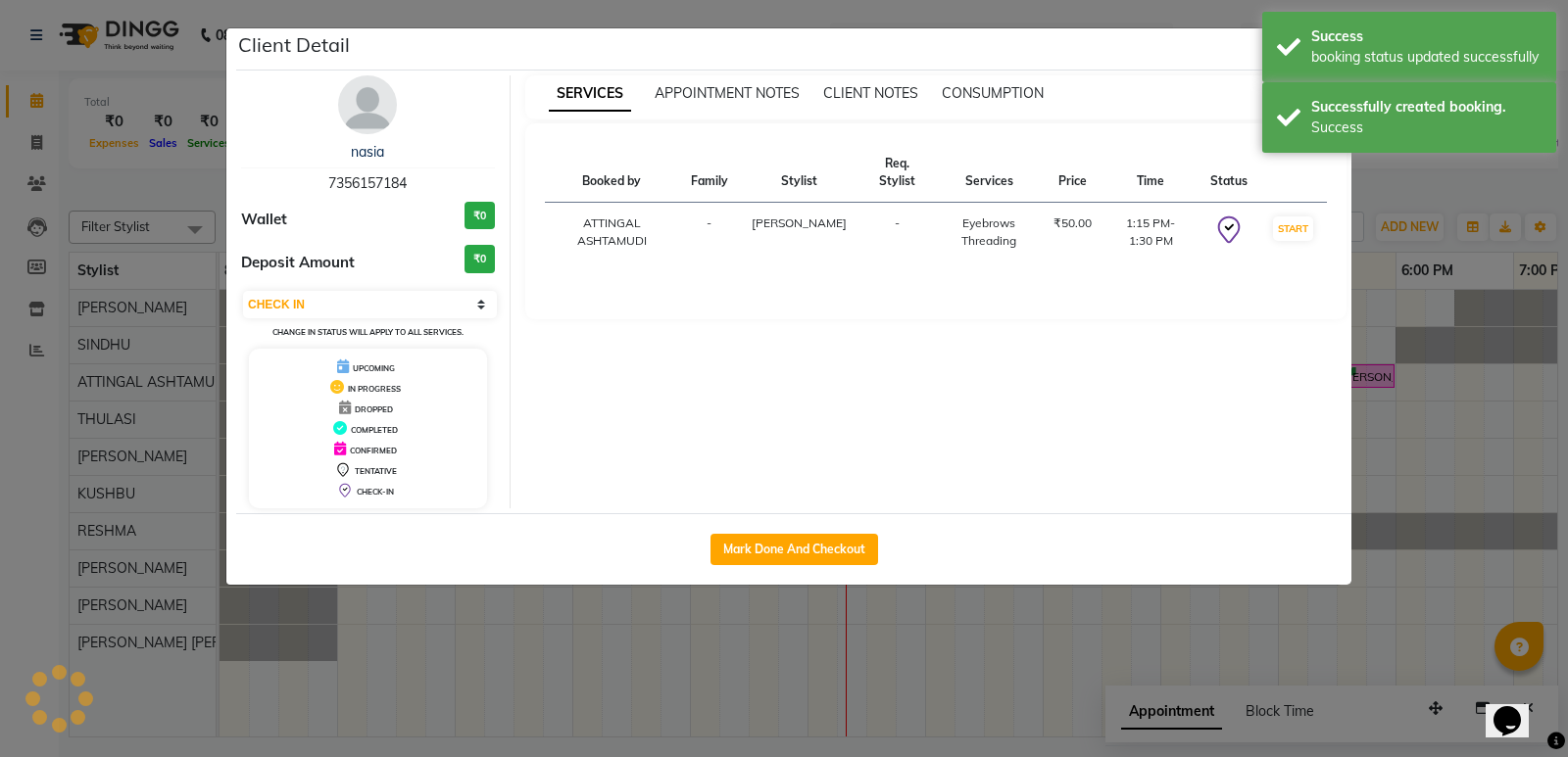
select select "1"
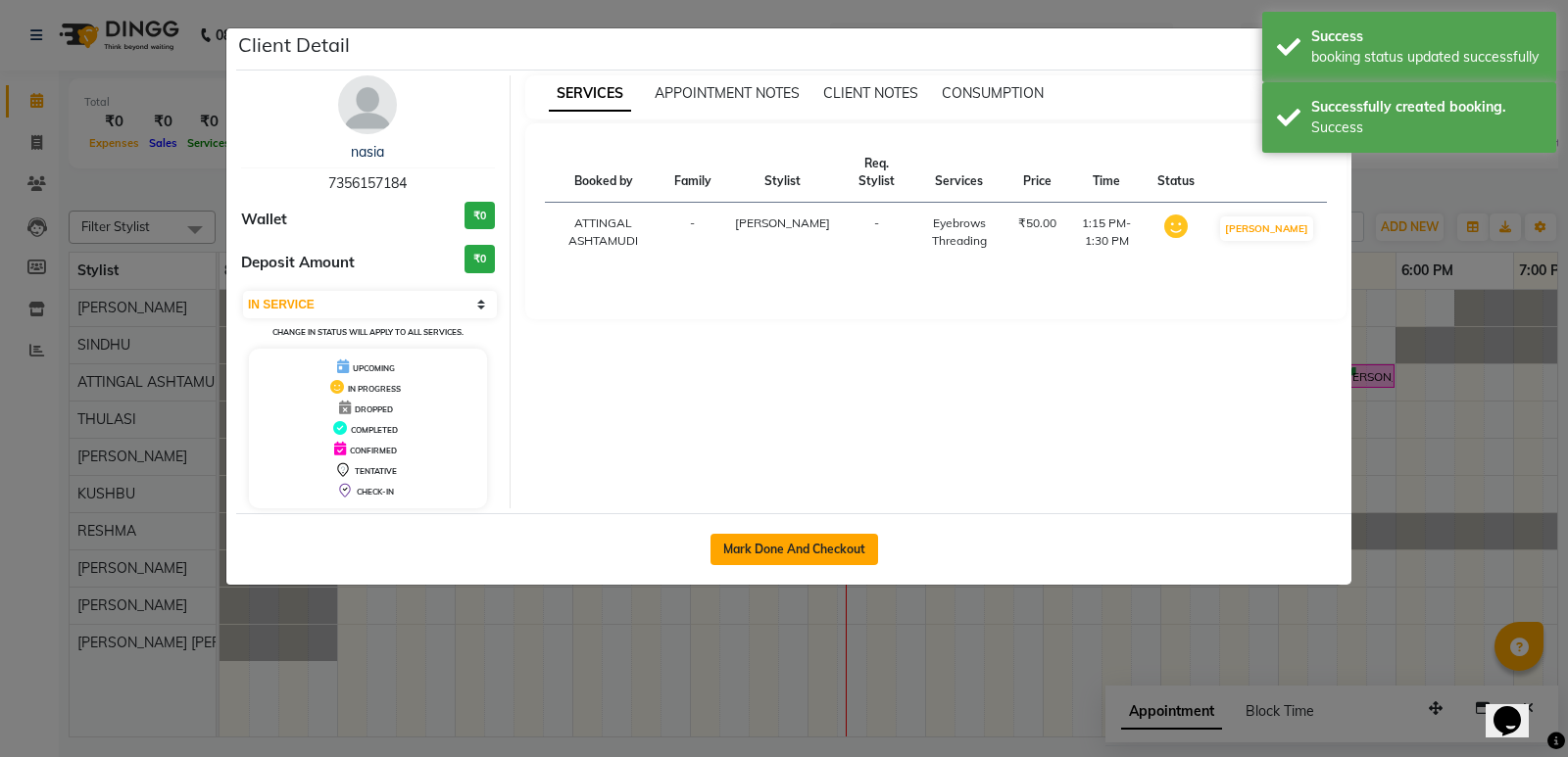
click at [845, 549] on button "Mark Done And Checkout" at bounding box center [794, 550] width 167 height 32
select select "service"
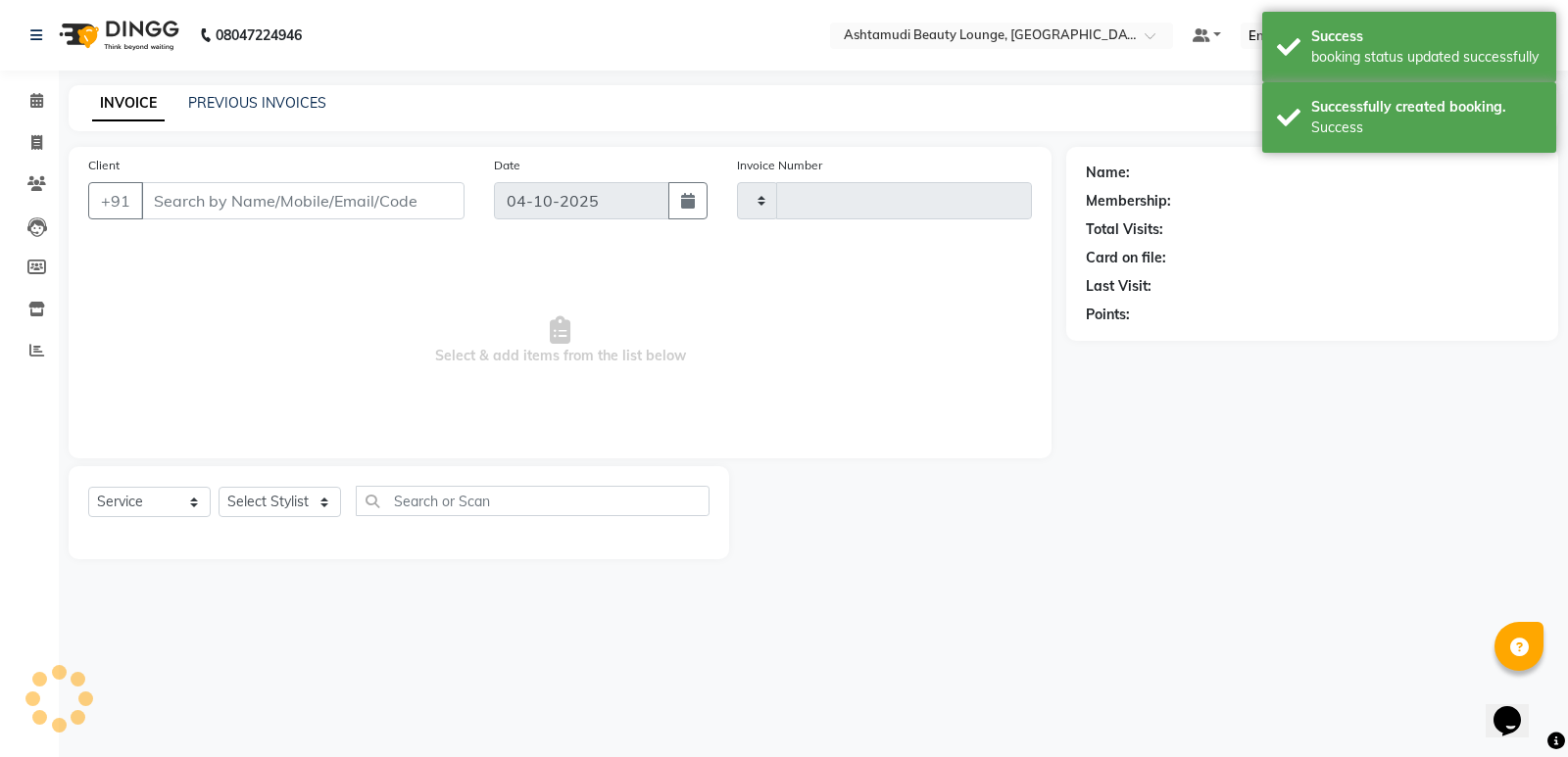
type input "1962"
select select "4628"
type input "7356157184"
select select "71739"
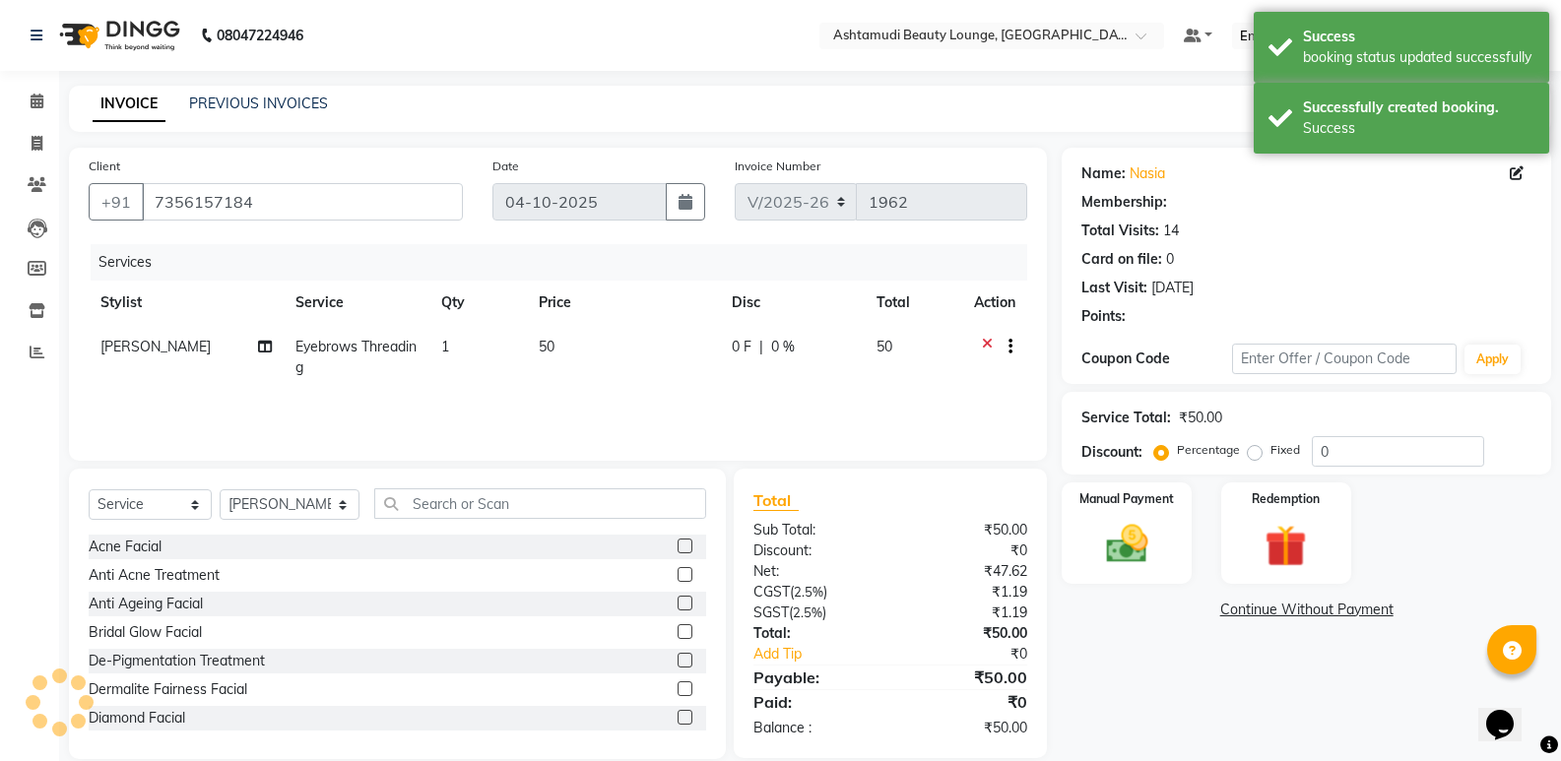
select select "1: Object"
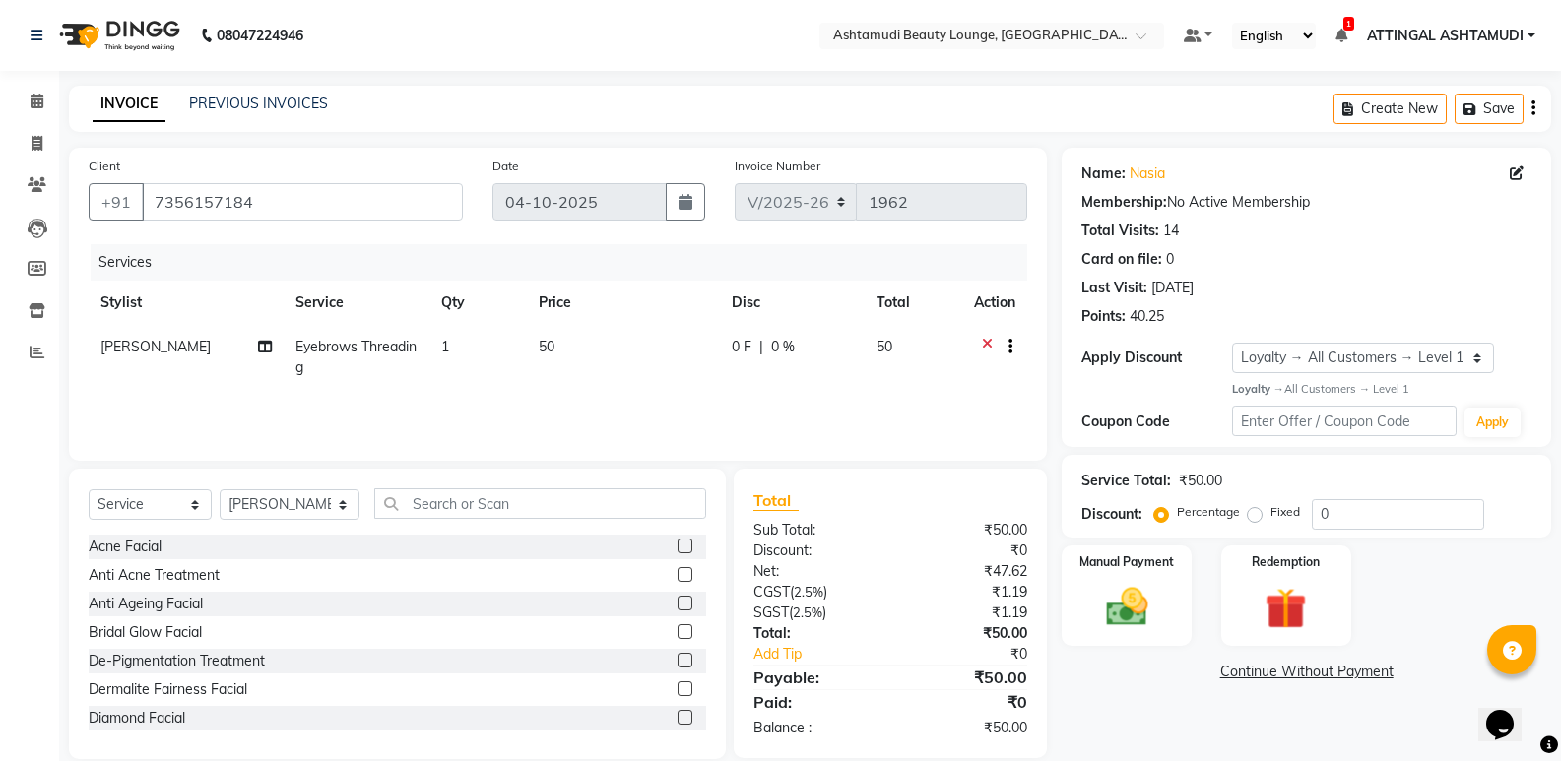
drag, startPoint x: 150, startPoint y: 80, endPoint x: 145, endPoint y: 115, distance: 35.8
click at [145, 115] on div "08047224946 Select Location × Ashtamudi Beauty Lounge, Attingal Default Panel M…" at bounding box center [780, 394] width 1561 height 789
drag, startPoint x: 268, startPoint y: 137, endPoint x: 156, endPoint y: 158, distance: 114.2
click at [171, 162] on main "INVOICE PREVIOUS INVOICES Create New Save Client +91 7356157184 Date 04-10-2025…" at bounding box center [810, 437] width 1502 height 703
click at [160, 144] on main "INVOICE PREVIOUS INVOICES Create New Save Client +91 7356157184 Date 04-10-2025…" at bounding box center [810, 437] width 1502 height 703
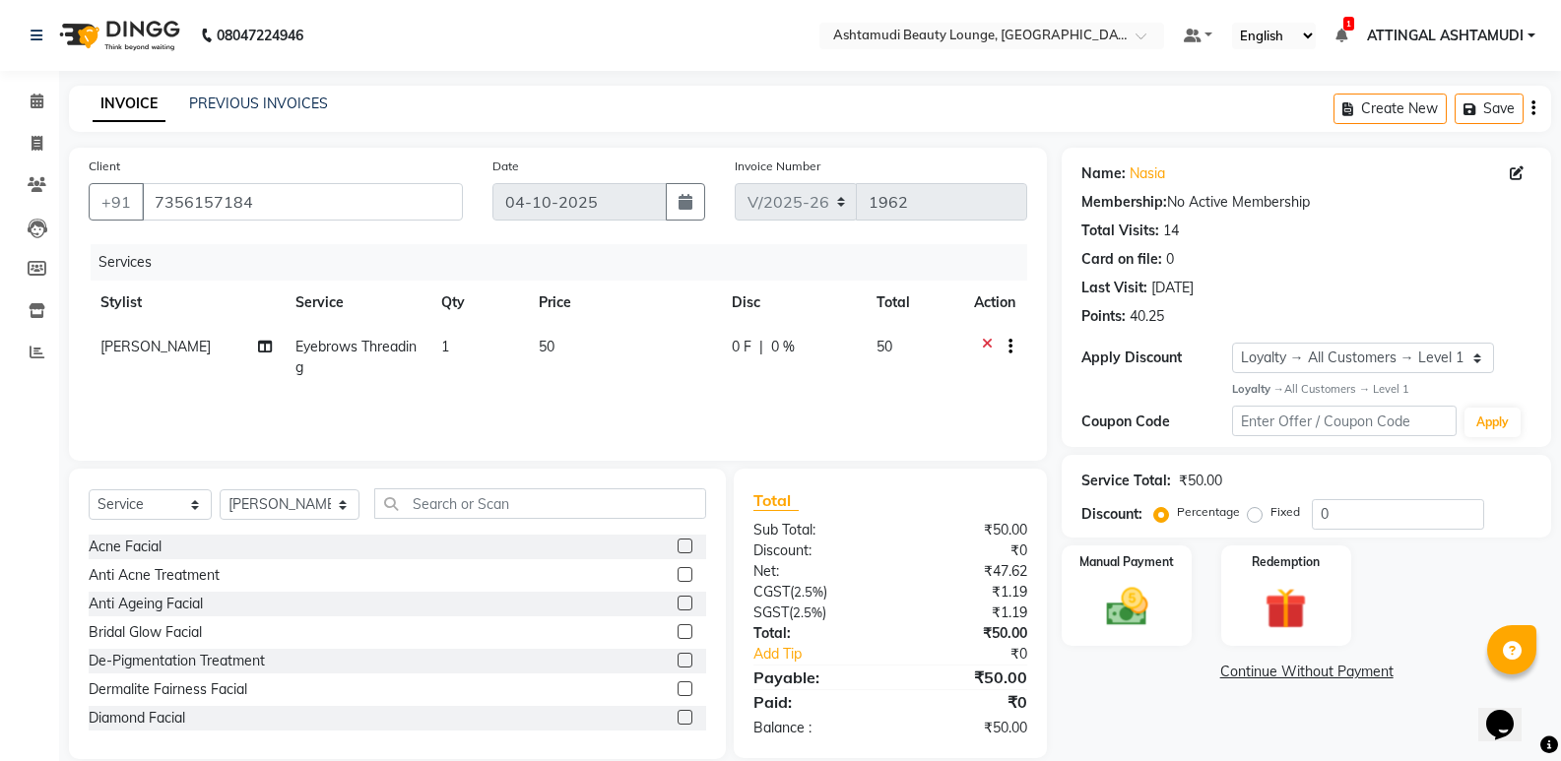
click at [156, 152] on main "INVOICE PREVIOUS INVOICES Create New Save Client +91 7356157184 Date 04-10-2025…" at bounding box center [810, 437] width 1502 height 703
click at [156, 154] on div "Client +91 7356157184 Date 04-10-2025 Invoice Number V/2025 V/2025-26 1962 Serv…" at bounding box center [558, 304] width 978 height 313
click at [1133, 615] on img at bounding box center [1126, 607] width 70 height 50
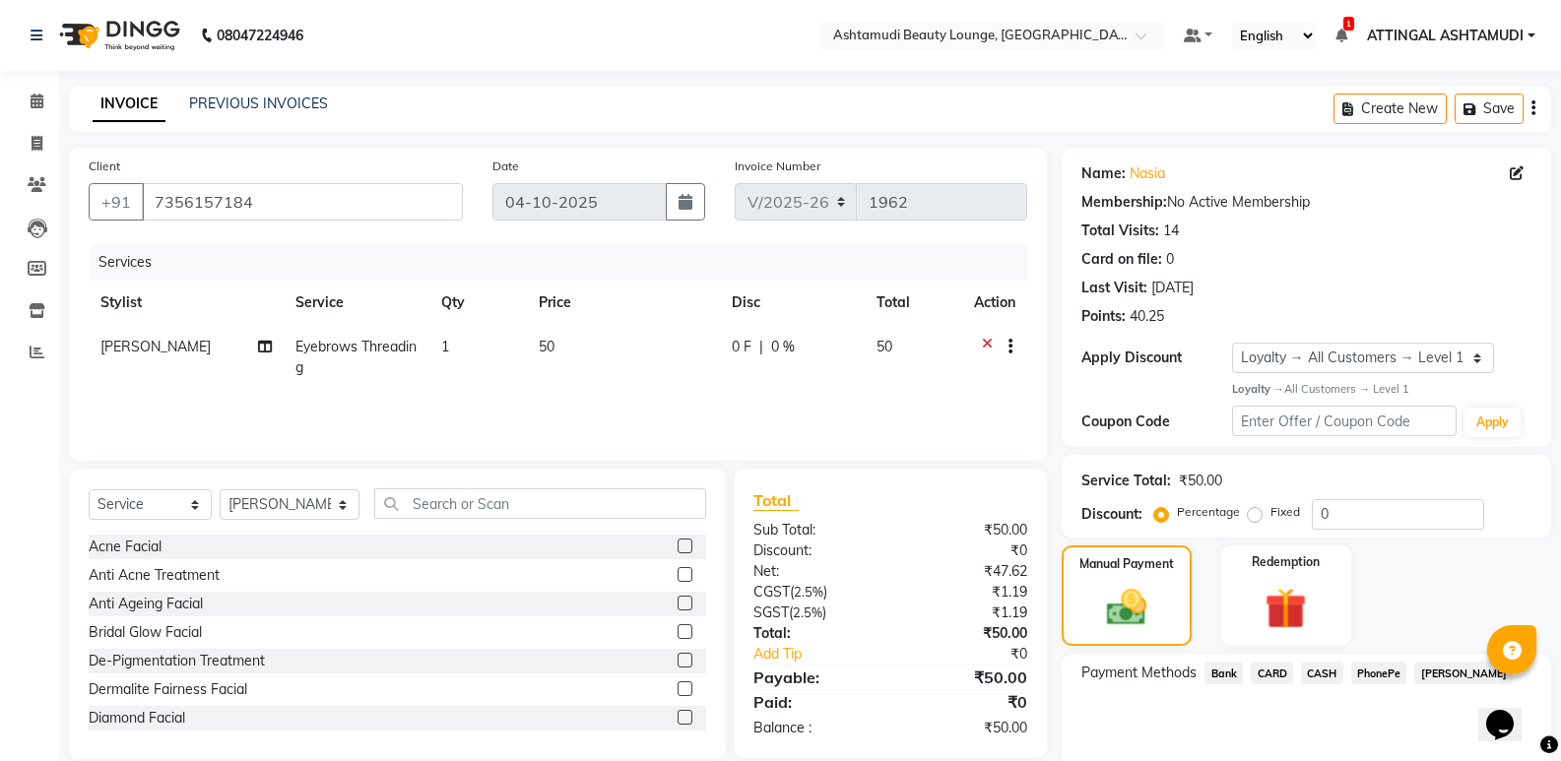
click at [1373, 673] on span "PhonePe" at bounding box center [1379, 673] width 56 height 23
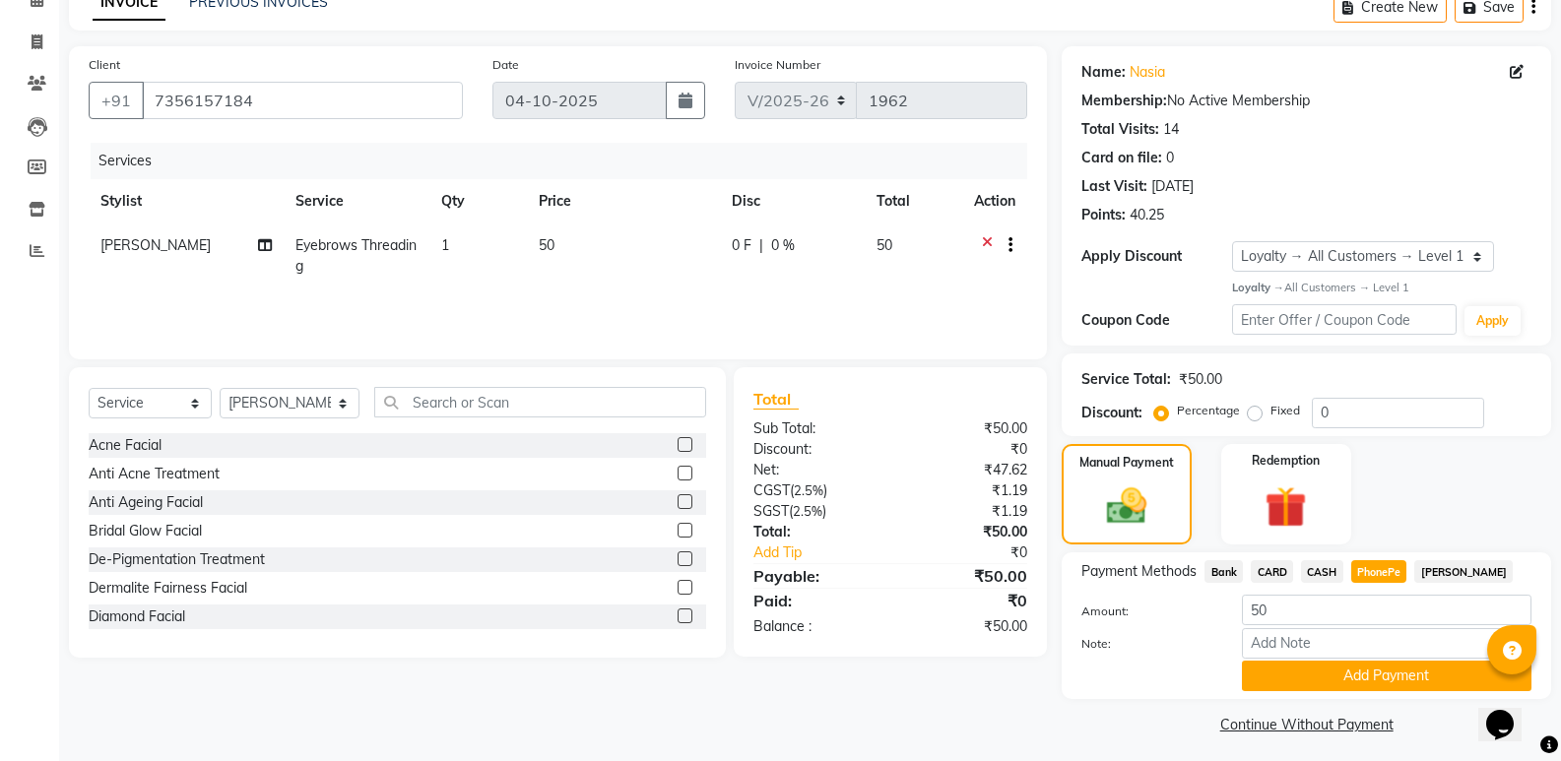
scroll to position [109, 0]
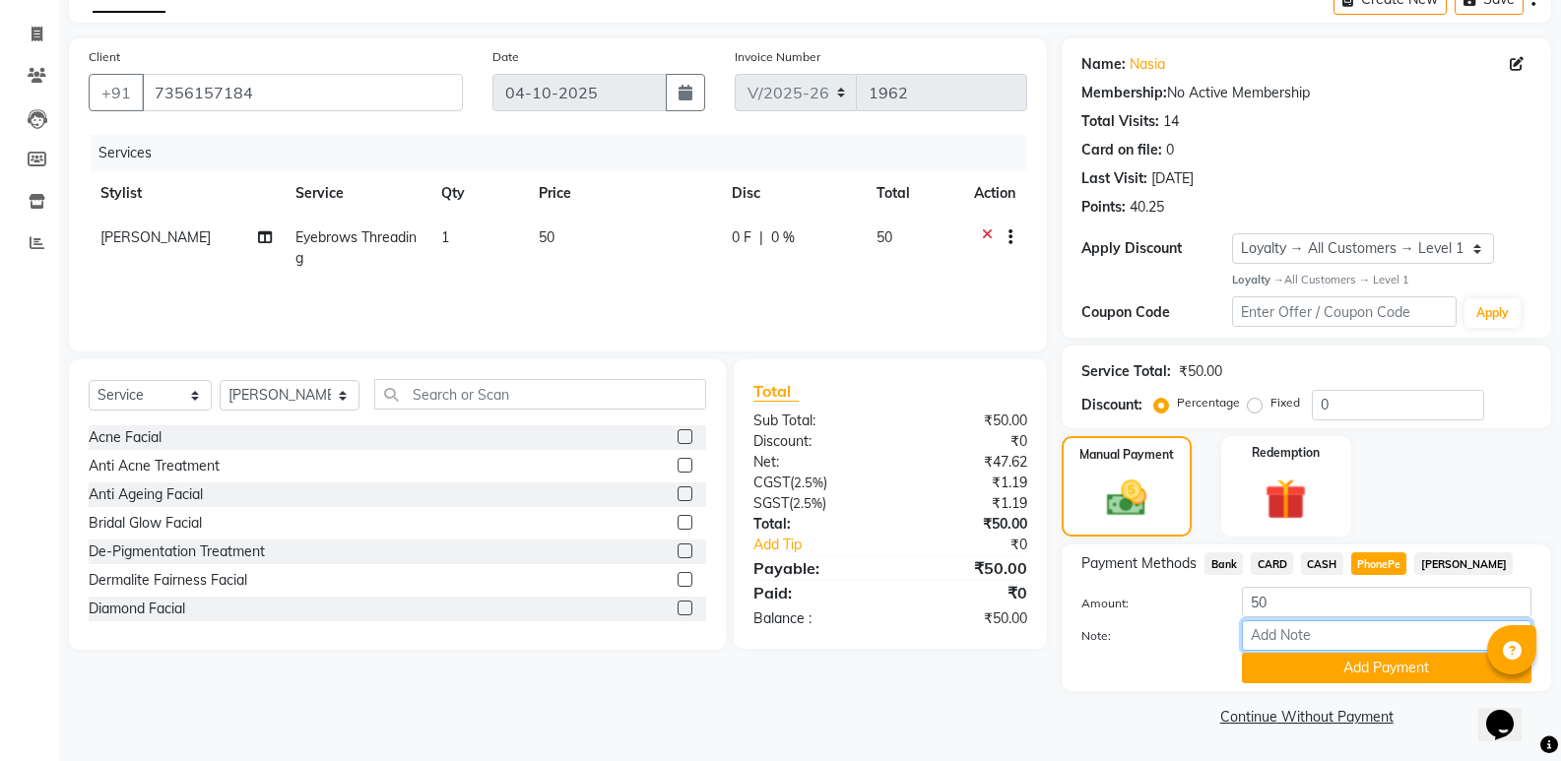
click at [1341, 636] on input "Note:" at bounding box center [1387, 636] width 290 height 31
type input "SINDHU"
click at [1326, 669] on button "Add Payment" at bounding box center [1387, 668] width 290 height 31
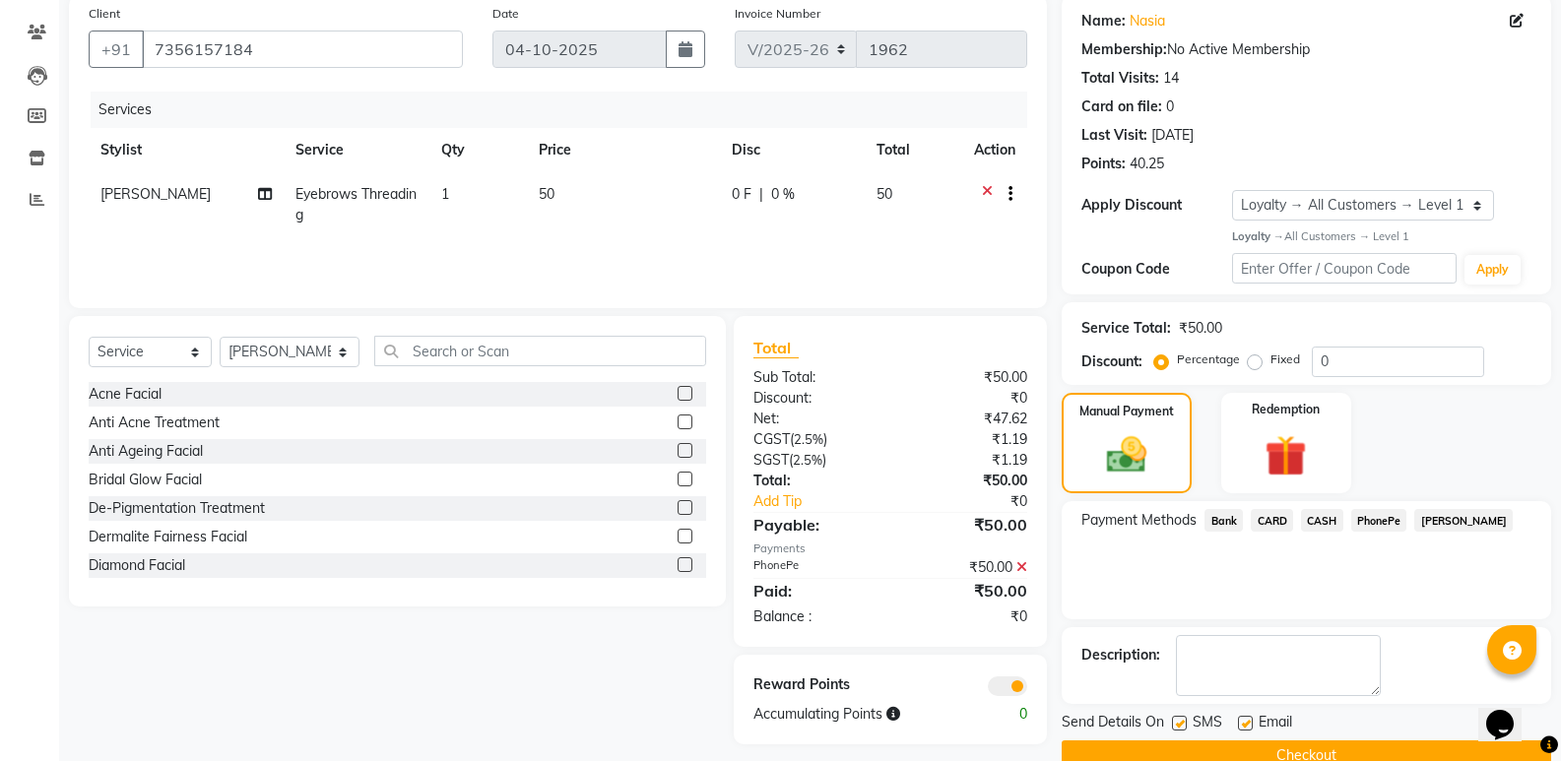
scroll to position [192, 0]
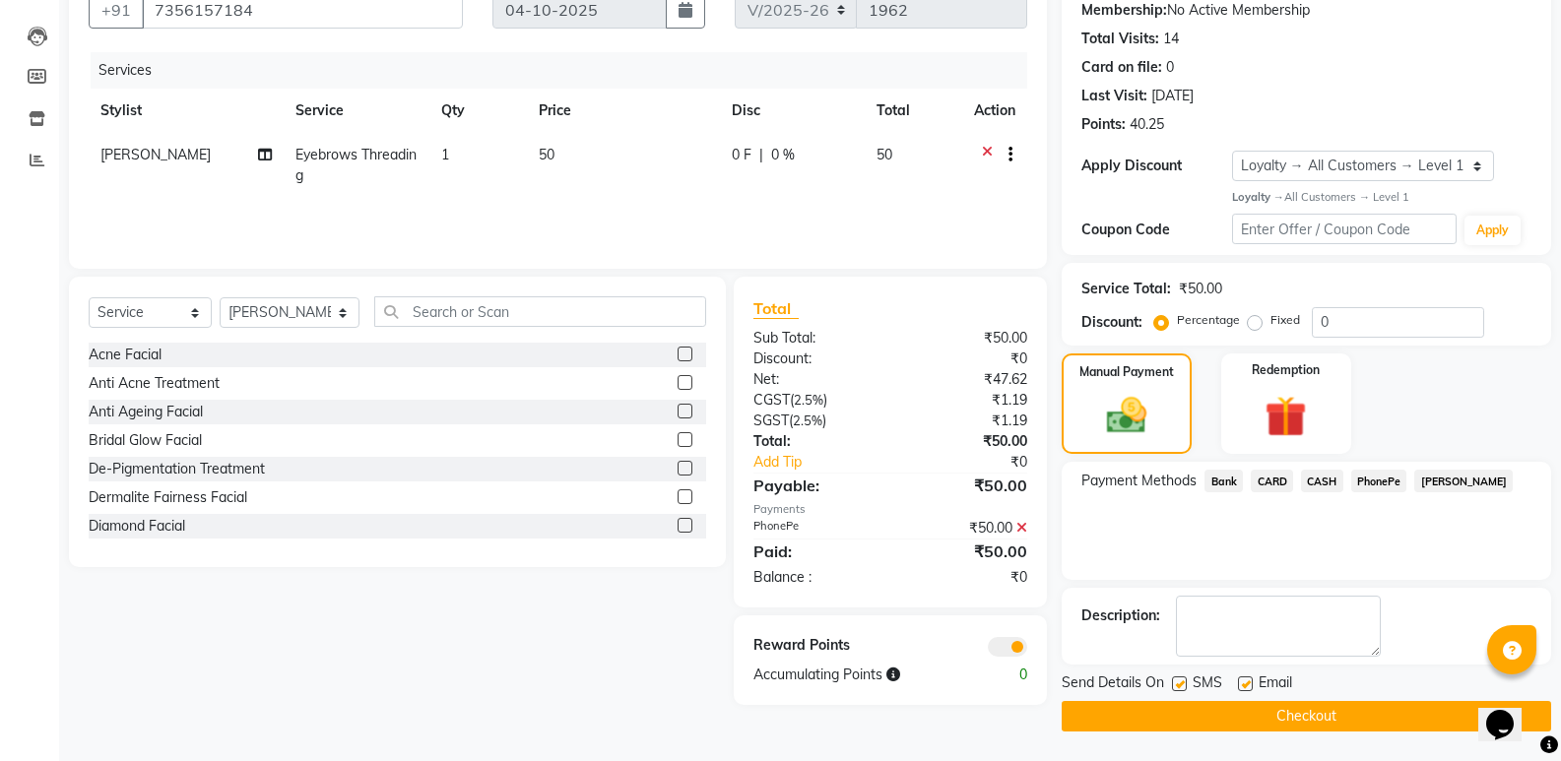
click at [1246, 683] on label at bounding box center [1245, 684] width 15 height 15
click at [1246, 683] on input "checkbox" at bounding box center [1244, 685] width 13 height 13
checkbox input "false"
click at [1221, 714] on button "Checkout" at bounding box center [1307, 716] width 490 height 31
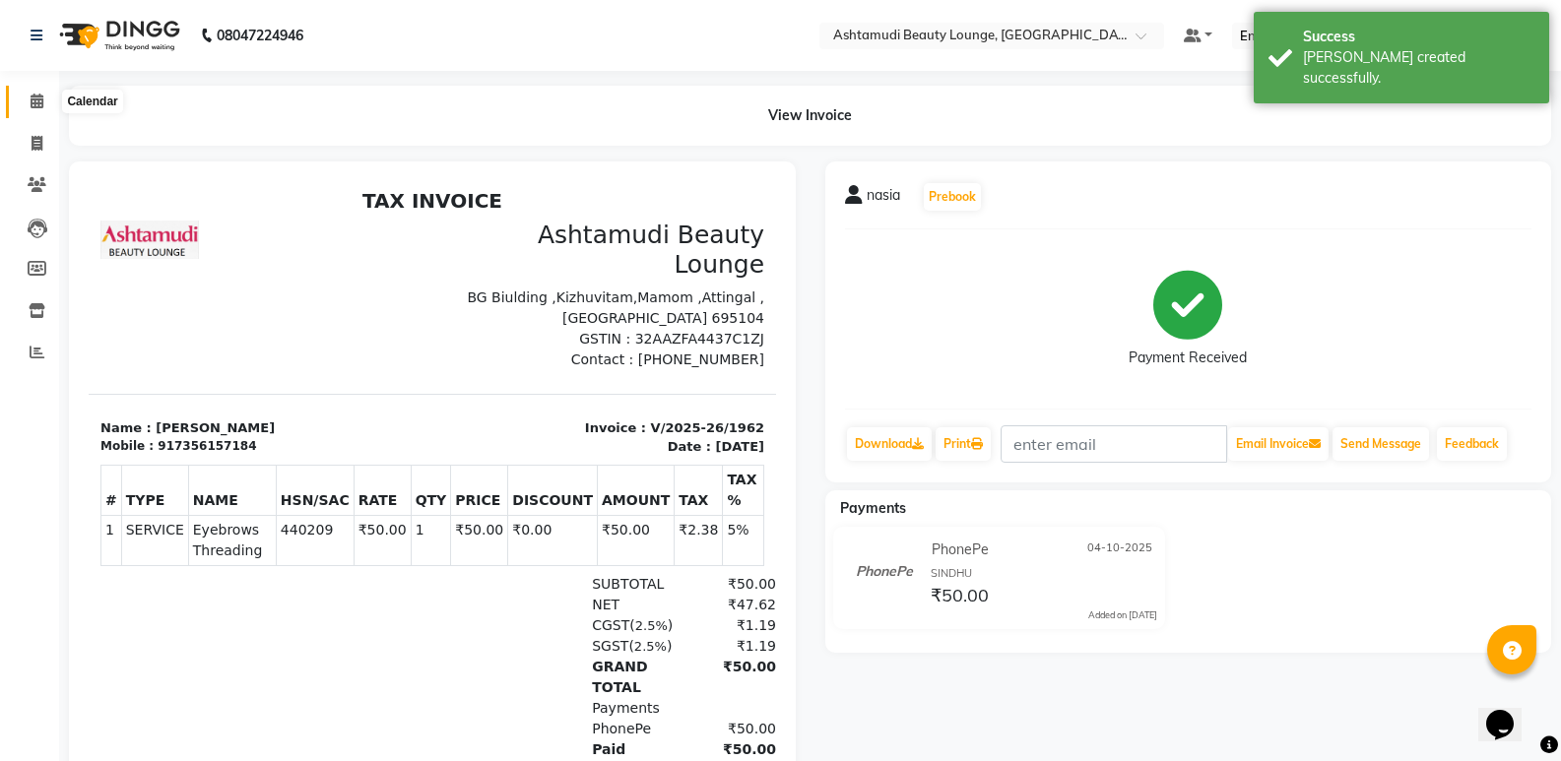
click at [31, 95] on icon at bounding box center [37, 101] width 13 height 15
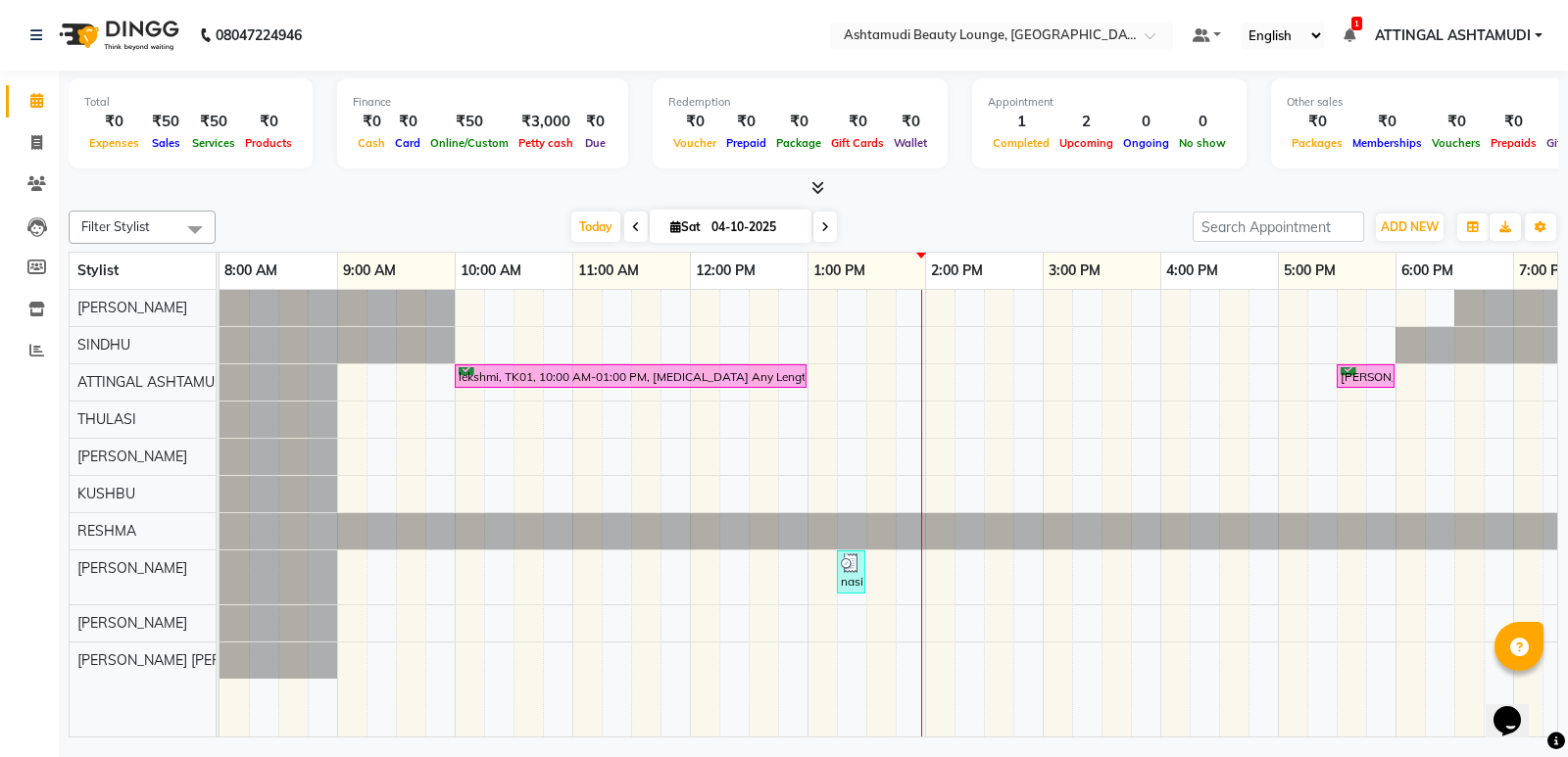
click at [1392, 83] on div "Other sales ₹0 Packages ₹0 Memberships ₹0 Vouchers ₹0 Prepaids ₹0 Gift Cards" at bounding box center [1446, 123] width 349 height 91
click at [34, 307] on icon at bounding box center [37, 308] width 17 height 15
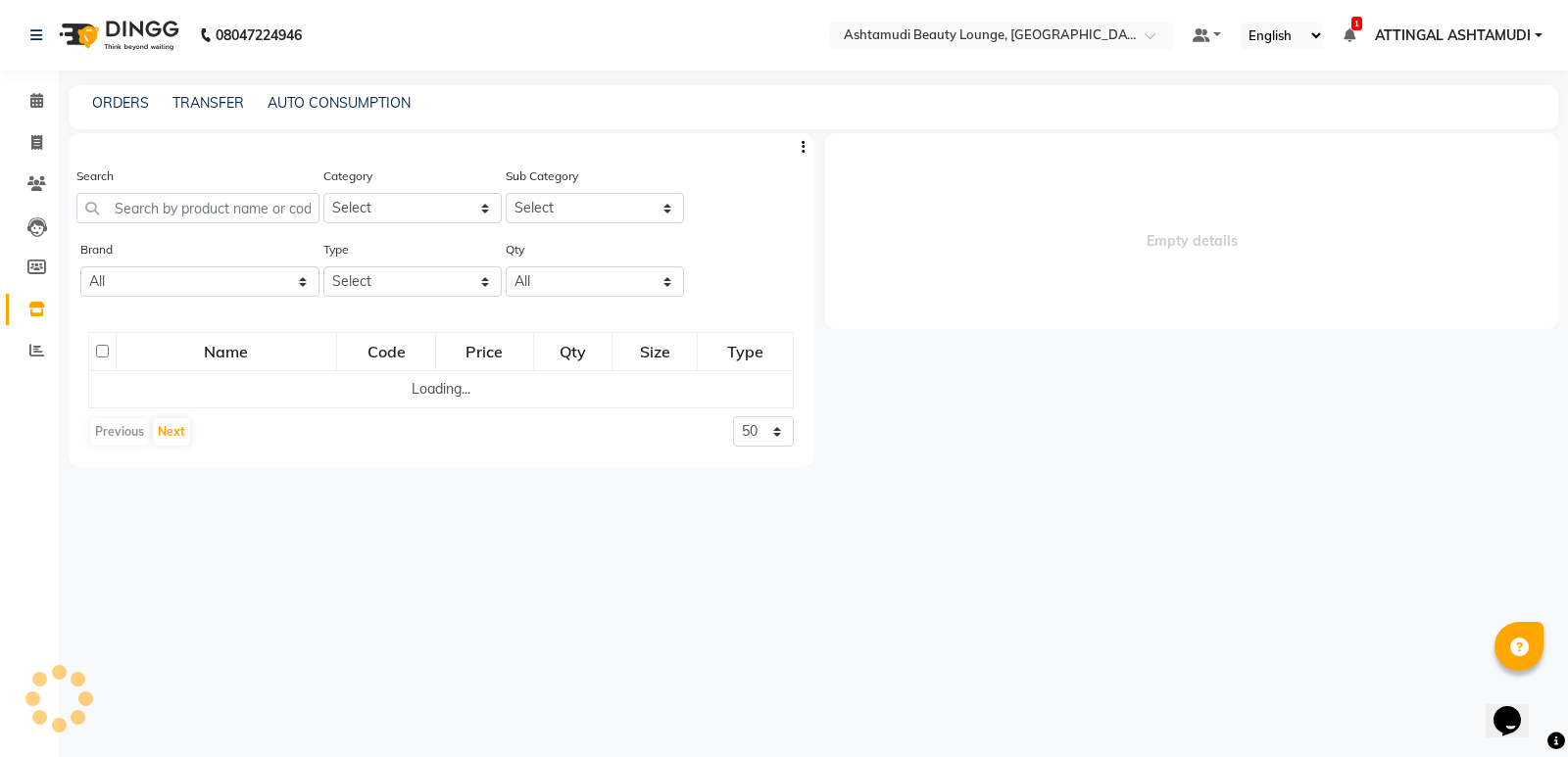
select select
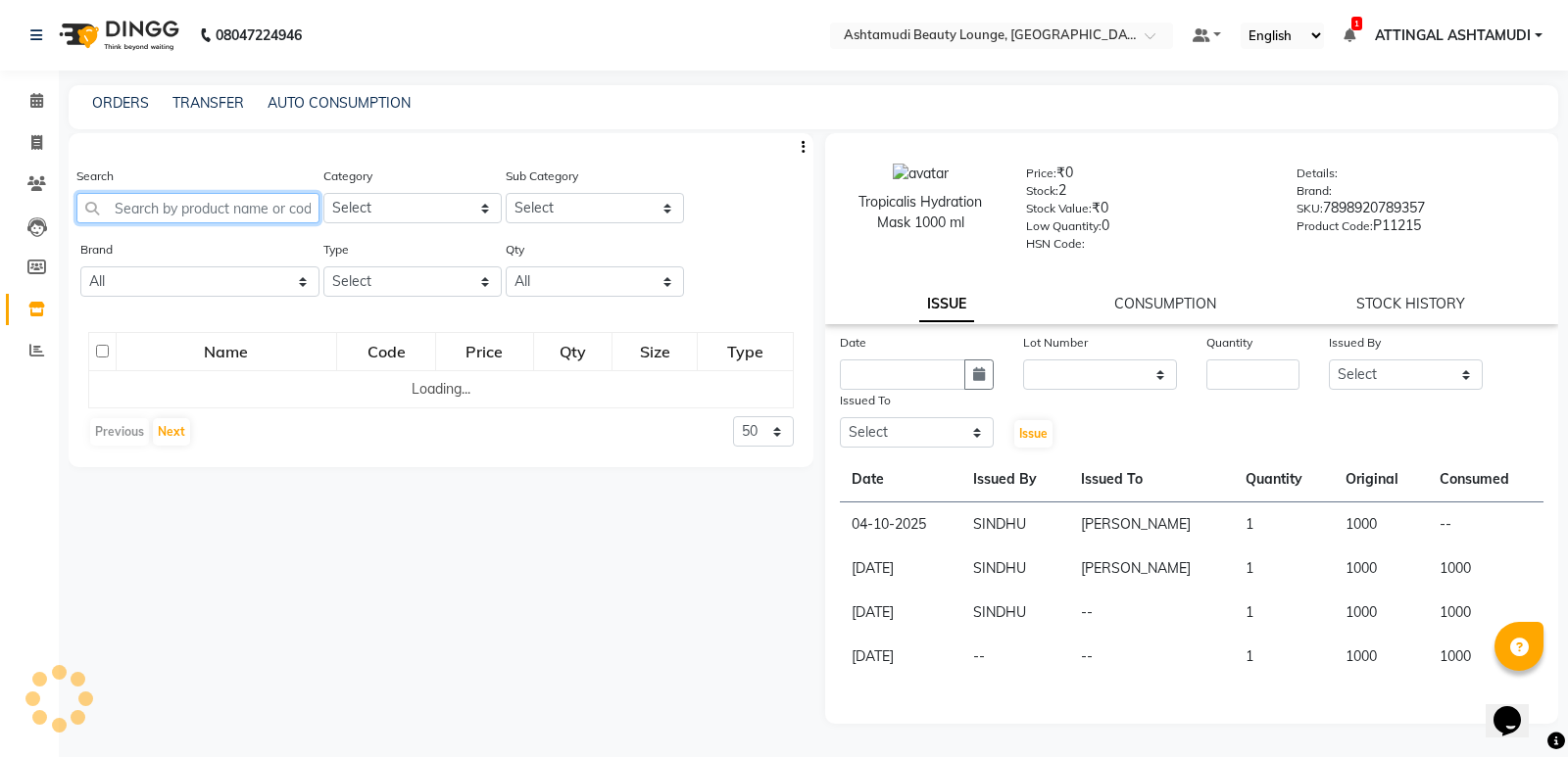
click at [183, 208] on input "text" at bounding box center [198, 208] width 243 height 31
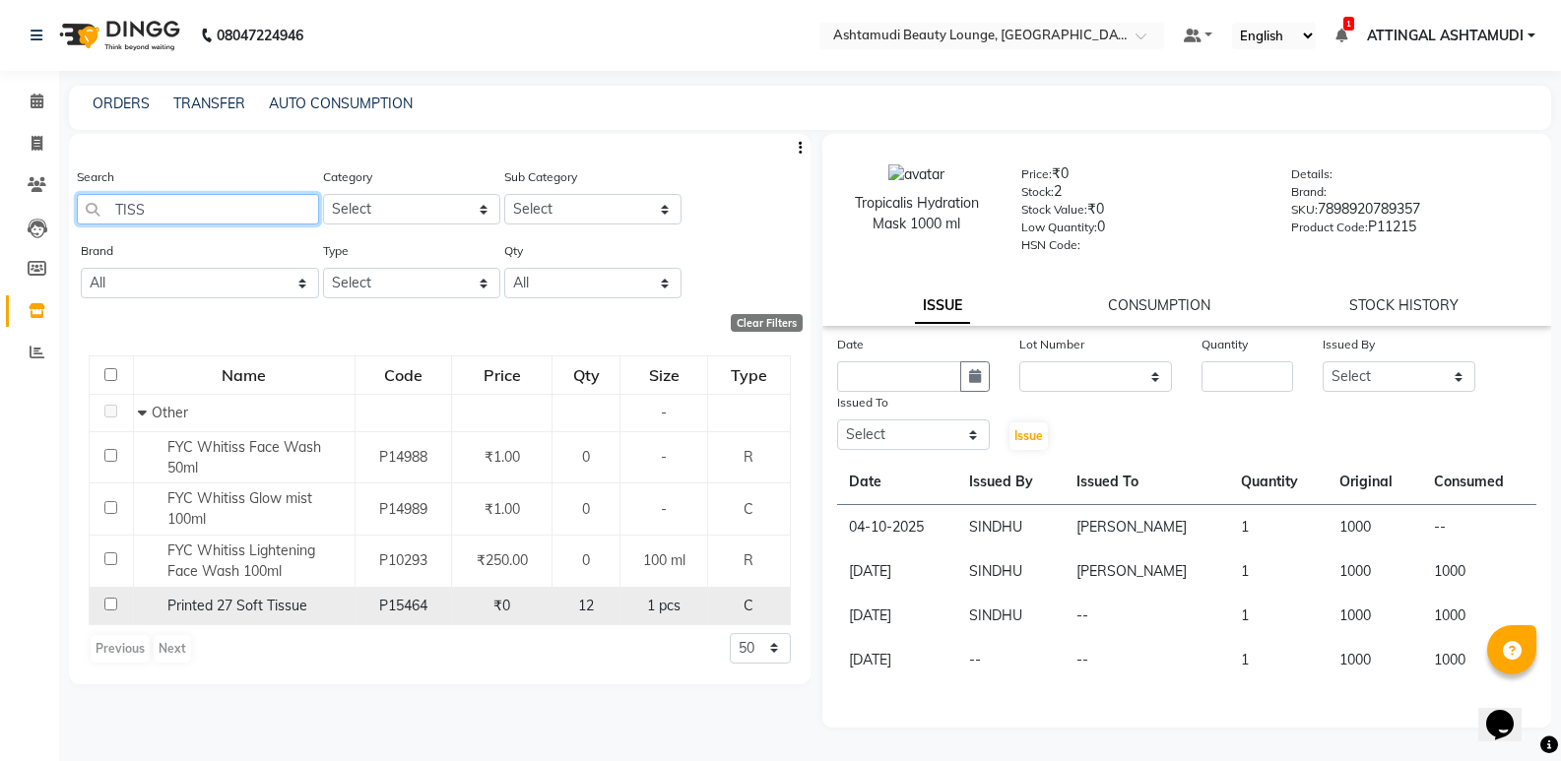
type input "TISS"
click at [102, 606] on td at bounding box center [112, 605] width 44 height 37
click at [110, 602] on input "checkbox" at bounding box center [110, 604] width 13 height 13
checkbox input "true"
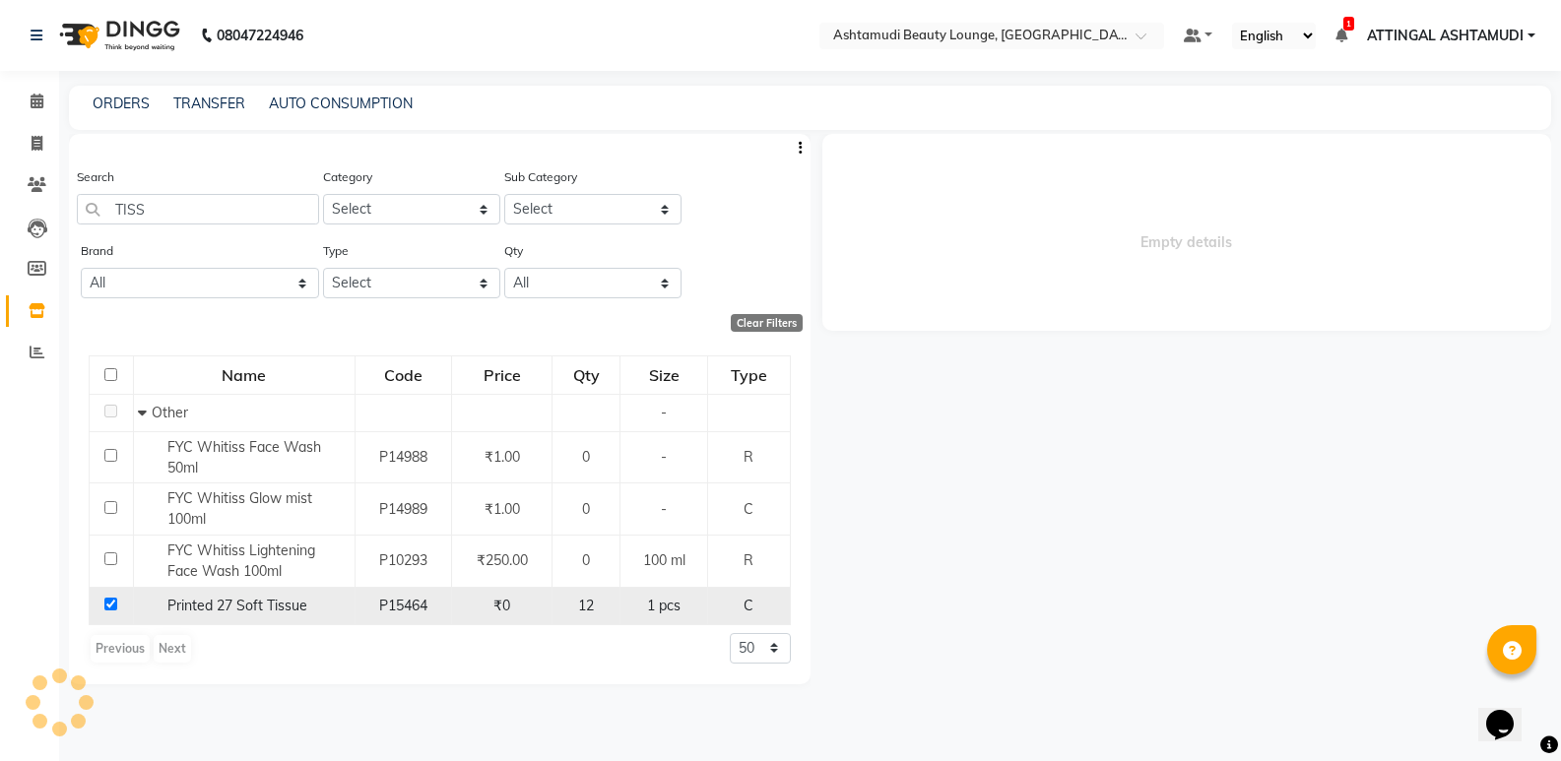
select select
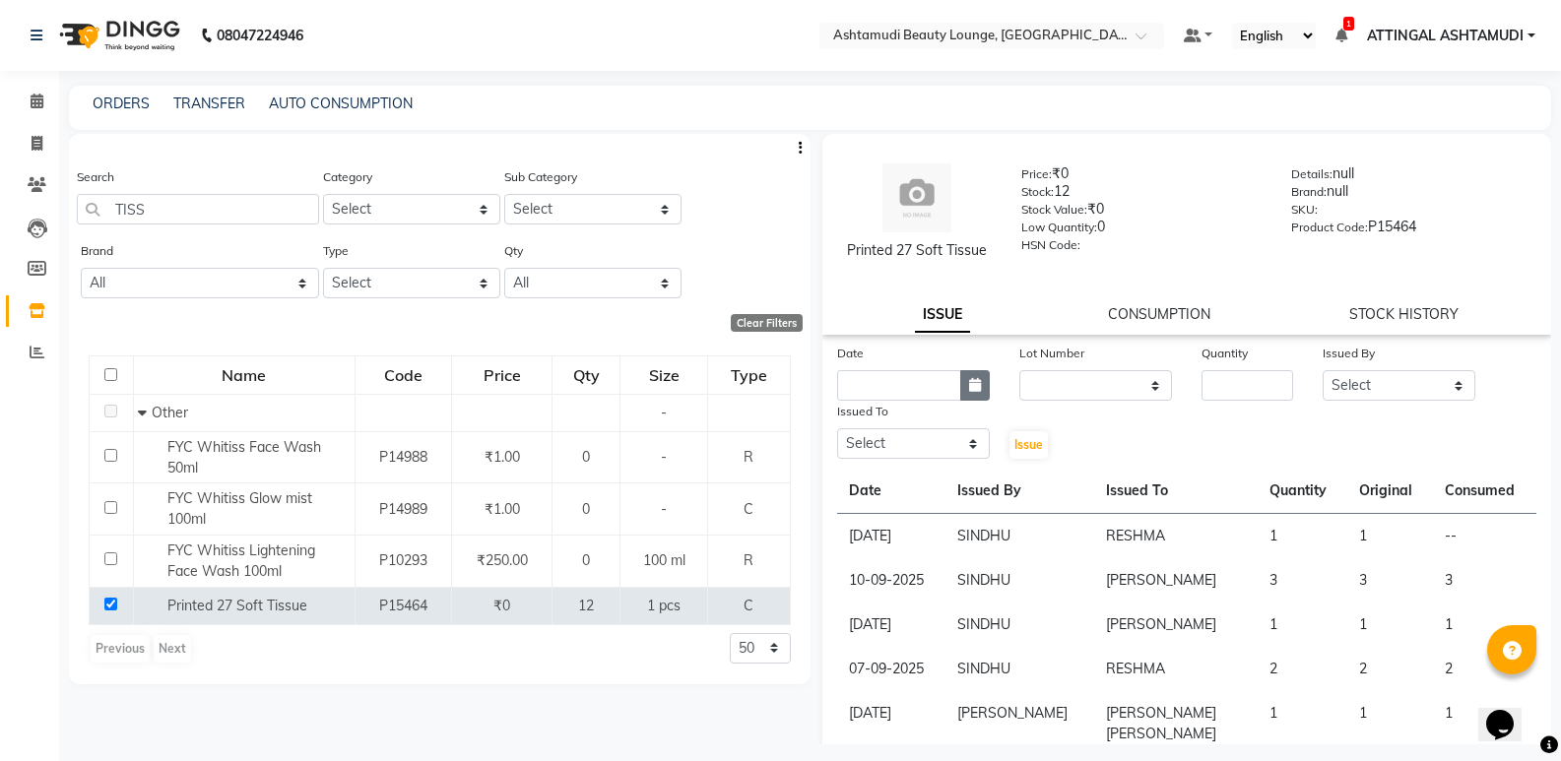
click at [969, 389] on icon "button" at bounding box center [975, 385] width 12 height 14
select select "10"
select select "2025"
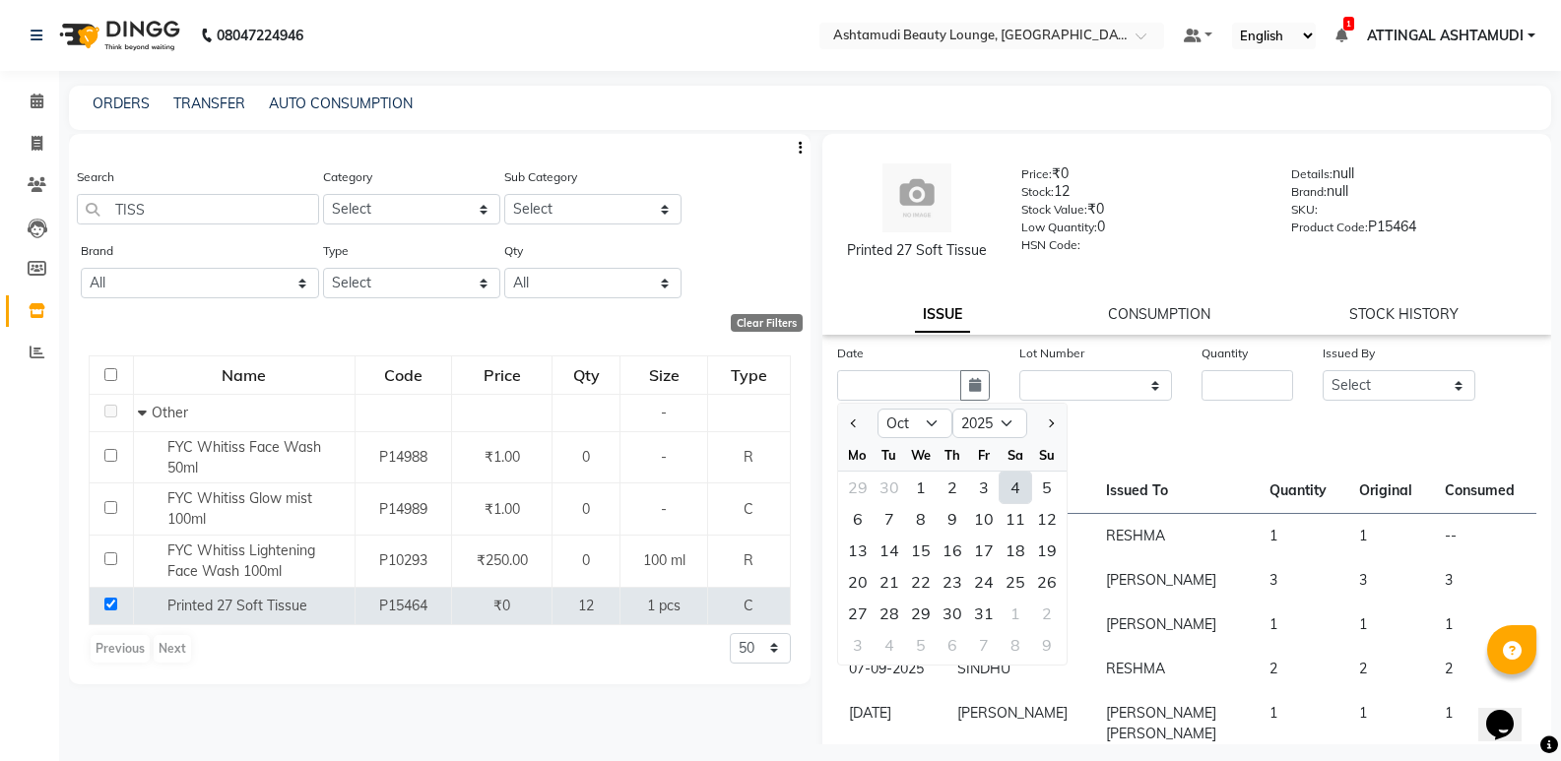
click at [1012, 492] on div "4" at bounding box center [1016, 488] width 32 height 32
type input "04-10-2025"
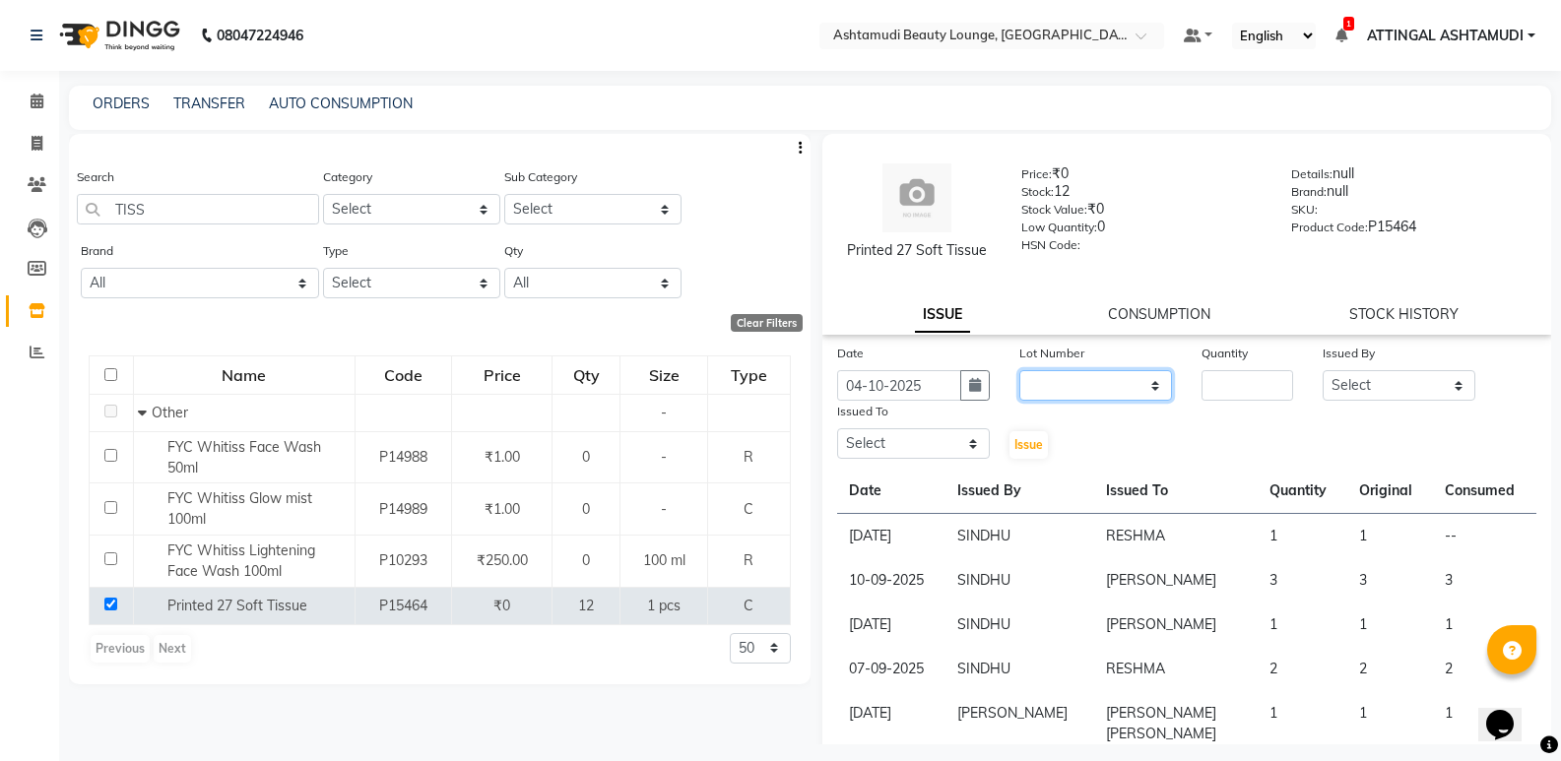
click at [1070, 384] on select "None" at bounding box center [1095, 385] width 153 height 31
select select "0: null"
click at [1019, 370] on select "None" at bounding box center [1095, 385] width 153 height 31
click at [1207, 382] on input "number" at bounding box center [1248, 385] width 92 height 31
type input "1"
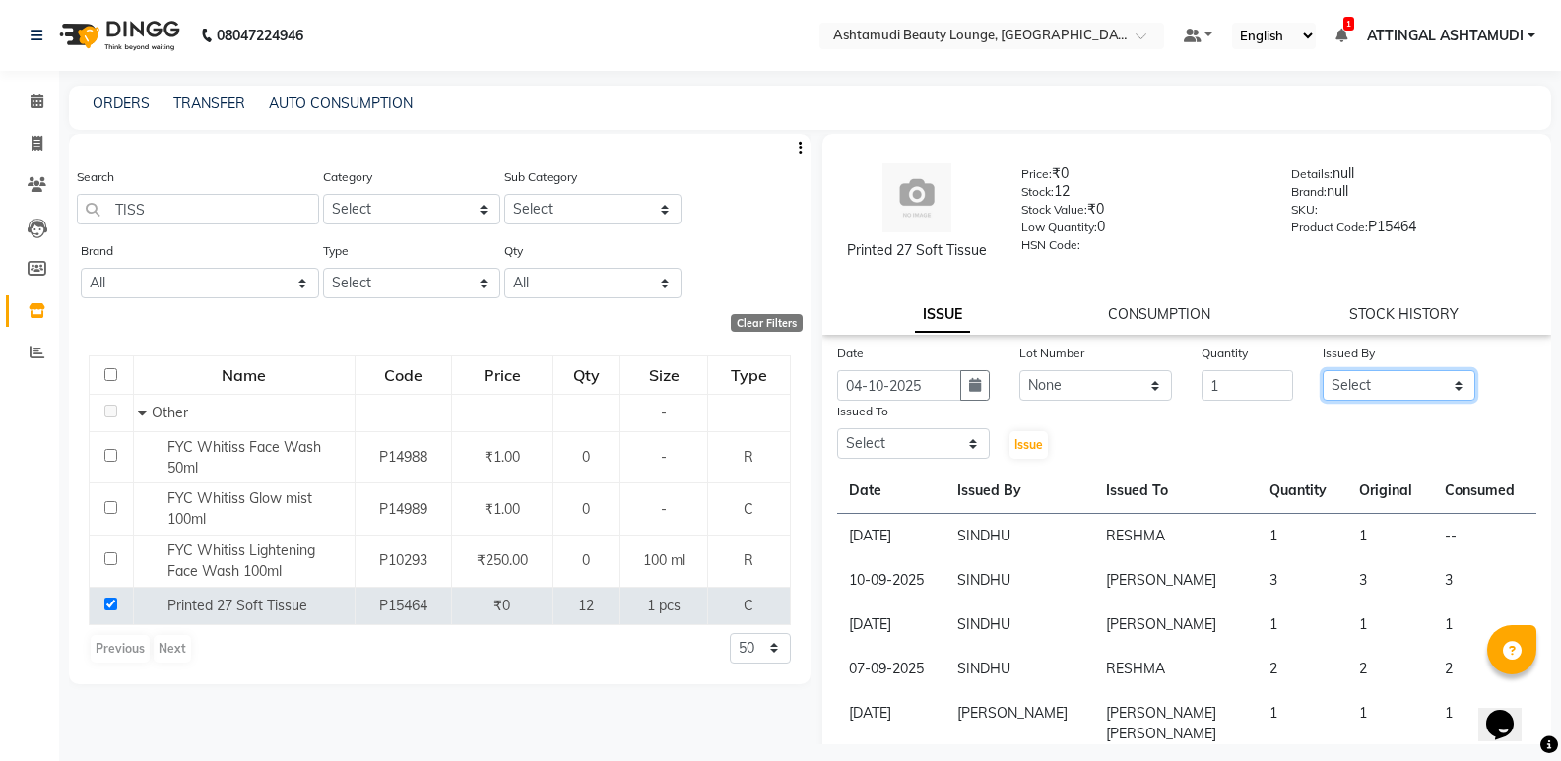
click at [1356, 393] on select "Select [PERSON_NAME] A [PERSON_NAME] ATTINGAL ASHTAMUDI [PERSON_NAME] [PERSON_N…" at bounding box center [1399, 385] width 153 height 31
select select "27409"
click at [1323, 370] on select "Select [PERSON_NAME] A [PERSON_NAME] ATTINGAL ASHTAMUDI [PERSON_NAME] [PERSON_N…" at bounding box center [1399, 385] width 153 height 31
click at [951, 436] on select "Select [PERSON_NAME] A [PERSON_NAME] ATTINGAL ASHTAMUDI [PERSON_NAME] [PERSON_N…" at bounding box center [913, 443] width 153 height 31
select select "40533"
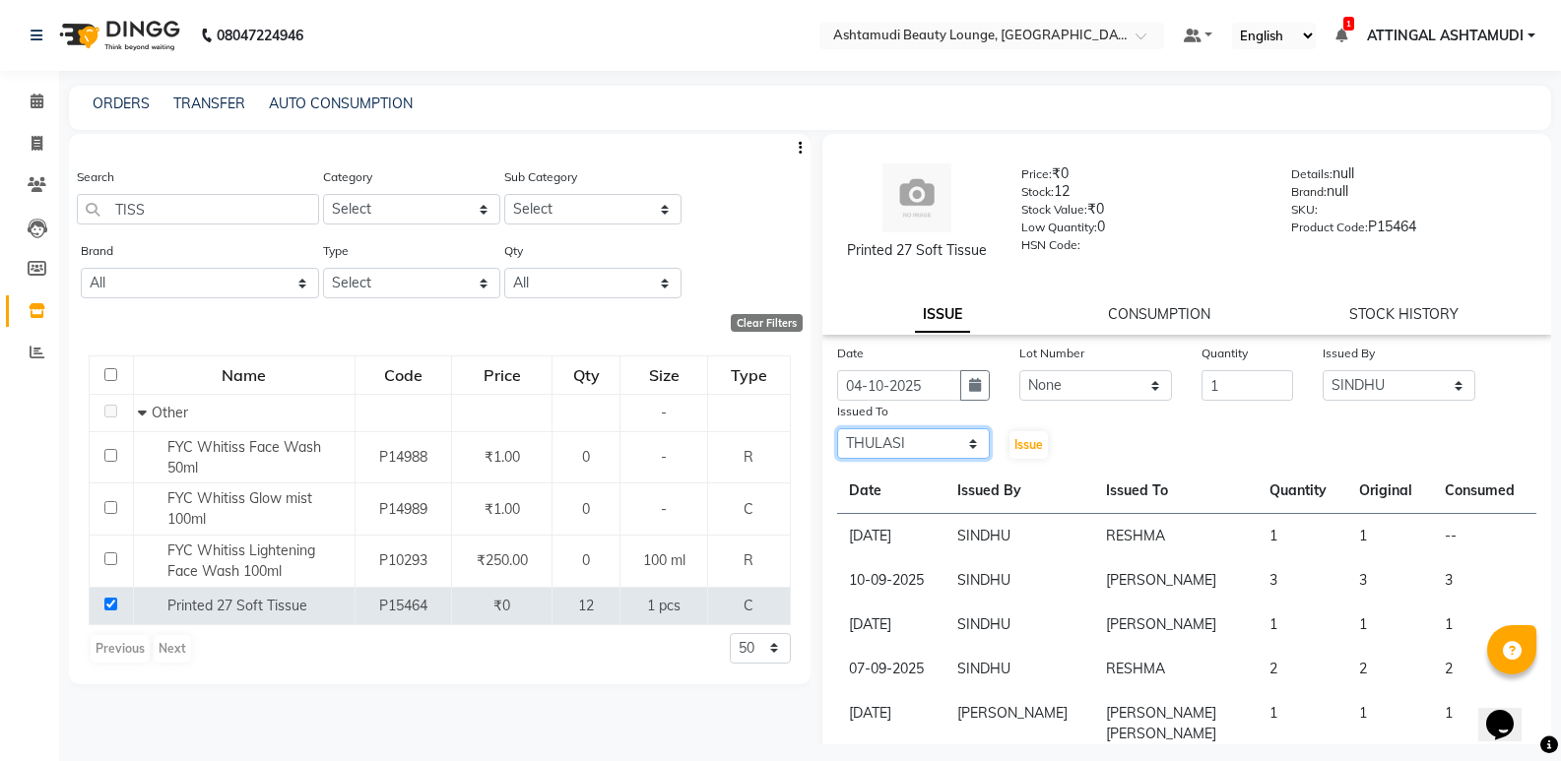
click at [837, 428] on select "Select [PERSON_NAME] A [PERSON_NAME] ATTINGAL ASHTAMUDI [PERSON_NAME] [PERSON_N…" at bounding box center [913, 443] width 153 height 31
click at [1020, 438] on span "Issue" at bounding box center [1029, 444] width 29 height 15
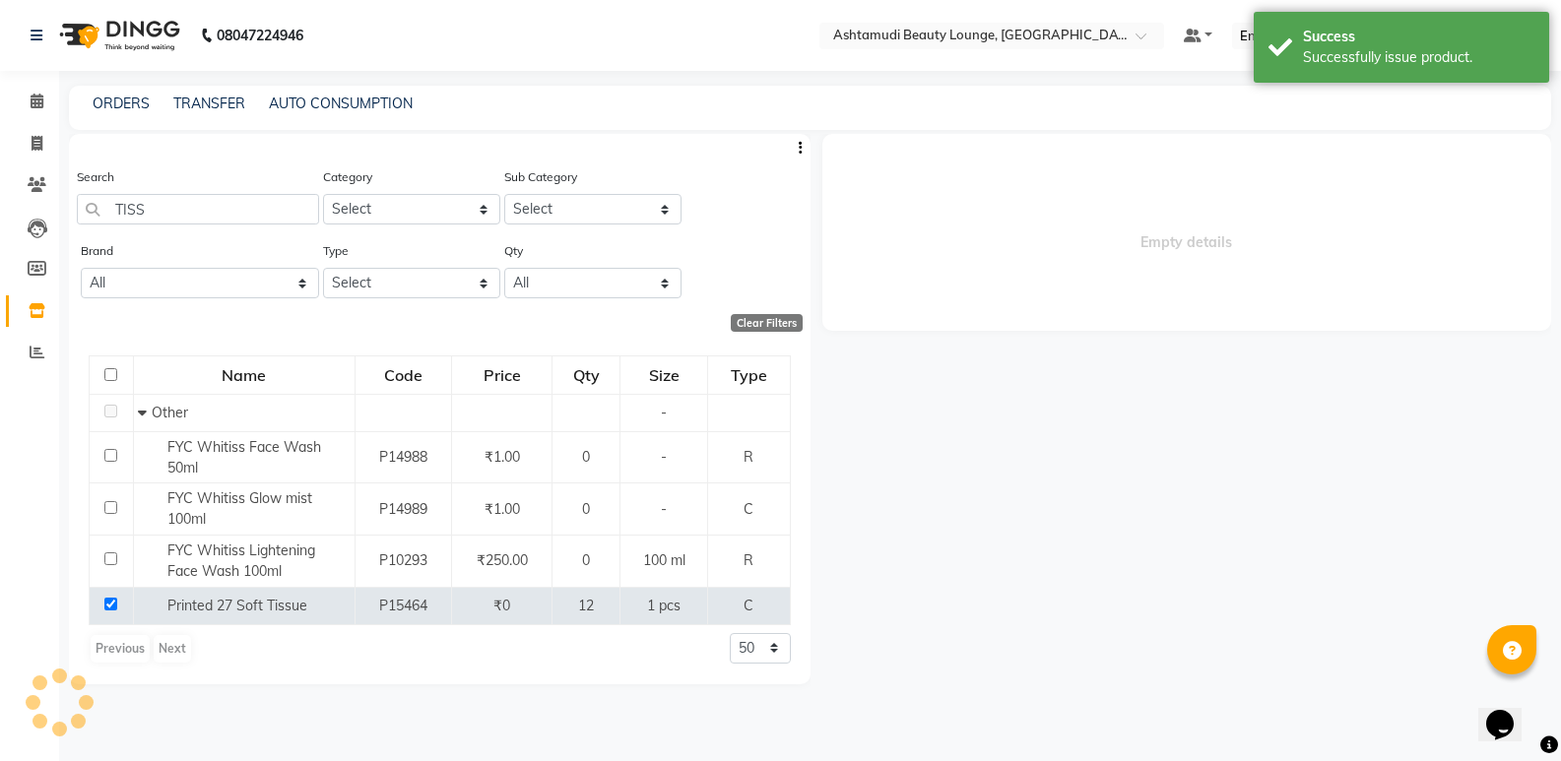
select select
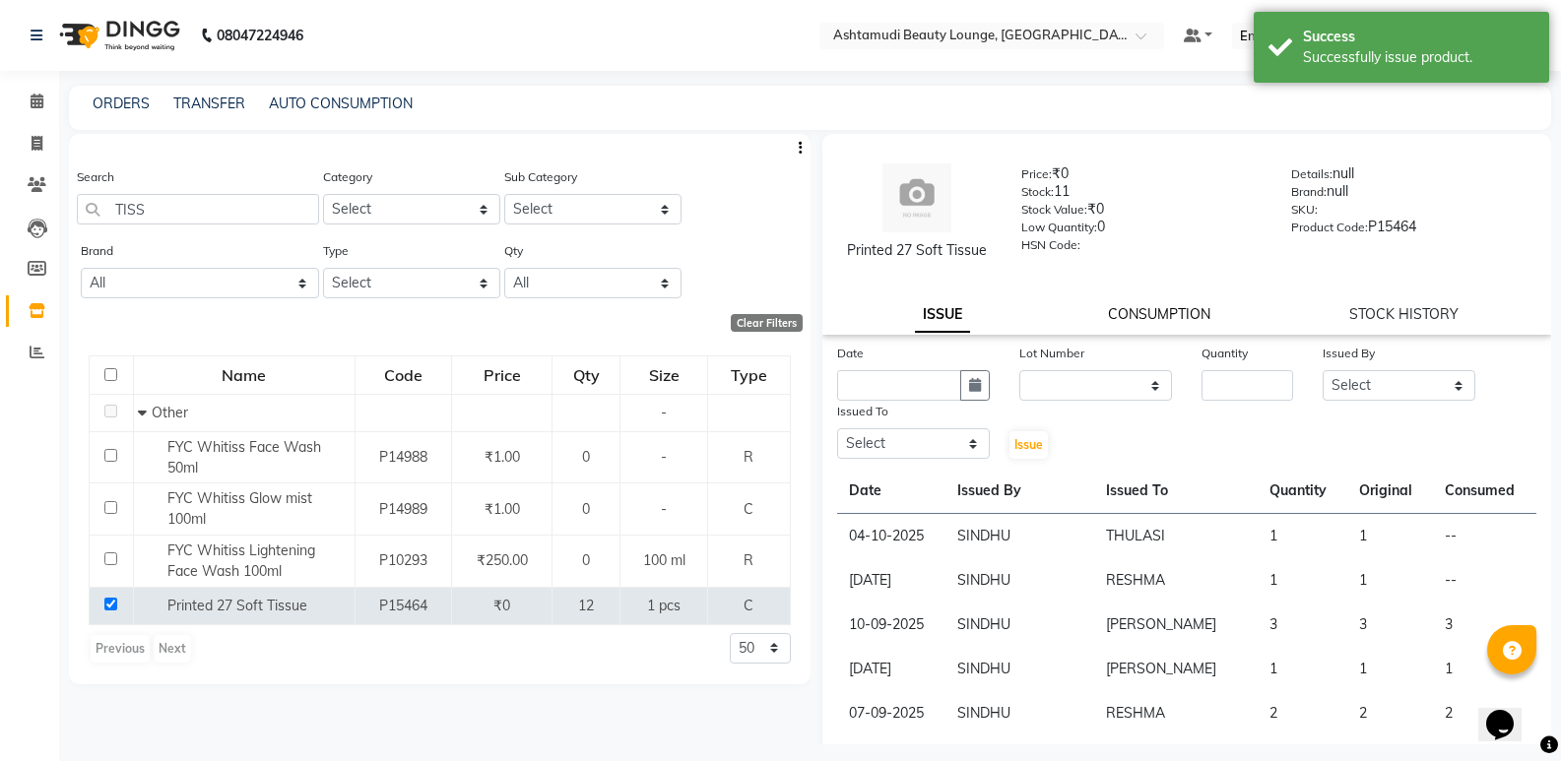
click at [1145, 315] on link "CONSUMPTION" at bounding box center [1159, 314] width 102 height 18
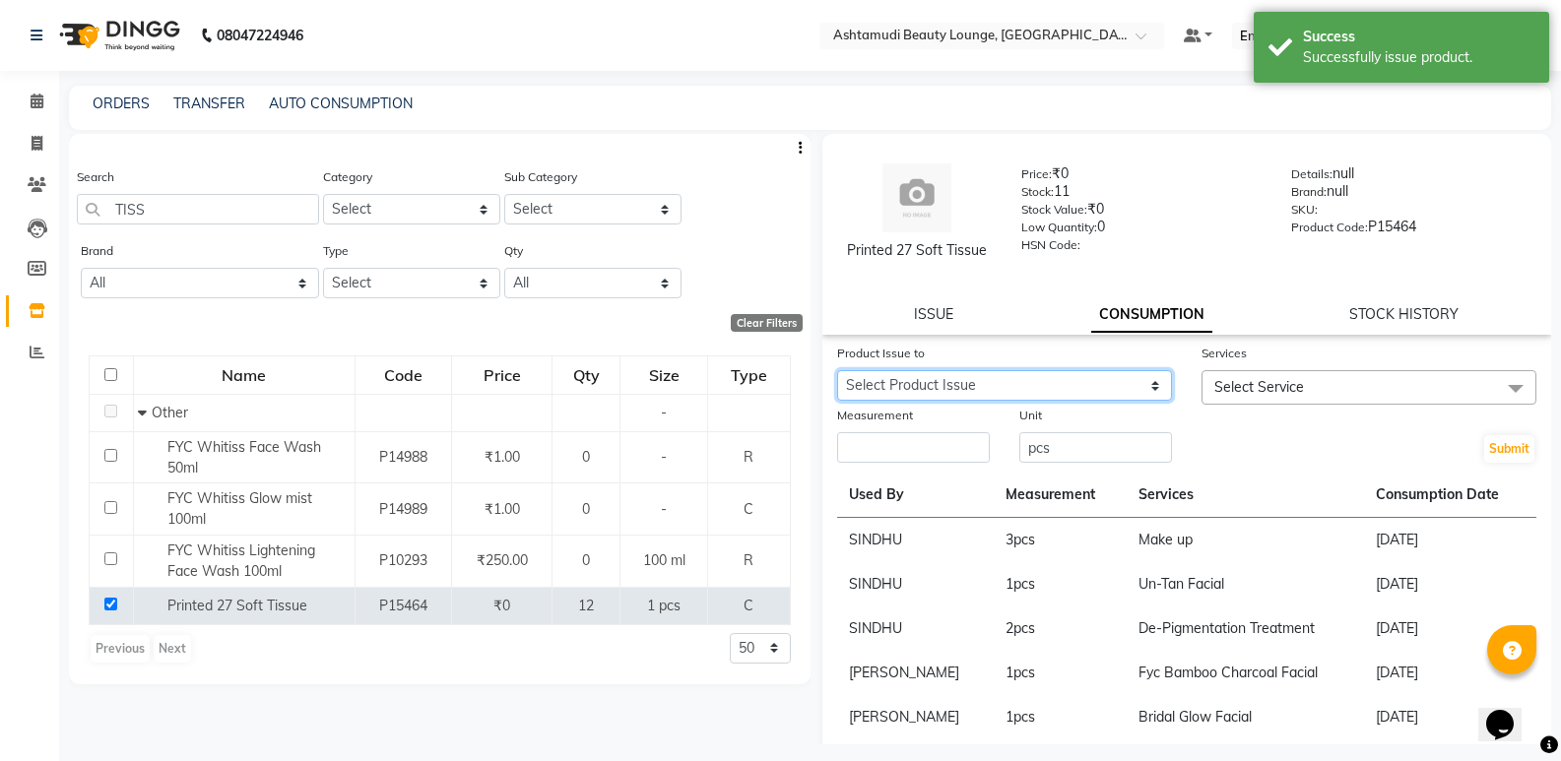
click at [1148, 390] on select "Select Product Issue 2025-10-04, Issued to: THULASI, Balance: 1 2025-09-22, Iss…" at bounding box center [1004, 385] width 335 height 31
select select "1254430"
click at [837, 370] on select "Select Product Issue 2025-10-04, Issued to: THULASI, Balance: 1 2025-09-22, Iss…" at bounding box center [1004, 385] width 335 height 31
click at [1260, 380] on span "Select Service" at bounding box center [1260, 387] width 90 height 18
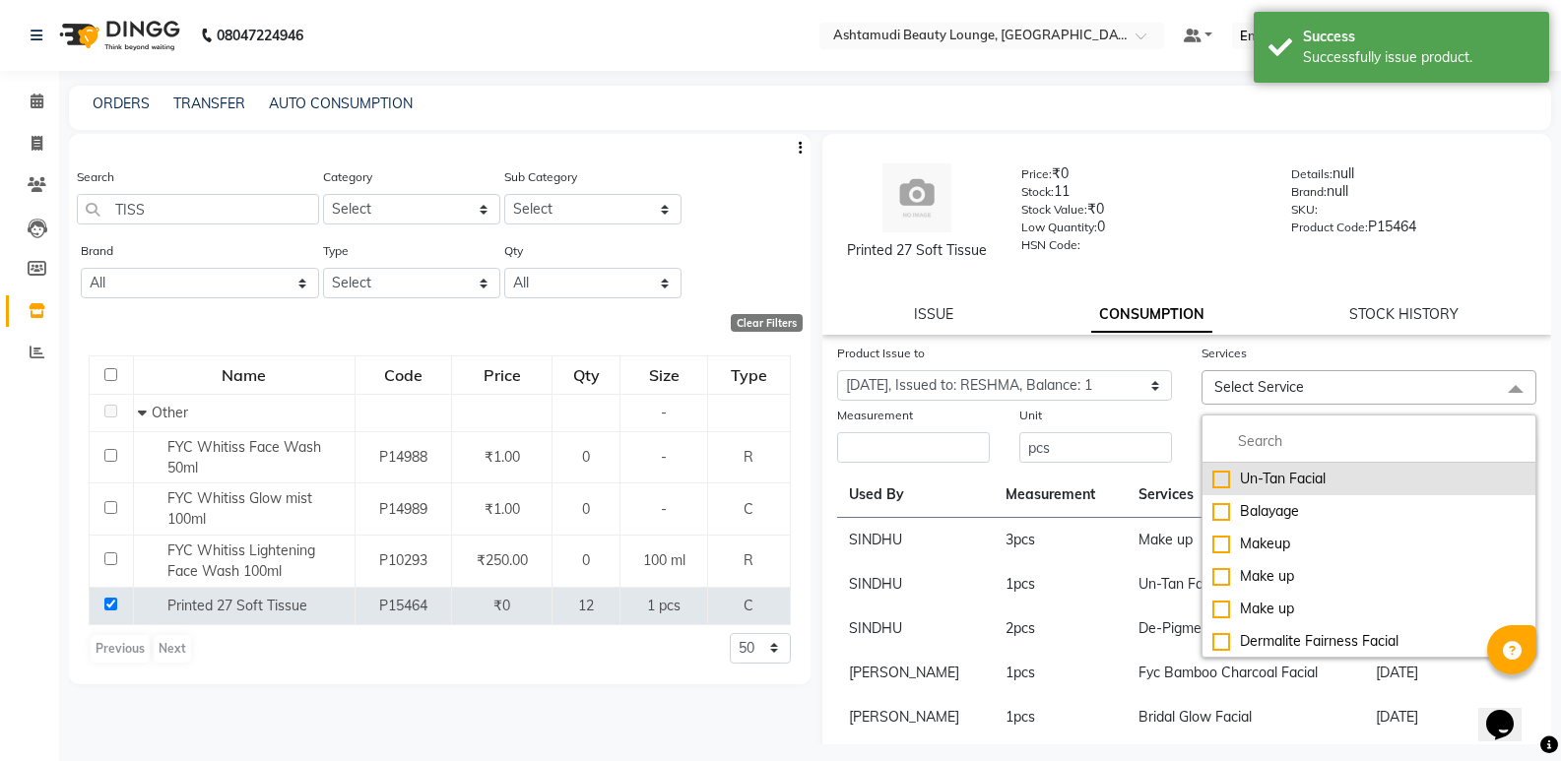
click at [1213, 476] on div "Un-Tan Facial" at bounding box center [1369, 479] width 313 height 21
checkbox input "true"
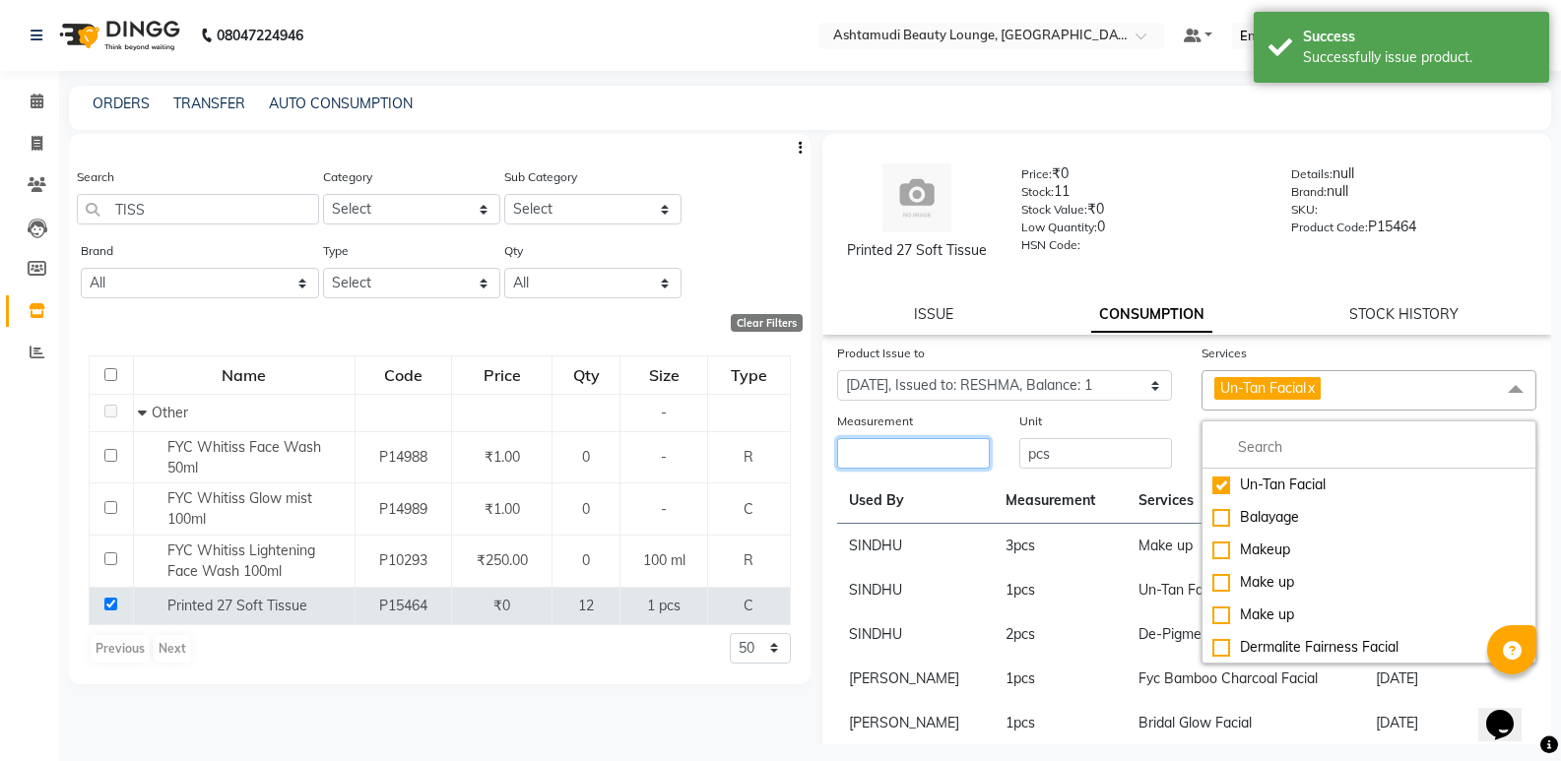
click at [904, 452] on input "number" at bounding box center [913, 453] width 153 height 31
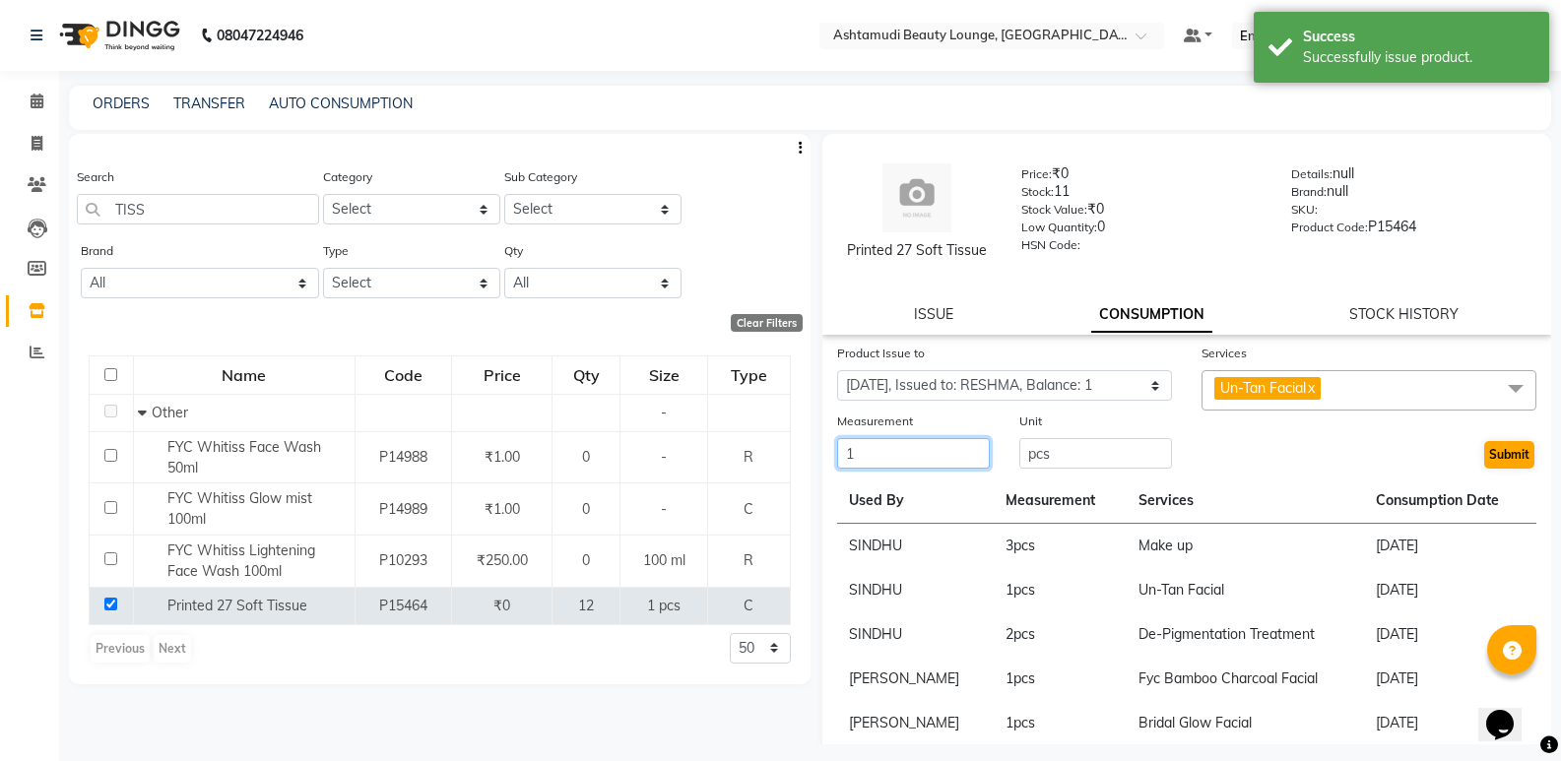
type input "1"
click at [1501, 456] on button "Submit" at bounding box center [1509, 455] width 50 height 28
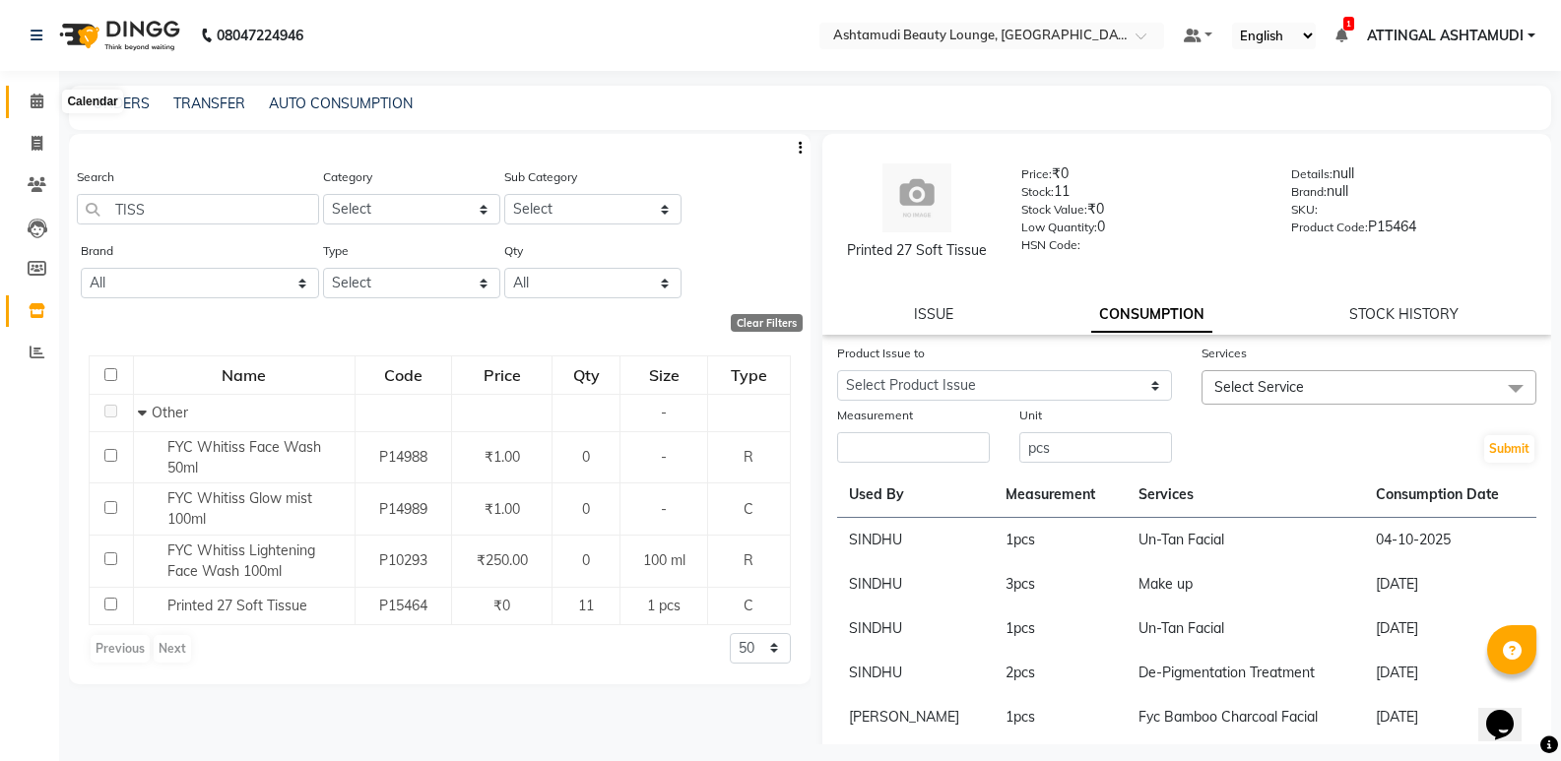
click at [33, 104] on icon at bounding box center [37, 101] width 13 height 15
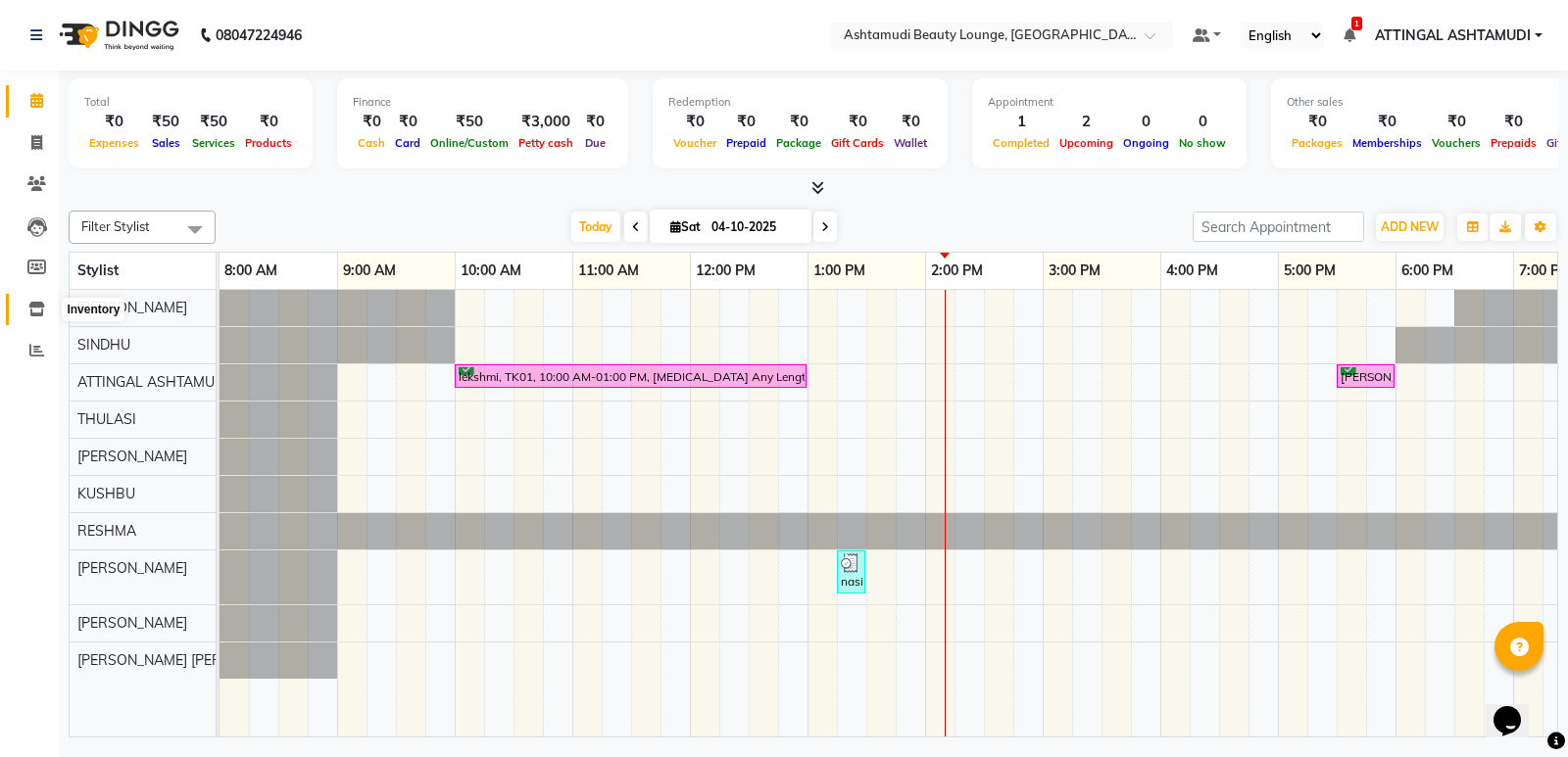
click at [42, 319] on span at bounding box center [37, 309] width 34 height 23
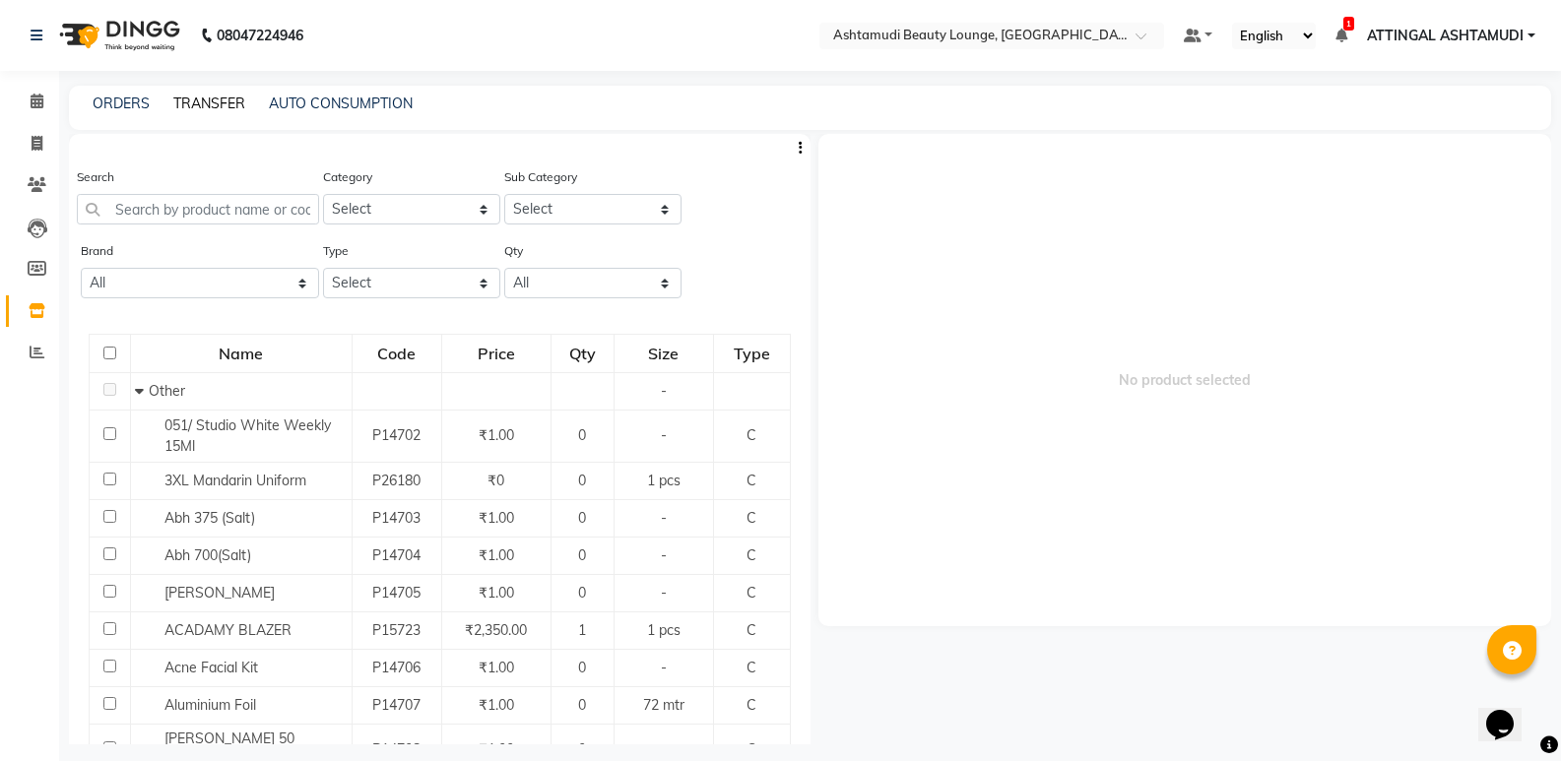
click at [220, 101] on link "TRANSFER" at bounding box center [209, 104] width 72 height 18
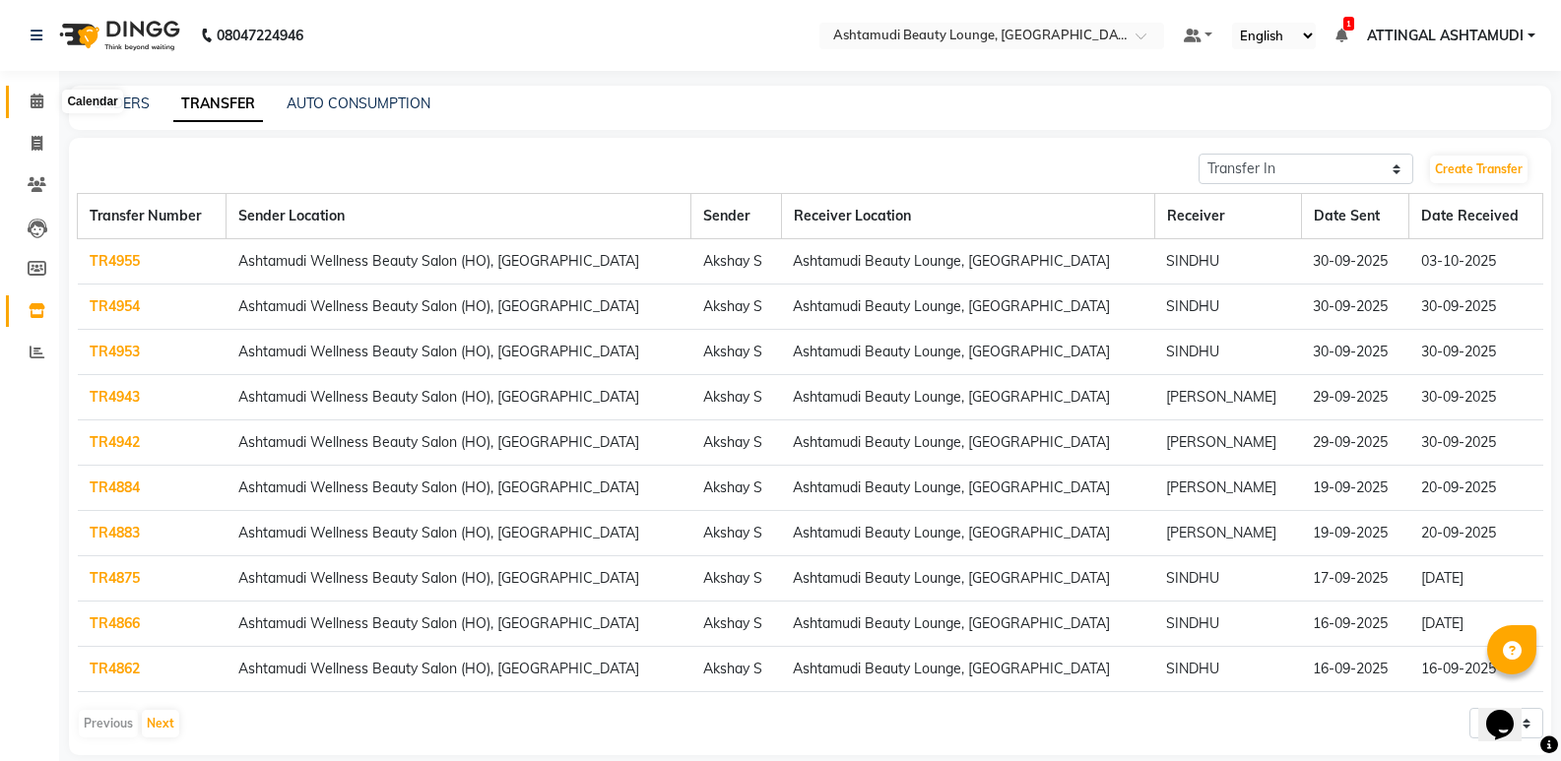
click at [36, 101] on icon at bounding box center [37, 101] width 13 height 15
